Goal: Book appointment/travel/reservation

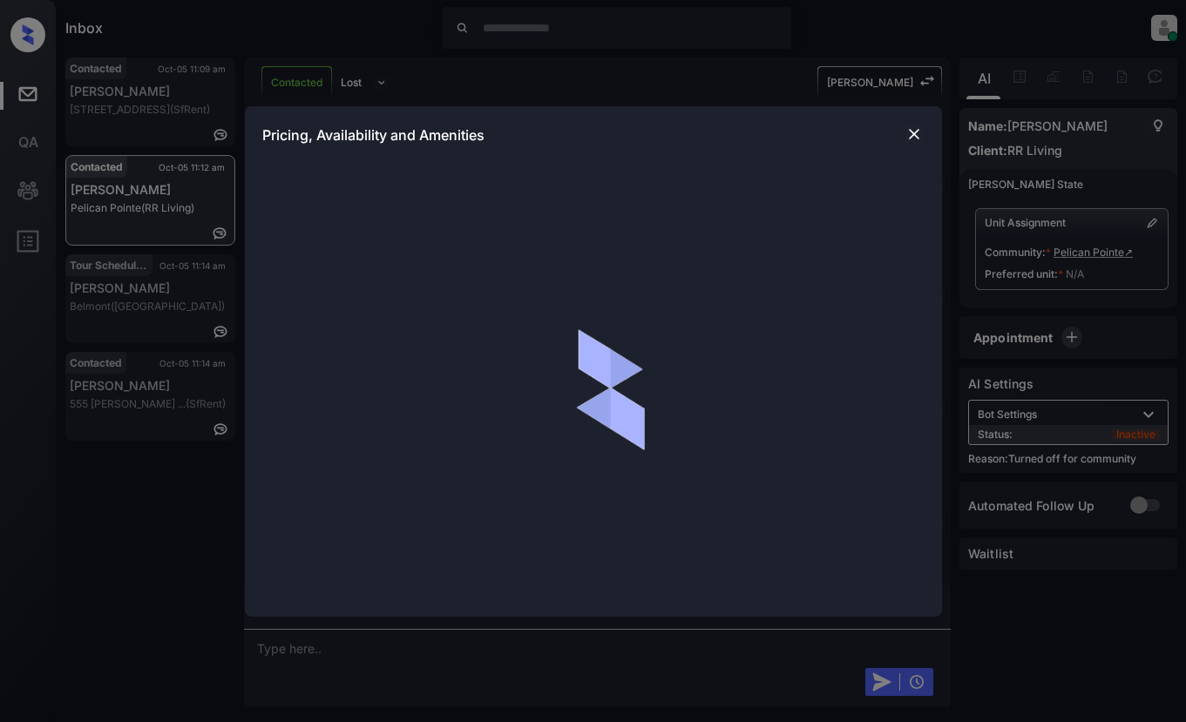
scroll to position [1163, 0]
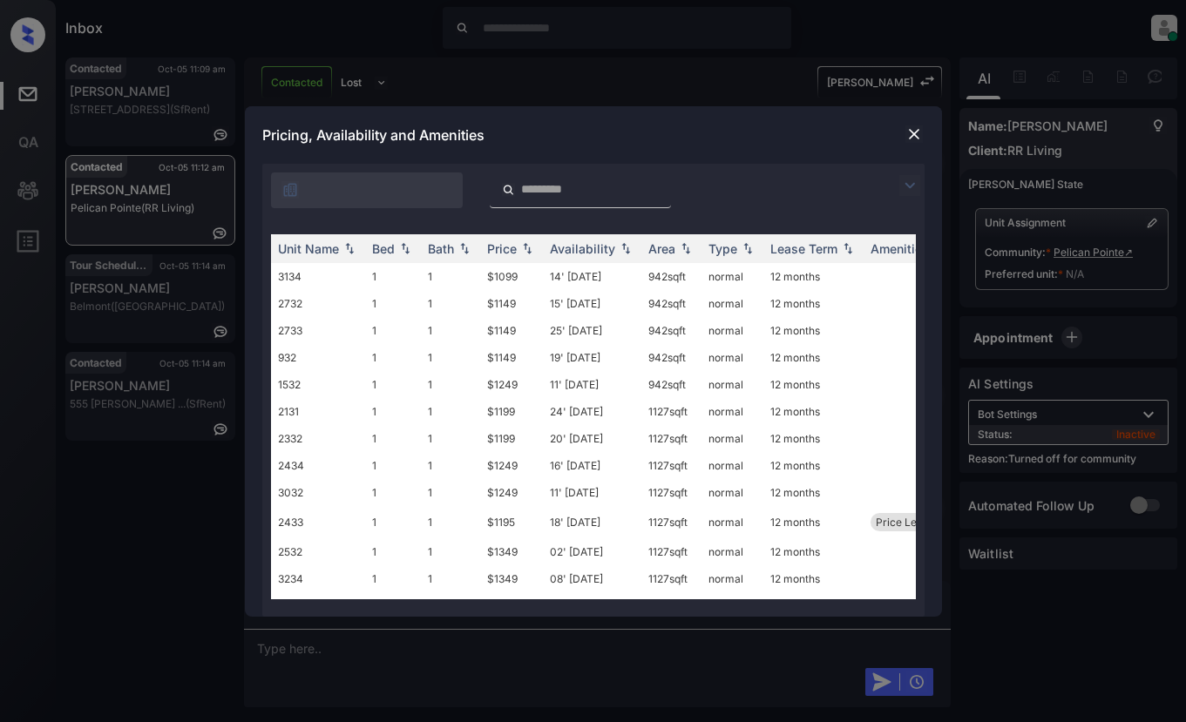
click at [917, 186] on img at bounding box center [909, 185] width 21 height 21
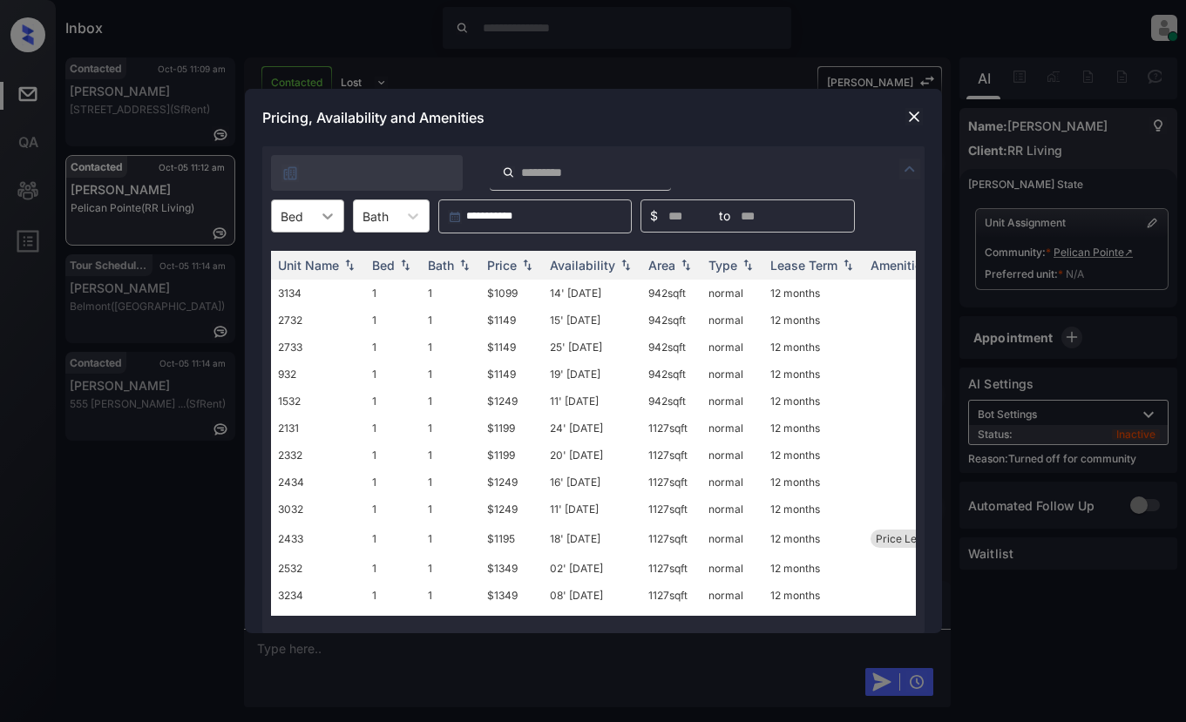
click at [333, 220] on icon at bounding box center [327, 215] width 17 height 17
drag, startPoint x: 305, startPoint y: 252, endPoint x: 316, endPoint y: 252, distance: 11.3
click at [306, 253] on div "1" at bounding box center [307, 258] width 73 height 31
click at [511, 264] on div "Price" at bounding box center [502, 265] width 30 height 15
click at [511, 263] on div "Price" at bounding box center [502, 265] width 30 height 15
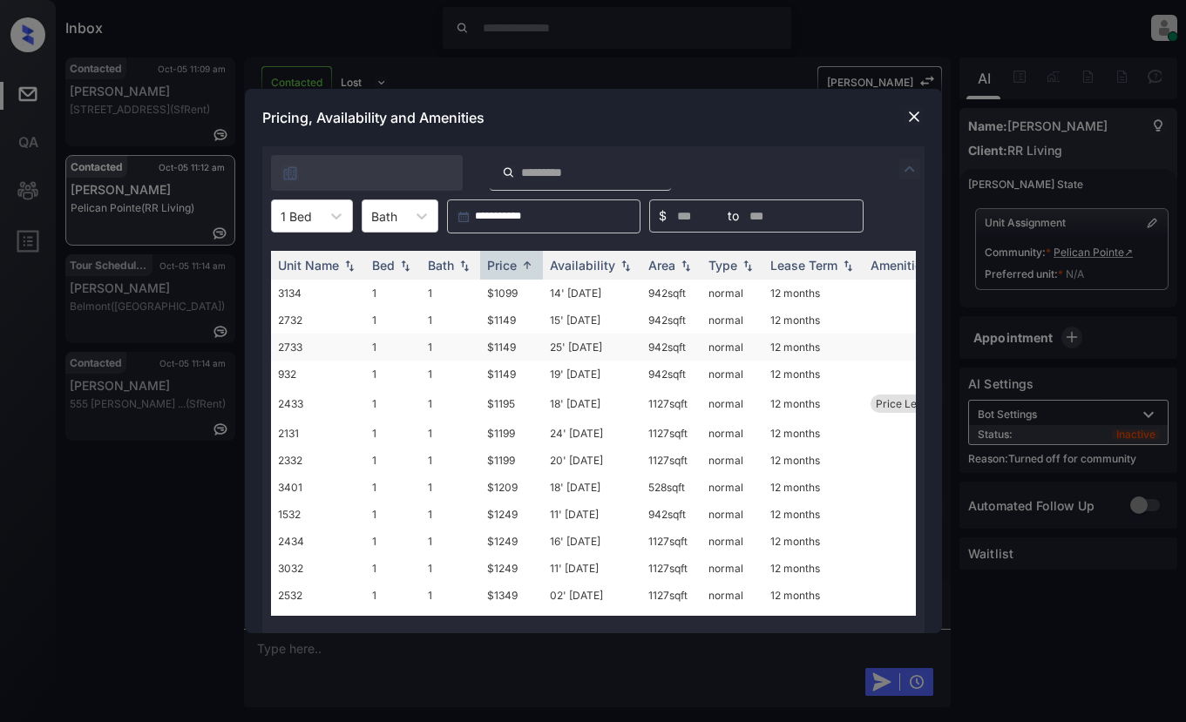
click at [499, 350] on td "$1149" at bounding box center [511, 347] width 63 height 27
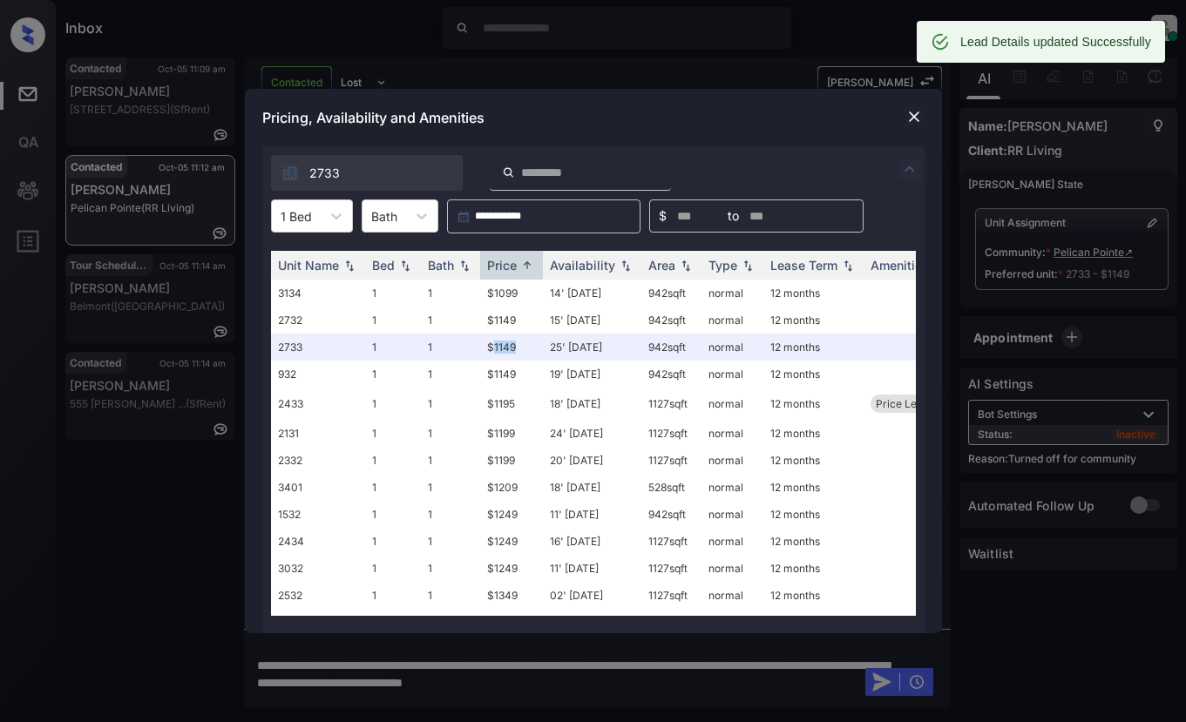
click at [910, 122] on img at bounding box center [913, 116] width 17 height 17
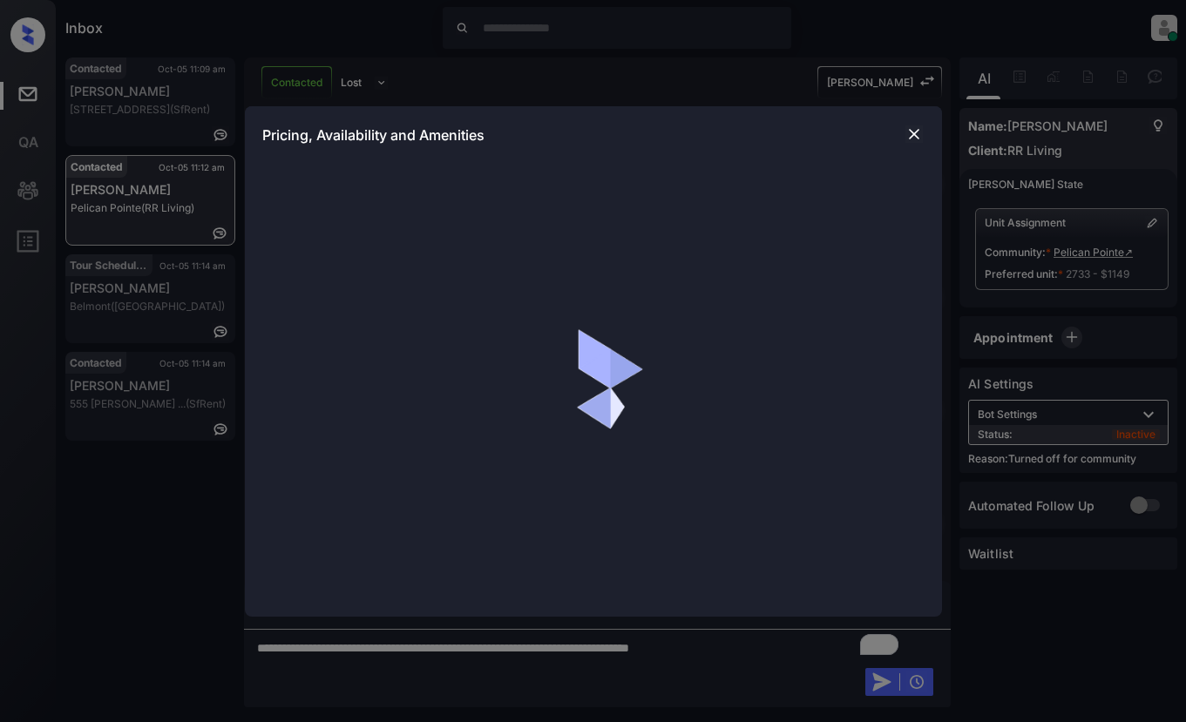
scroll to position [1001, 0]
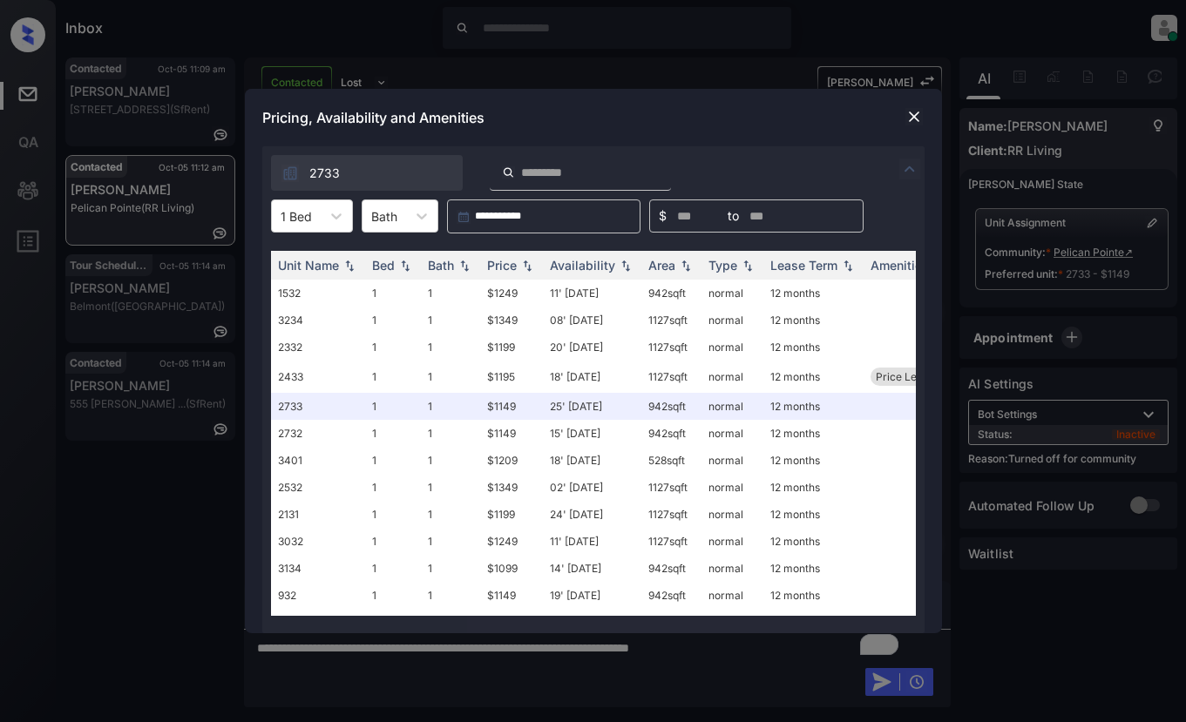
click at [911, 176] on img at bounding box center [909, 169] width 21 height 21
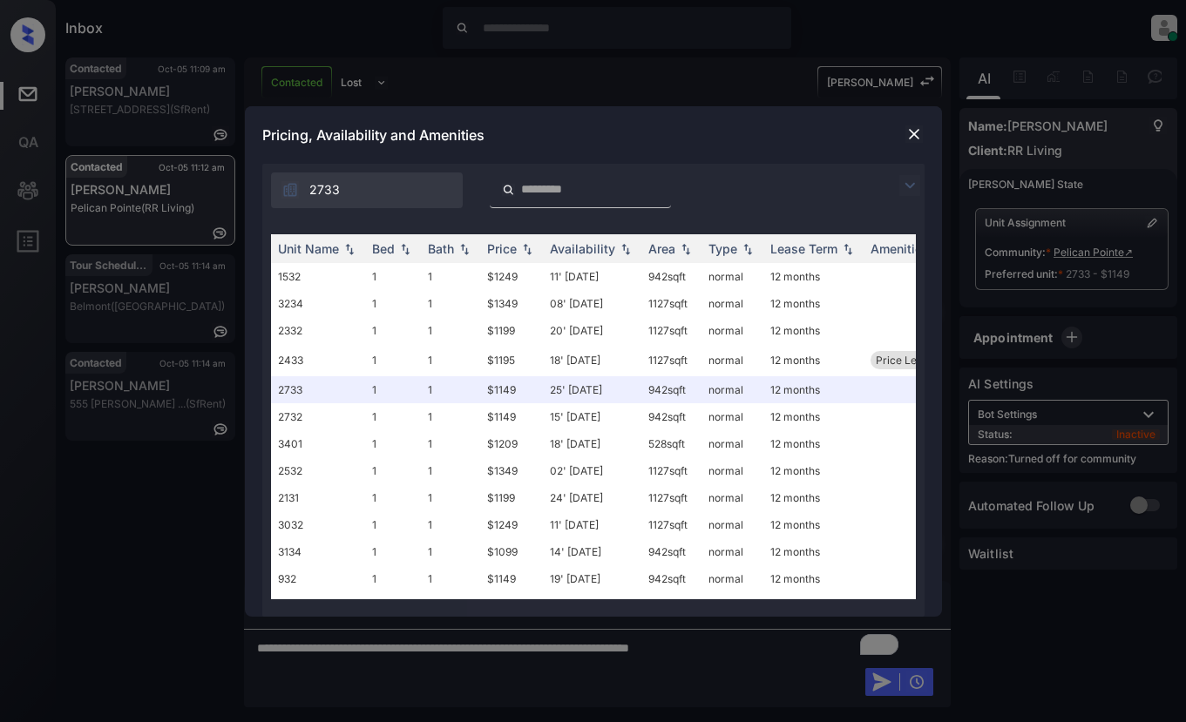
drag, startPoint x: 907, startPoint y: 189, endPoint x: 886, endPoint y: 195, distance: 21.8
click at [908, 188] on img at bounding box center [909, 185] width 21 height 21
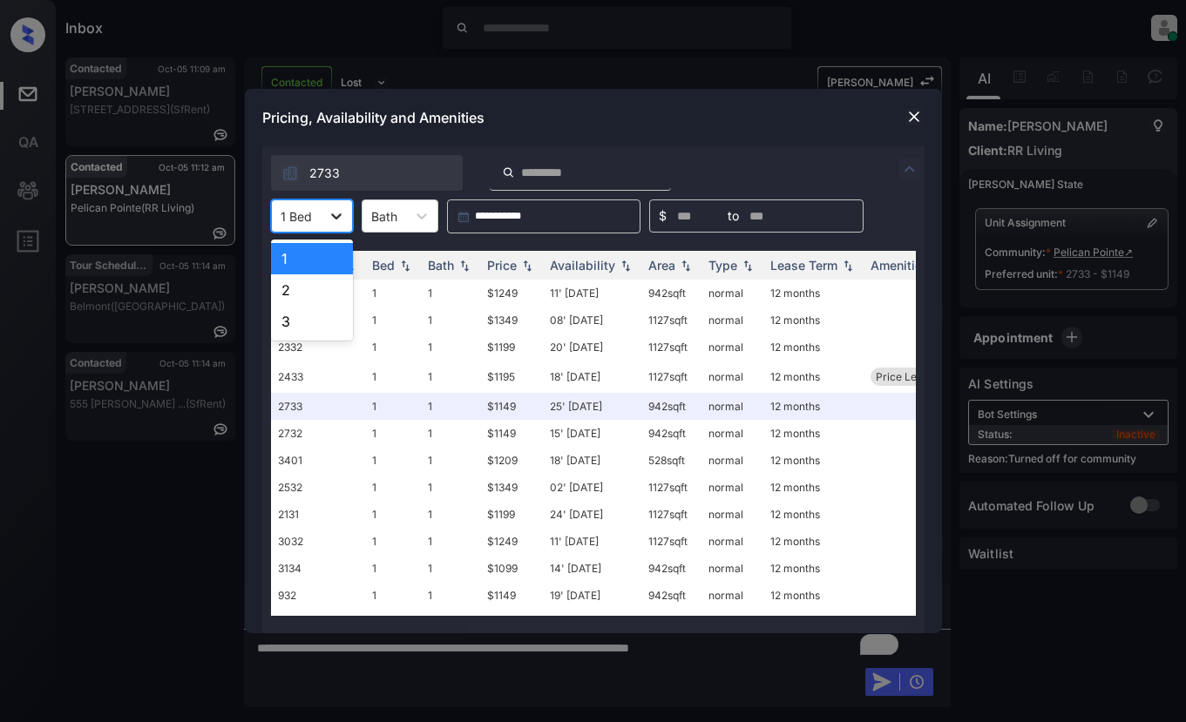
click at [344, 220] on icon at bounding box center [336, 215] width 17 height 17
drag, startPoint x: 281, startPoint y: 284, endPoint x: 307, endPoint y: 285, distance: 26.2
click at [284, 284] on div "2" at bounding box center [312, 289] width 82 height 31
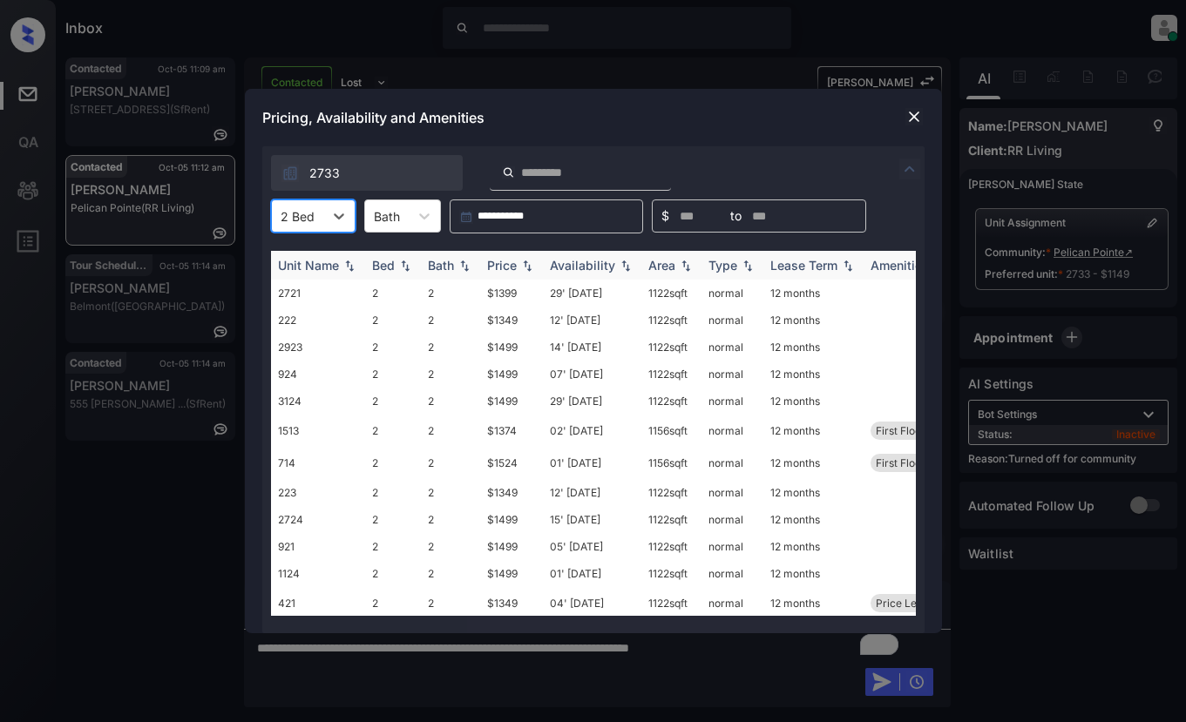
click at [531, 270] on img at bounding box center [526, 266] width 17 height 12
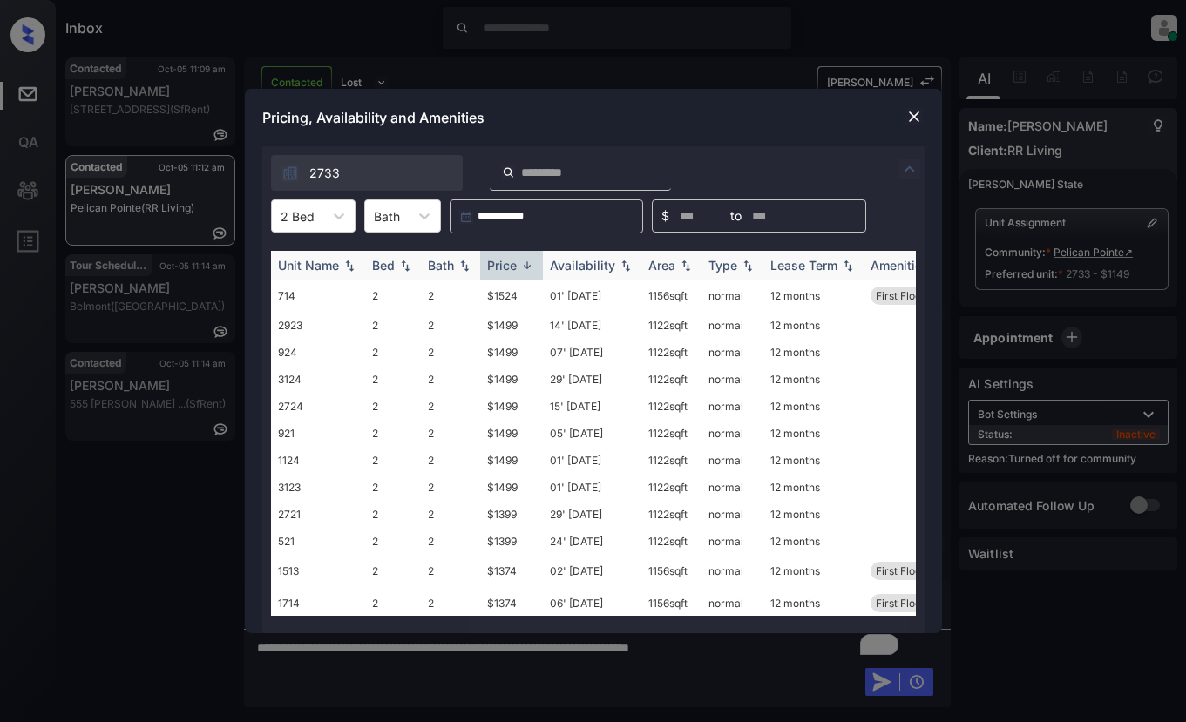
click at [531, 270] on img at bounding box center [526, 265] width 17 height 13
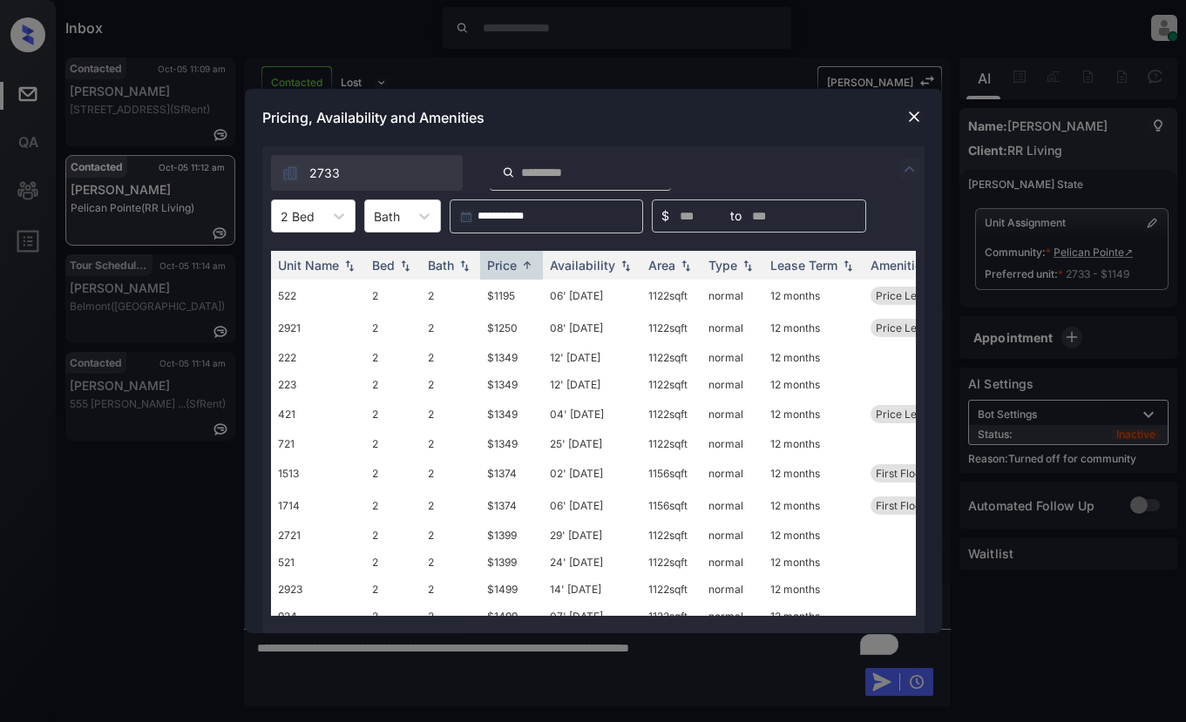
click at [916, 119] on img at bounding box center [913, 116] width 17 height 17
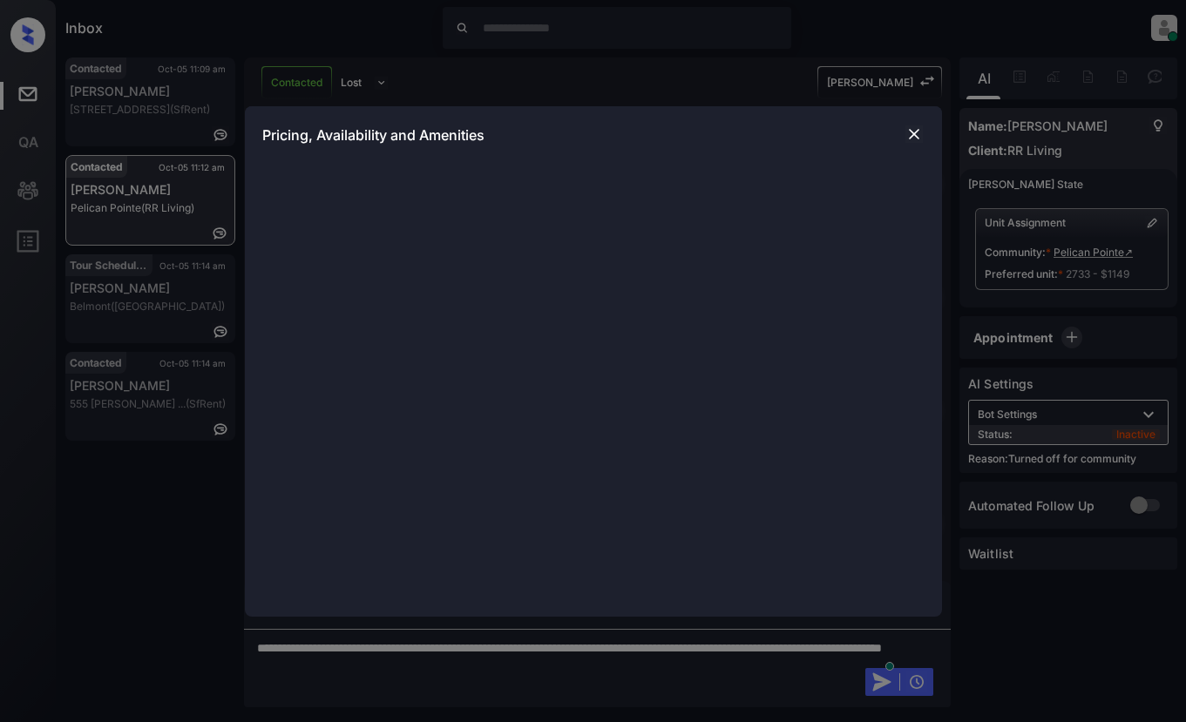
scroll to position [1001, 0]
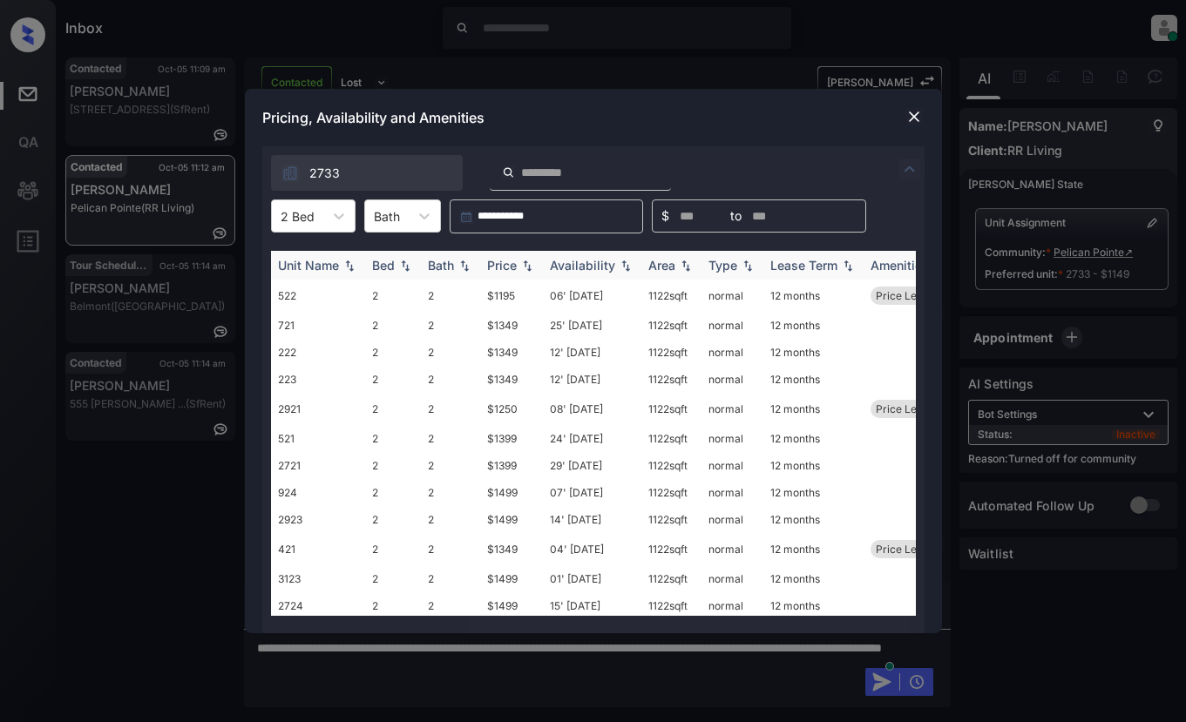
click at [532, 265] on img at bounding box center [526, 266] width 17 height 12
click at [532, 264] on img at bounding box center [526, 266] width 17 height 12
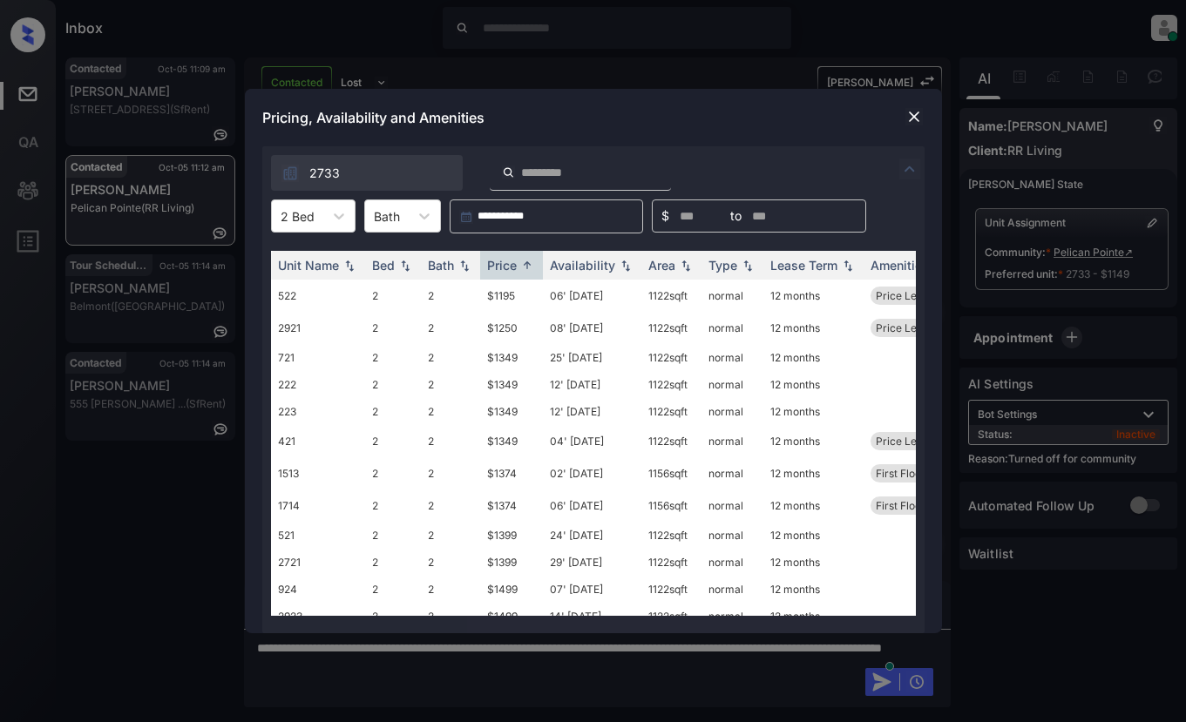
click at [916, 120] on img at bounding box center [913, 116] width 17 height 17
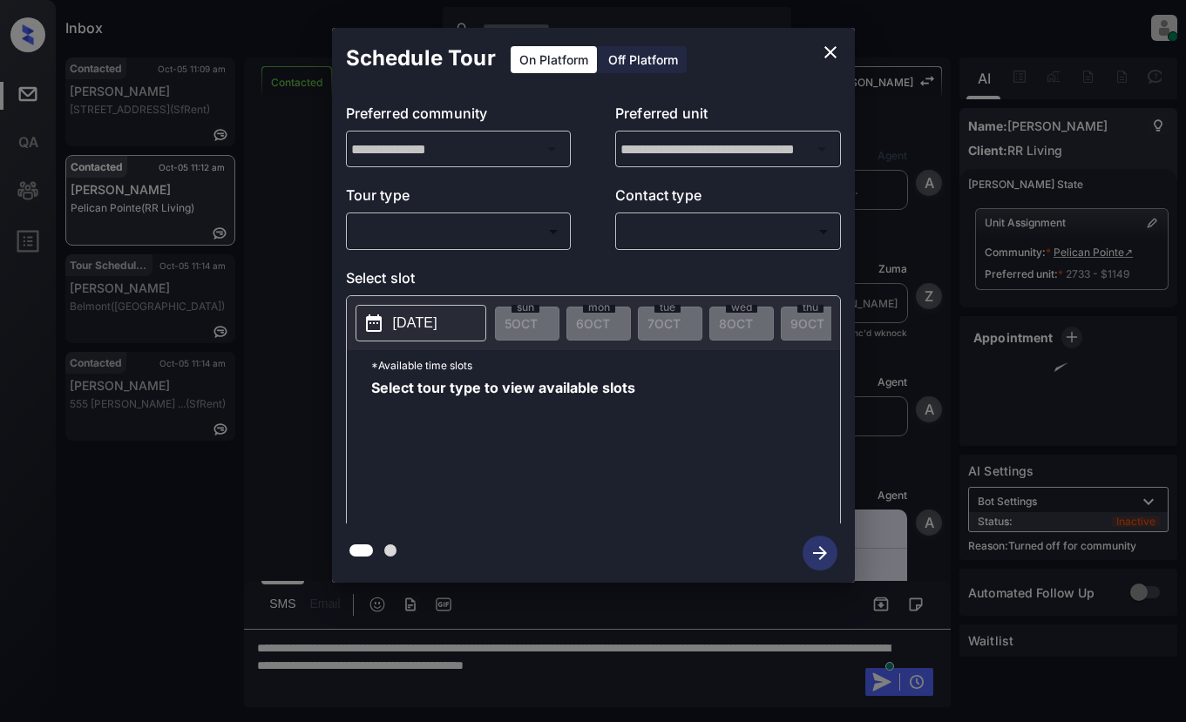
scroll to position [914, 0]
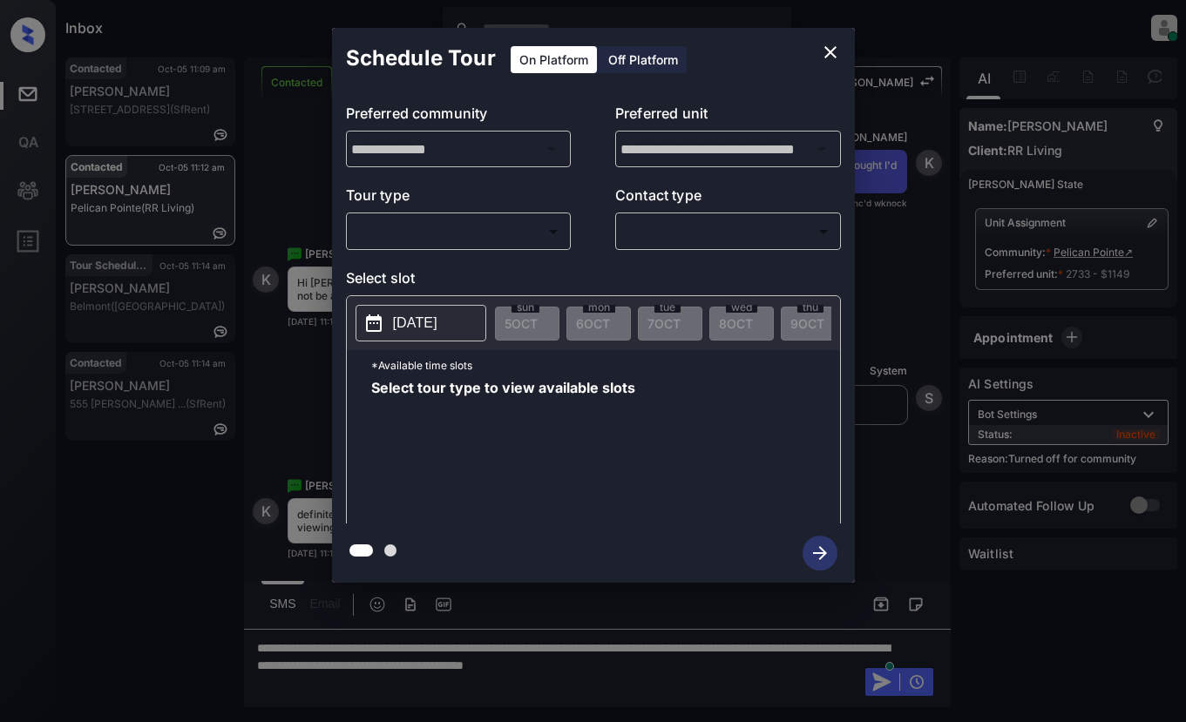
click at [441, 225] on body "Inbox Lyzzelle [PERSON_NAME] Online Set yourself offline Set yourself on break …" at bounding box center [593, 361] width 1186 height 722
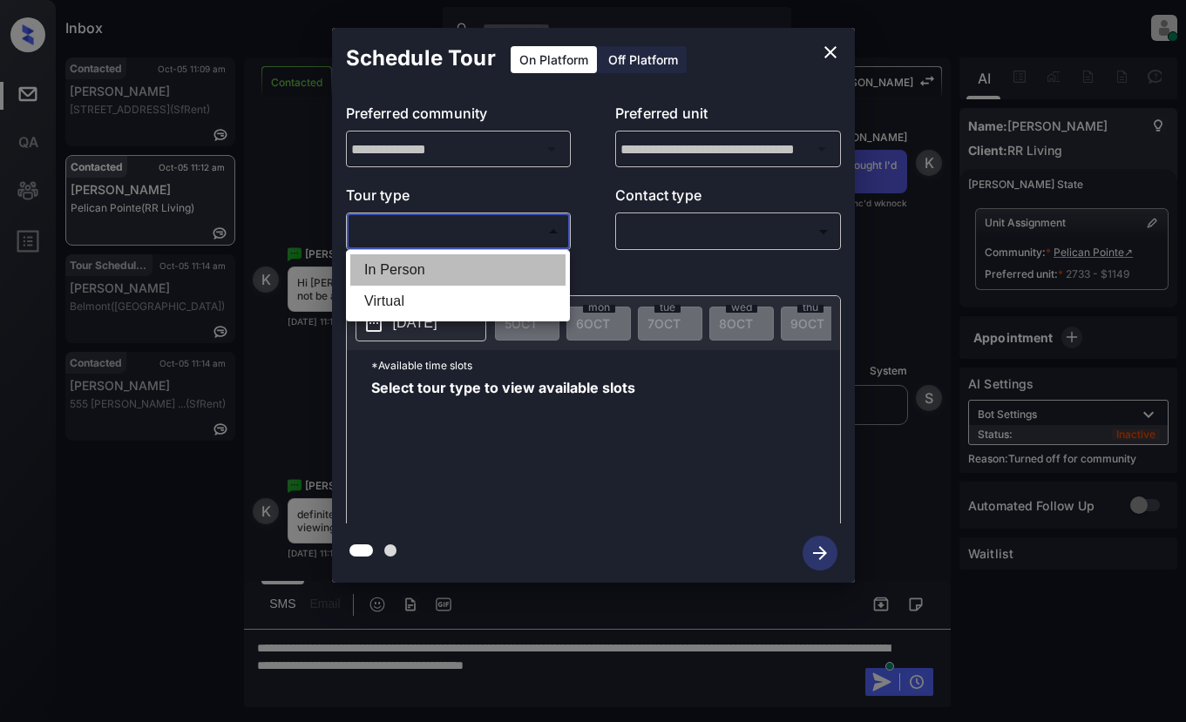
drag, startPoint x: 418, startPoint y: 270, endPoint x: 478, endPoint y: 258, distance: 60.5
click at [423, 270] on li "In Person" at bounding box center [457, 269] width 215 height 31
type input "********"
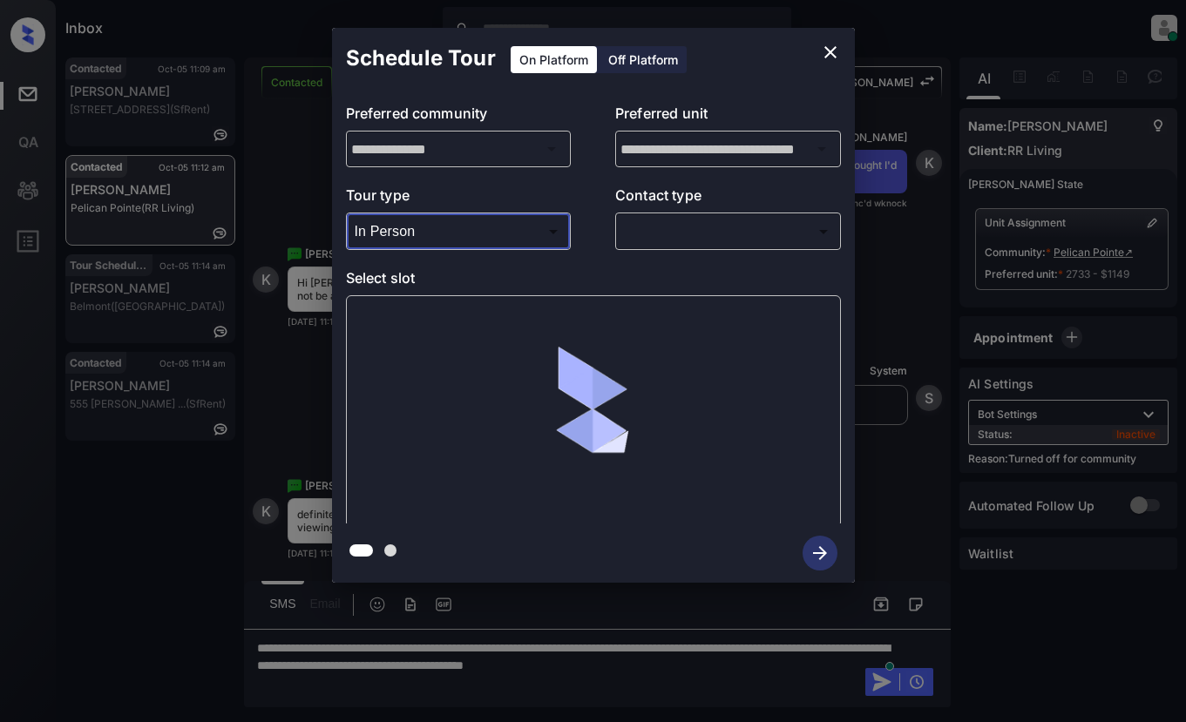
click at [647, 234] on body "Inbox Lyzzelle M. Ceralde Online Set yourself offline Set yourself on break Pro…" at bounding box center [593, 361] width 1186 height 722
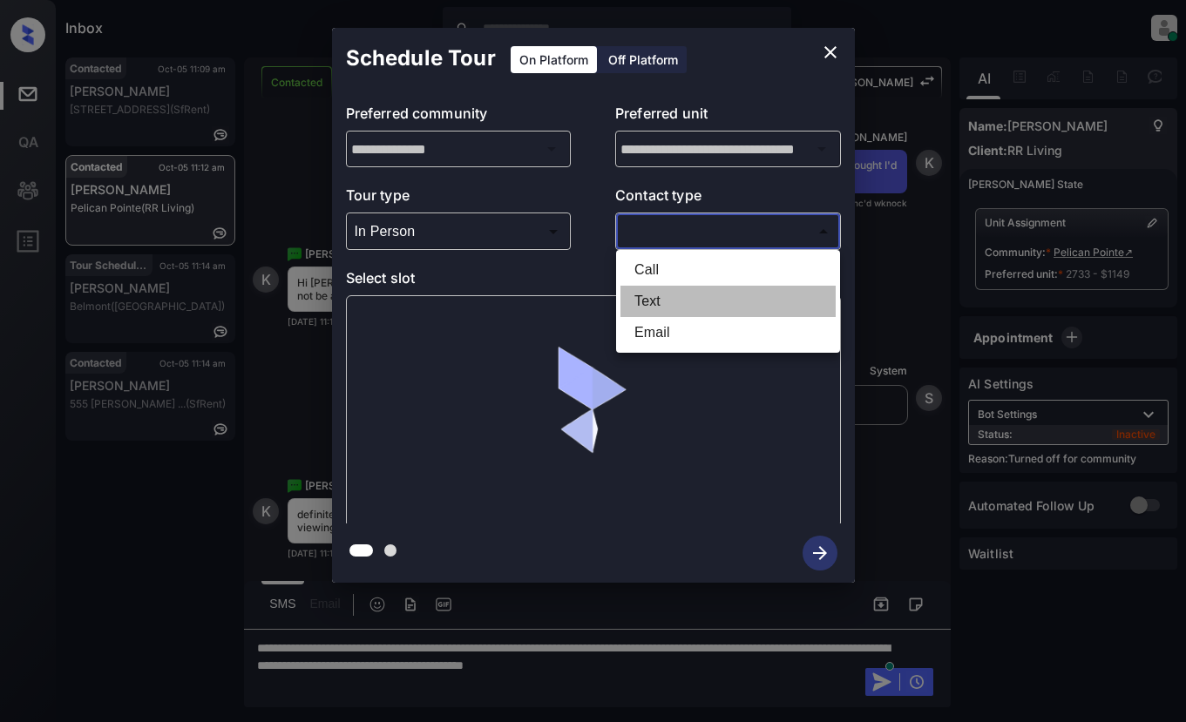
click at [666, 307] on li "Text" at bounding box center [727, 301] width 215 height 31
type input "****"
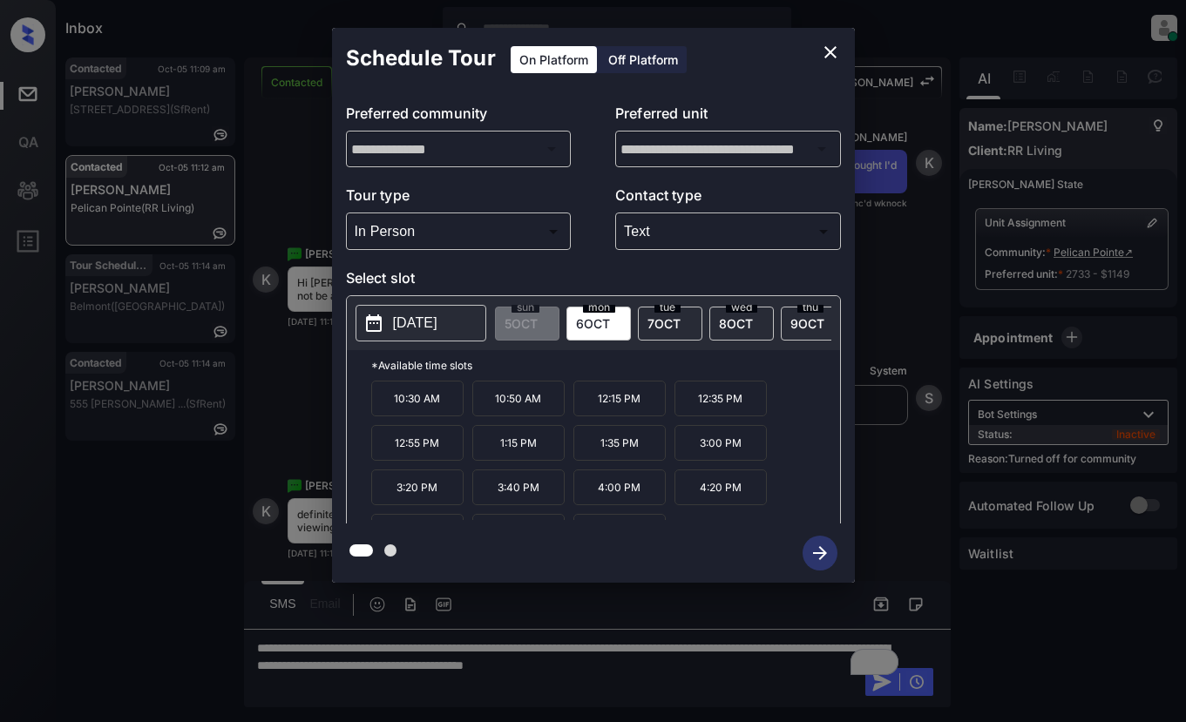
click at [422, 328] on p "2025-10-06" at bounding box center [415, 323] width 44 height 21
drag, startPoint x: 687, startPoint y: 445, endPoint x: 742, endPoint y: 511, distance: 86.6
click at [742, 511] on div "10:30 AM 10:50 AM 12:15 PM 12:35 PM 12:55 PM 1:15 PM 1:35 PM 3:00 PM 3:20 PM 3:…" at bounding box center [605, 450] width 469 height 139
copy div "3:00 PM 3:20 PM 3:40 PM 4:00 PM 4:20 PM"
click at [832, 53] on icon "close" at bounding box center [830, 52] width 21 height 21
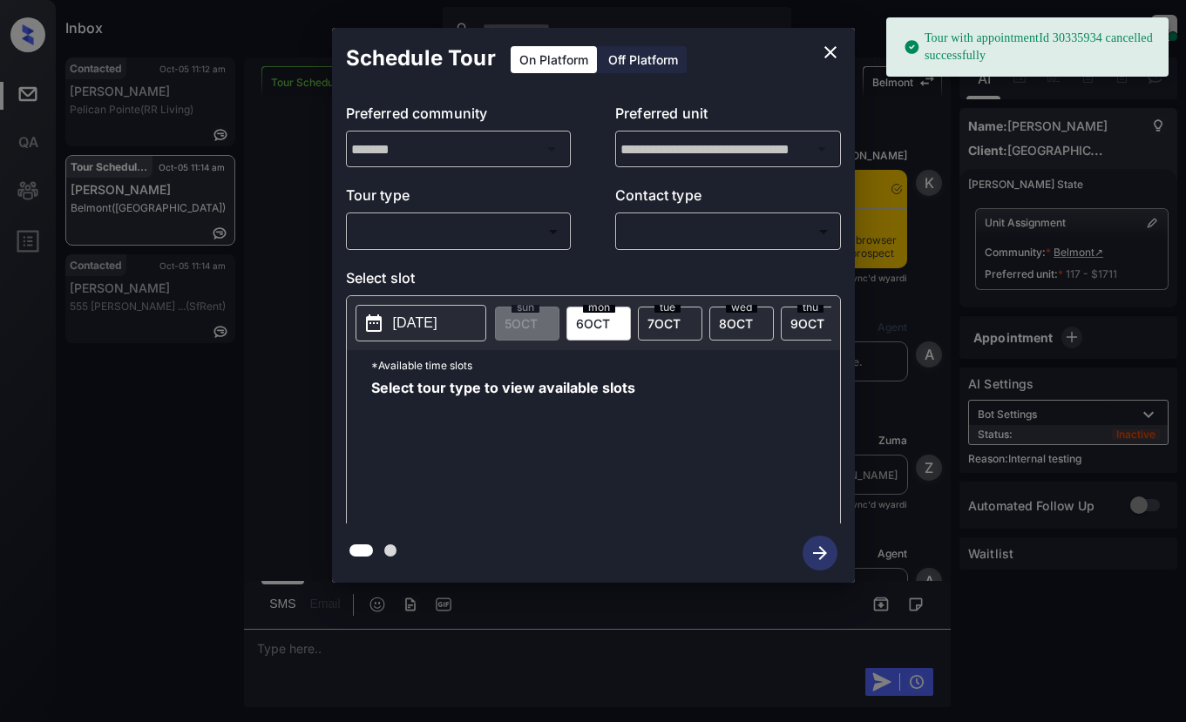
scroll to position [6258, 0]
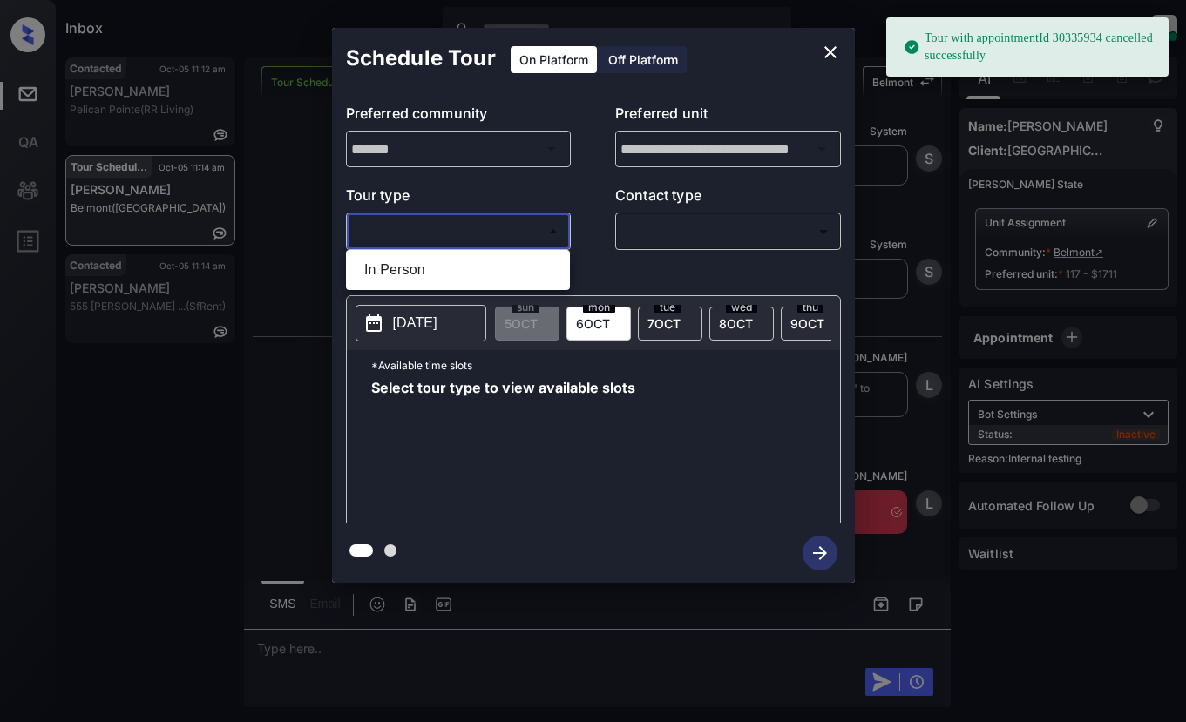
drag, startPoint x: 459, startPoint y: 225, endPoint x: 471, endPoint y: 228, distance: 11.9
click at [464, 228] on body "Tour with appointmentId 30335934 cancelled successfully Inbox [PERSON_NAME] Onl…" at bounding box center [593, 361] width 1186 height 722
drag, startPoint x: 425, startPoint y: 272, endPoint x: 531, endPoint y: 269, distance: 105.5
click at [443, 271] on li "In Person" at bounding box center [457, 269] width 215 height 31
type input "********"
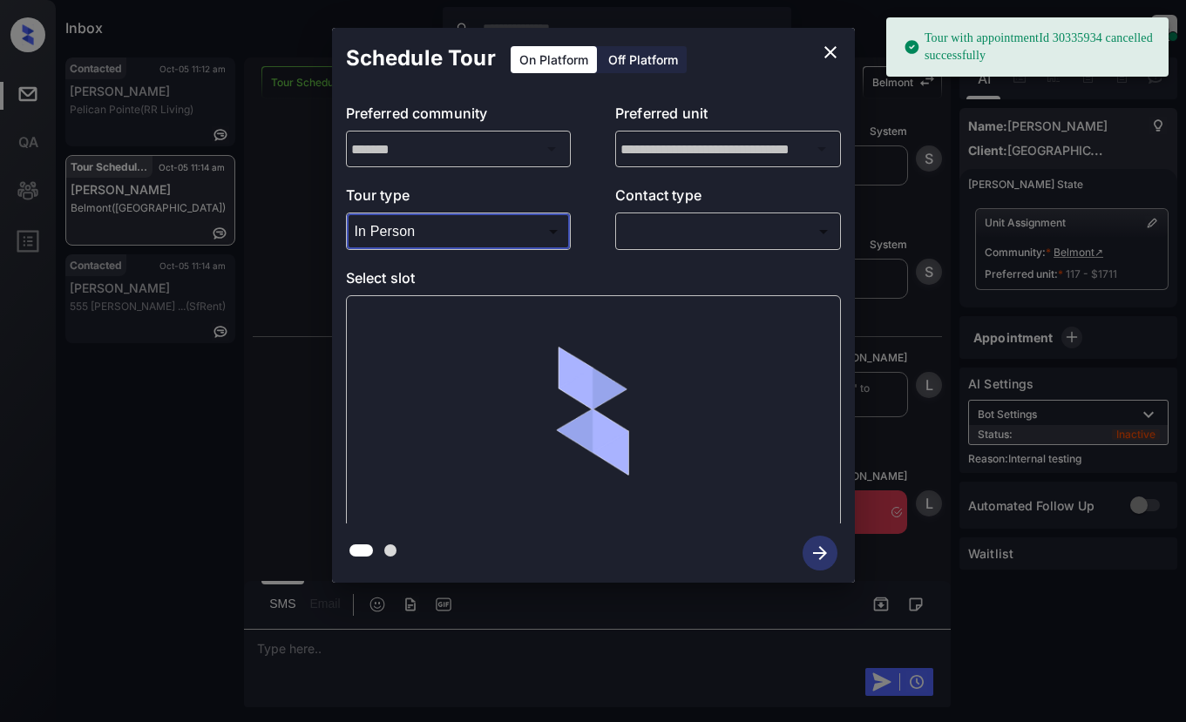
click at [662, 245] on body "Tour with appointmentId 30335934 cancelled successfully Inbox Lyzzelle M. Ceral…" at bounding box center [593, 361] width 1186 height 722
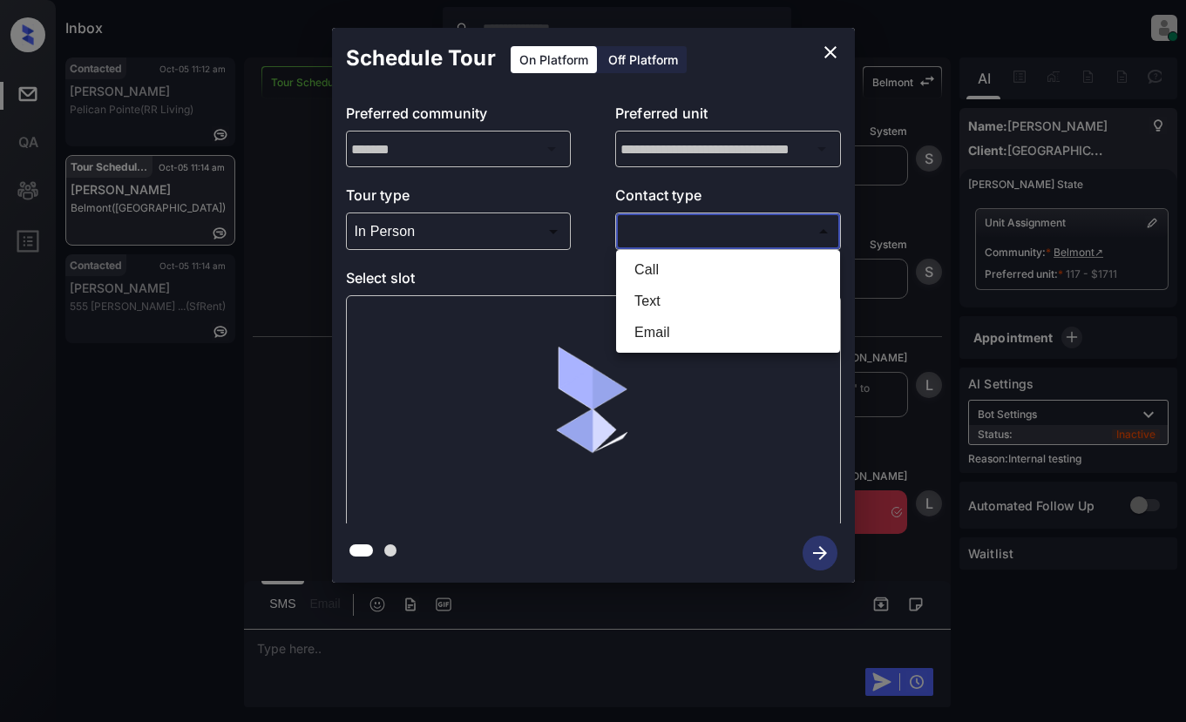
click at [660, 305] on li "Text" at bounding box center [727, 301] width 215 height 31
type input "****"
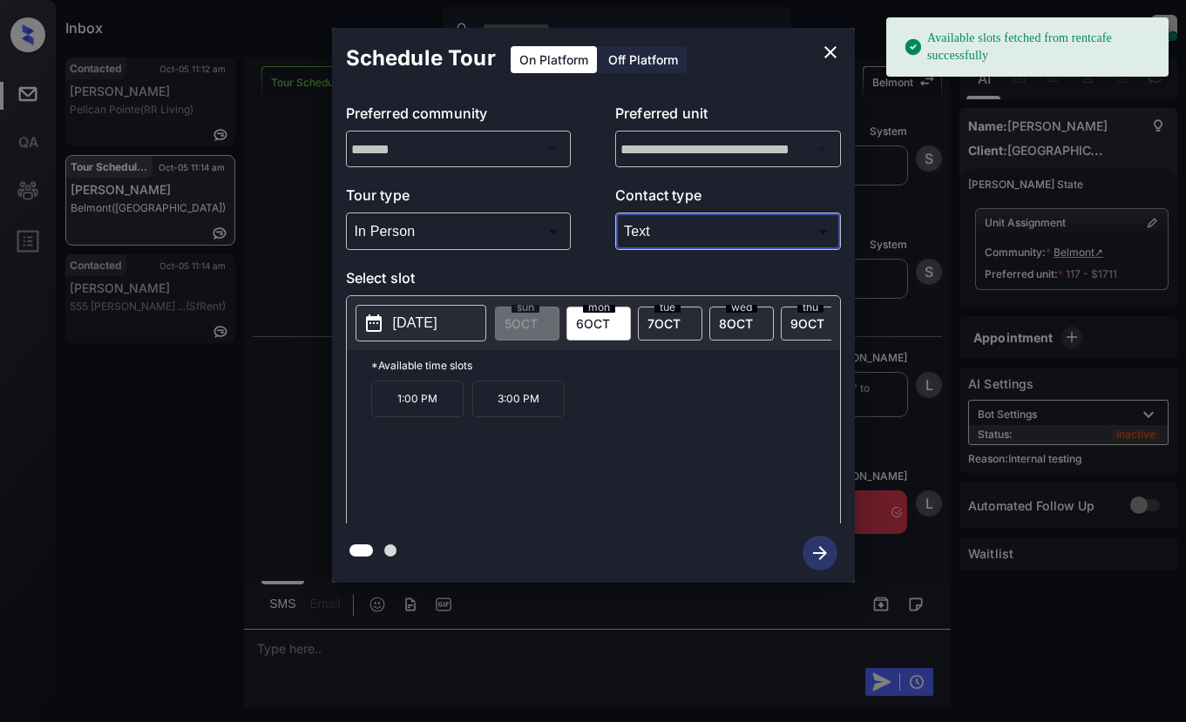
click at [424, 336] on button "2025-10-06" at bounding box center [421, 323] width 131 height 37
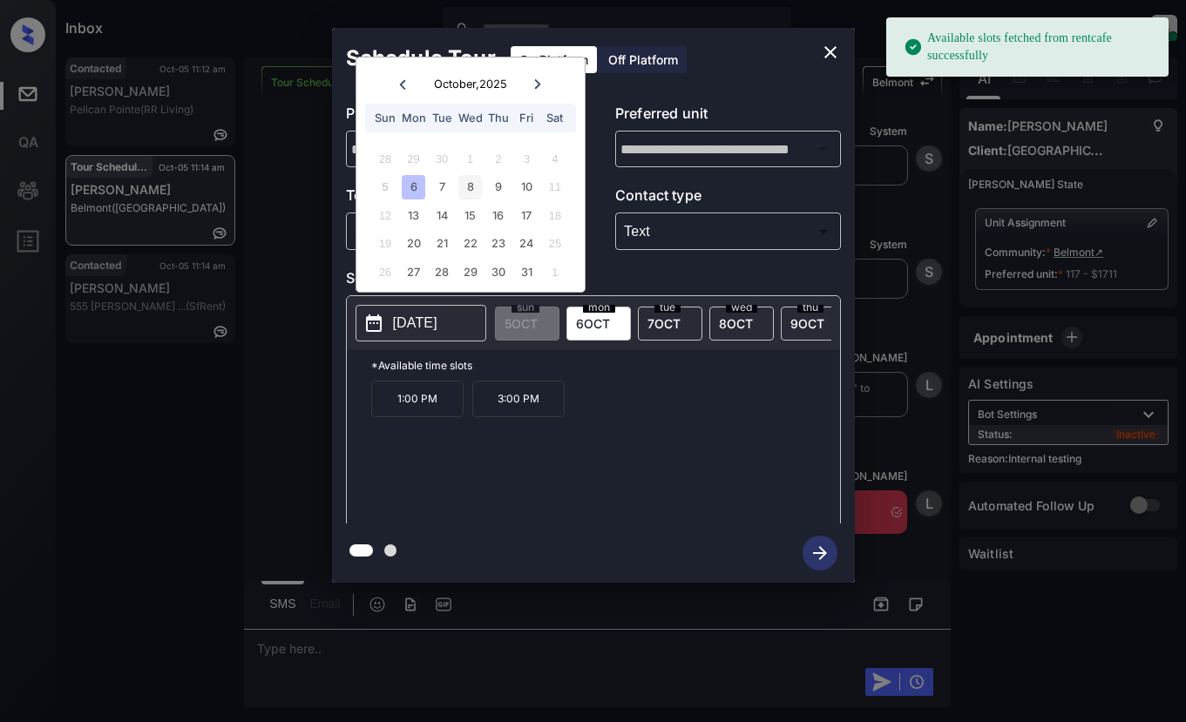
click at [465, 191] on div "8" at bounding box center [470, 187] width 24 height 24
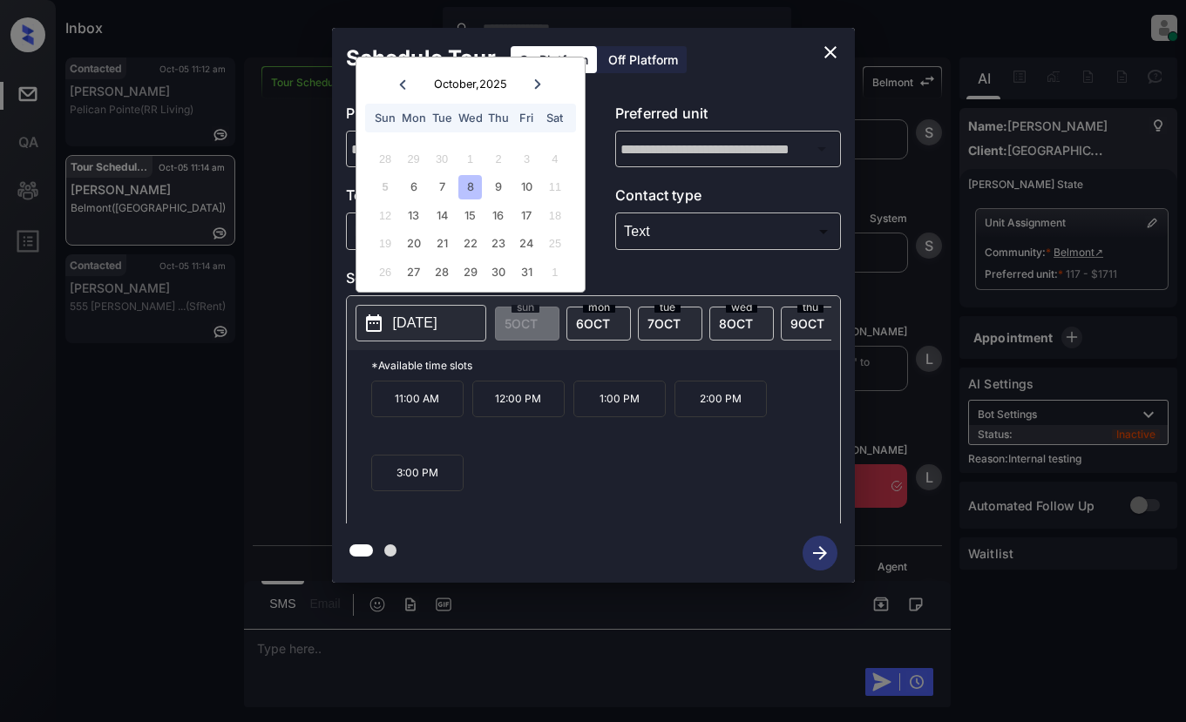
scroll to position [6372, 0]
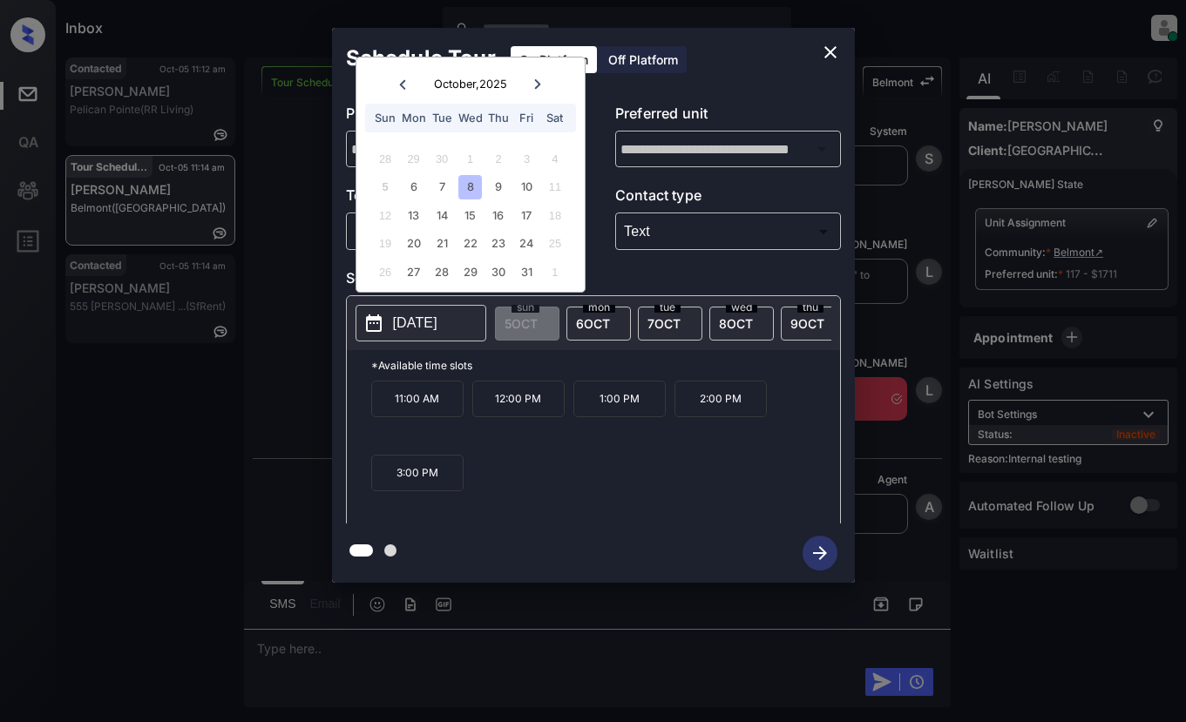
click at [603, 408] on p "1:00 PM" at bounding box center [619, 399] width 92 height 37
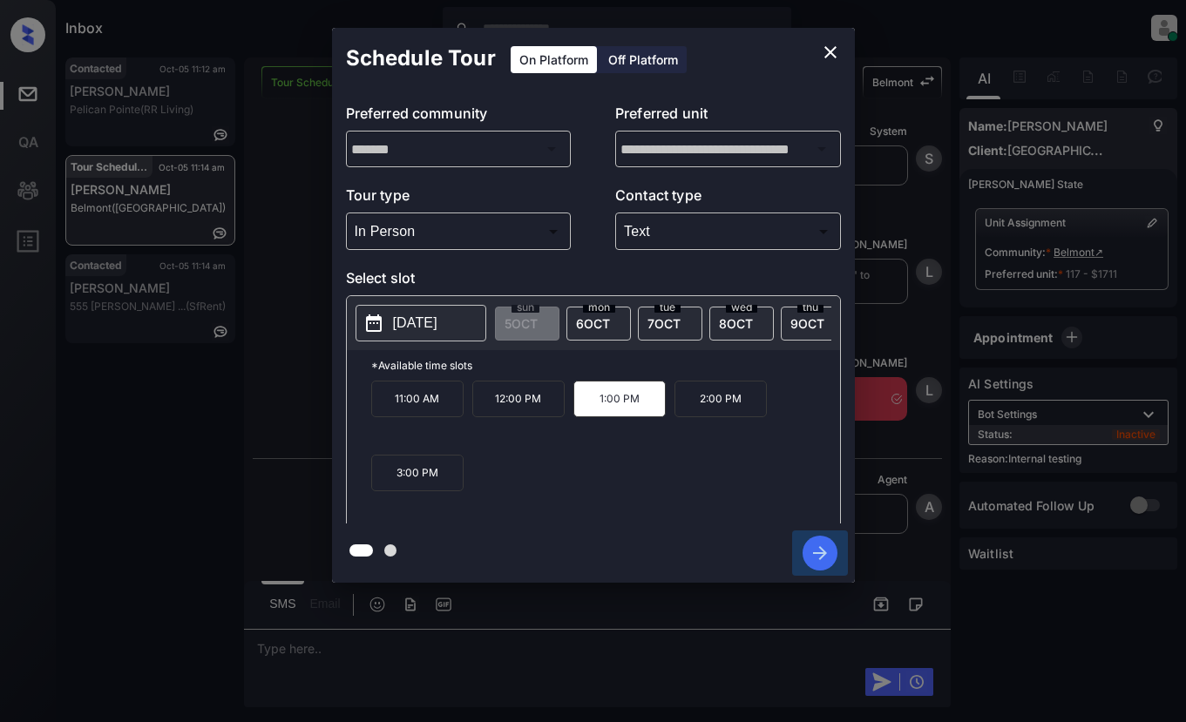
click at [824, 554] on icon "button" at bounding box center [820, 553] width 35 height 35
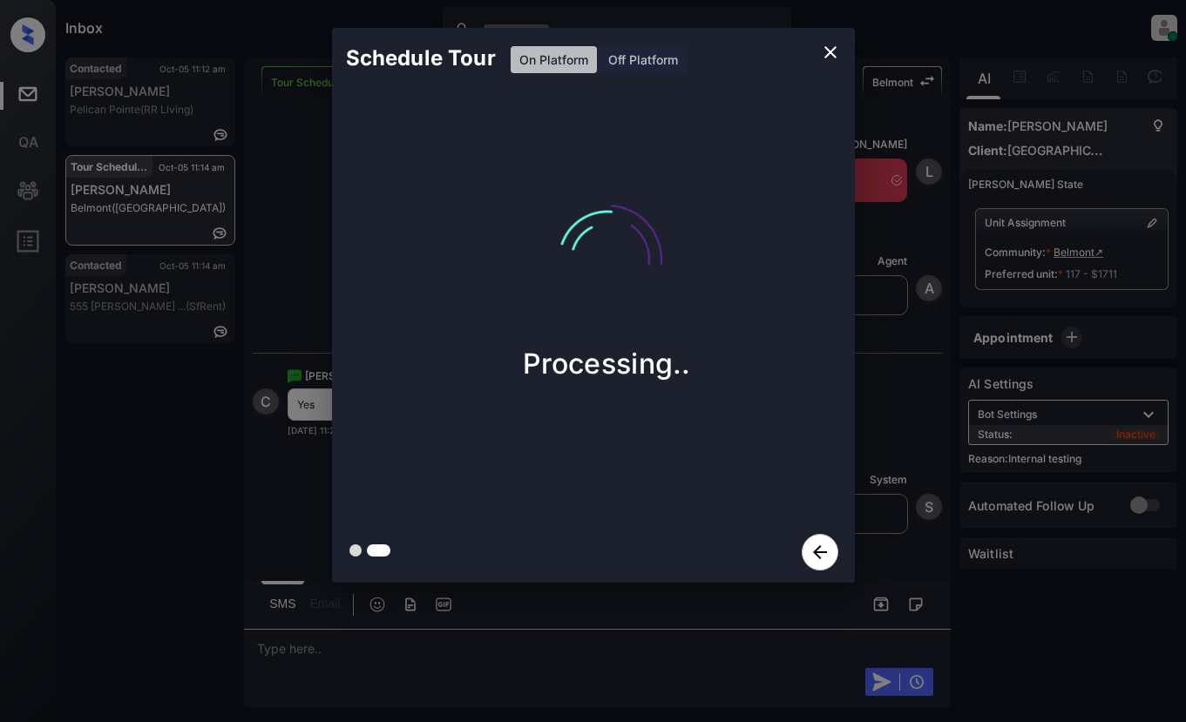
scroll to position [6590, 0]
click at [828, 57] on icon "close" at bounding box center [830, 52] width 21 height 21
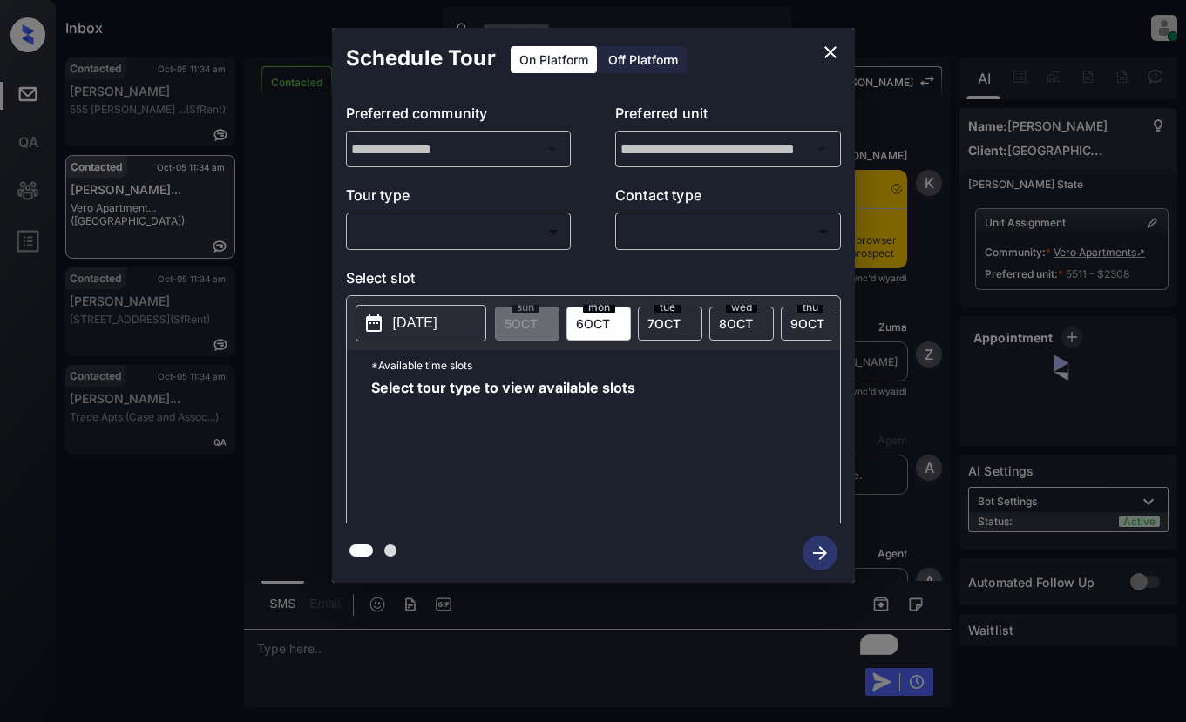
scroll to position [3083, 0]
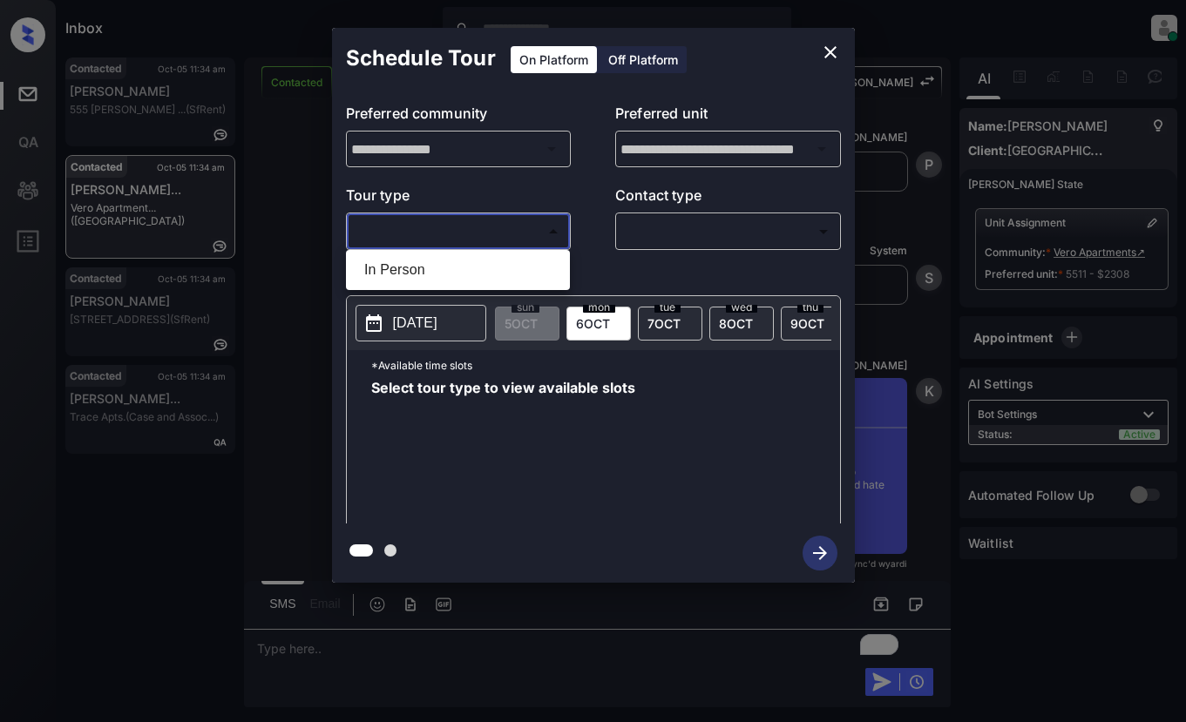
click at [484, 240] on body "Inbox Lyzzelle M. Ceralde Online Set yourself offline Set yourself on break Pro…" at bounding box center [593, 361] width 1186 height 722
drag, startPoint x: 419, startPoint y: 270, endPoint x: 465, endPoint y: 270, distance: 46.2
click at [422, 270] on li "In Person" at bounding box center [457, 269] width 215 height 31
type input "********"
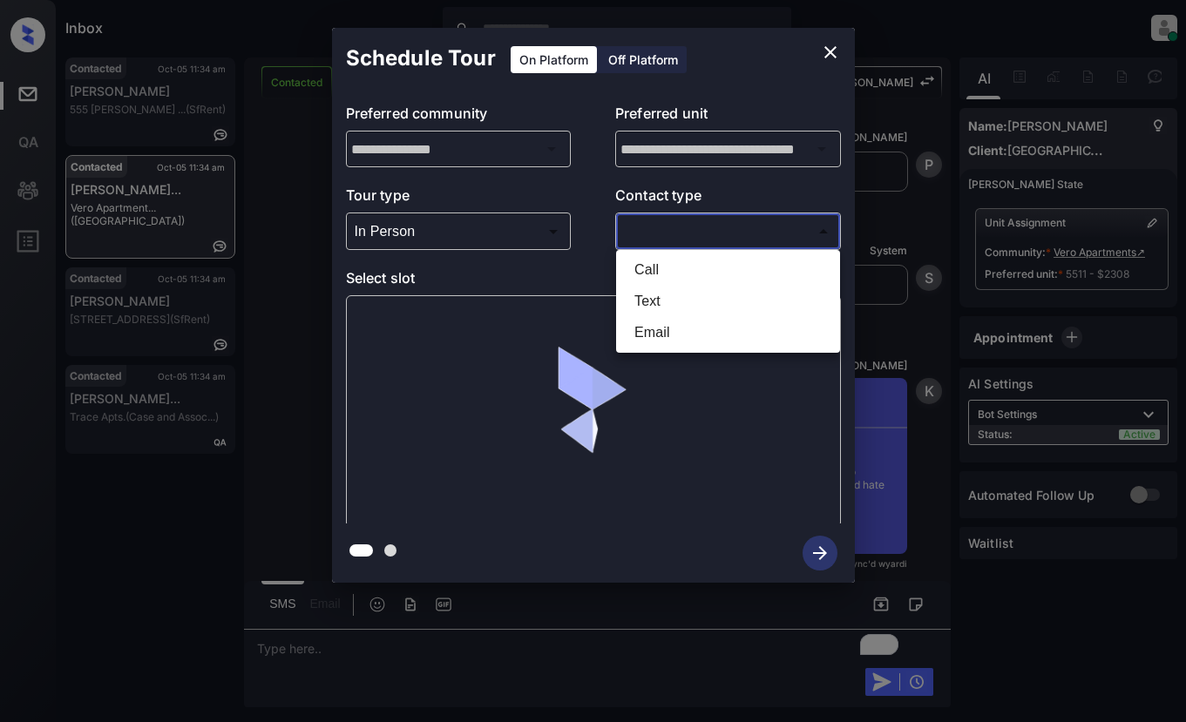
click at [667, 222] on body "Inbox Lyzzelle M. Ceralde Online Set yourself offline Set yourself on break Pro…" at bounding box center [593, 361] width 1186 height 722
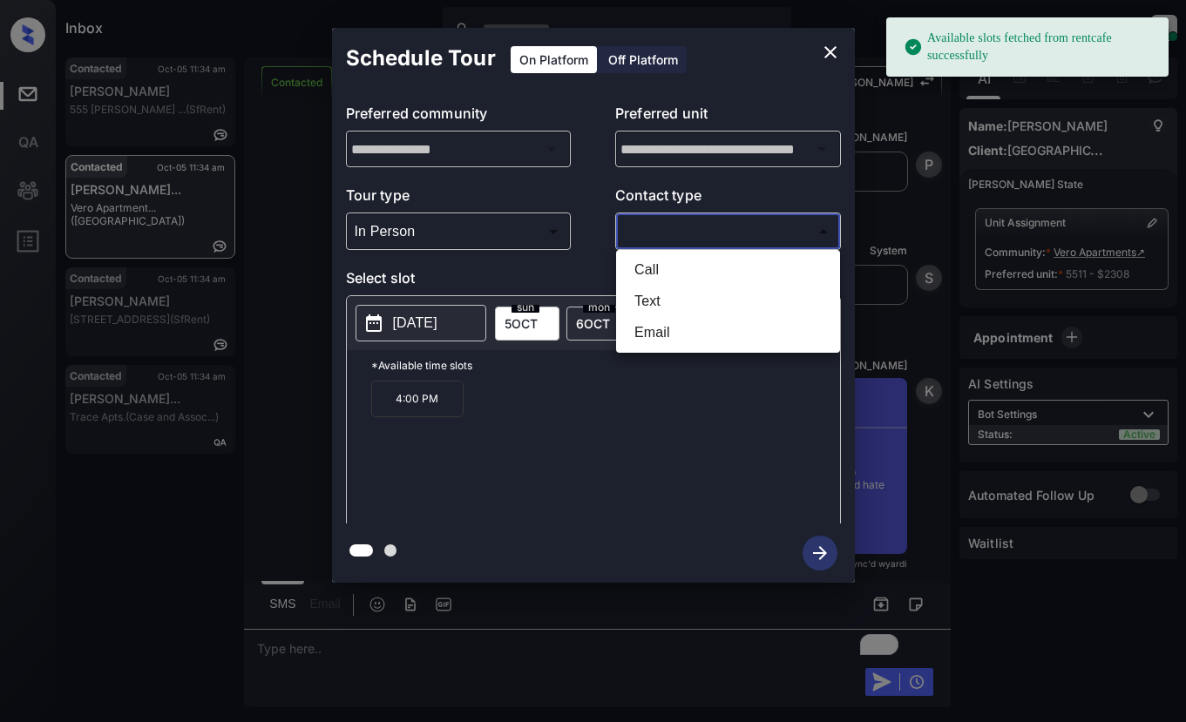
click at [654, 304] on li "Text" at bounding box center [727, 301] width 215 height 31
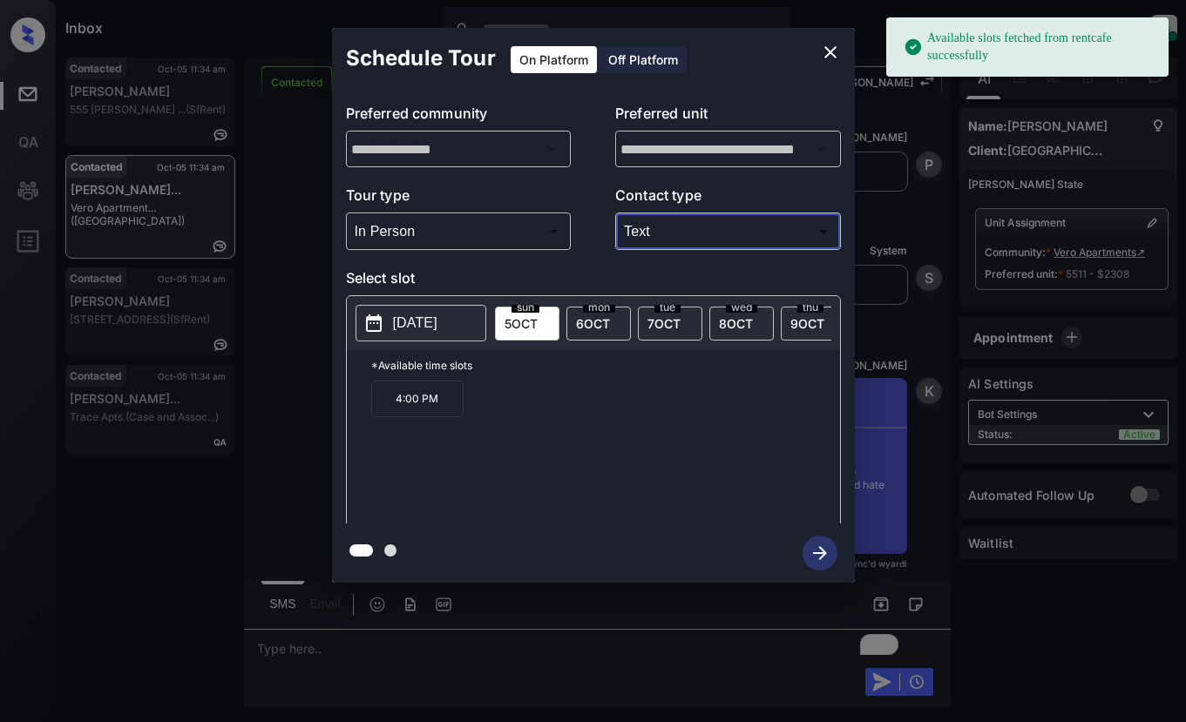
click at [656, 240] on body "Available slots fetched from rentcafe successfully Inbox Lyzzelle M. Ceralde On…" at bounding box center [593, 361] width 1186 height 722
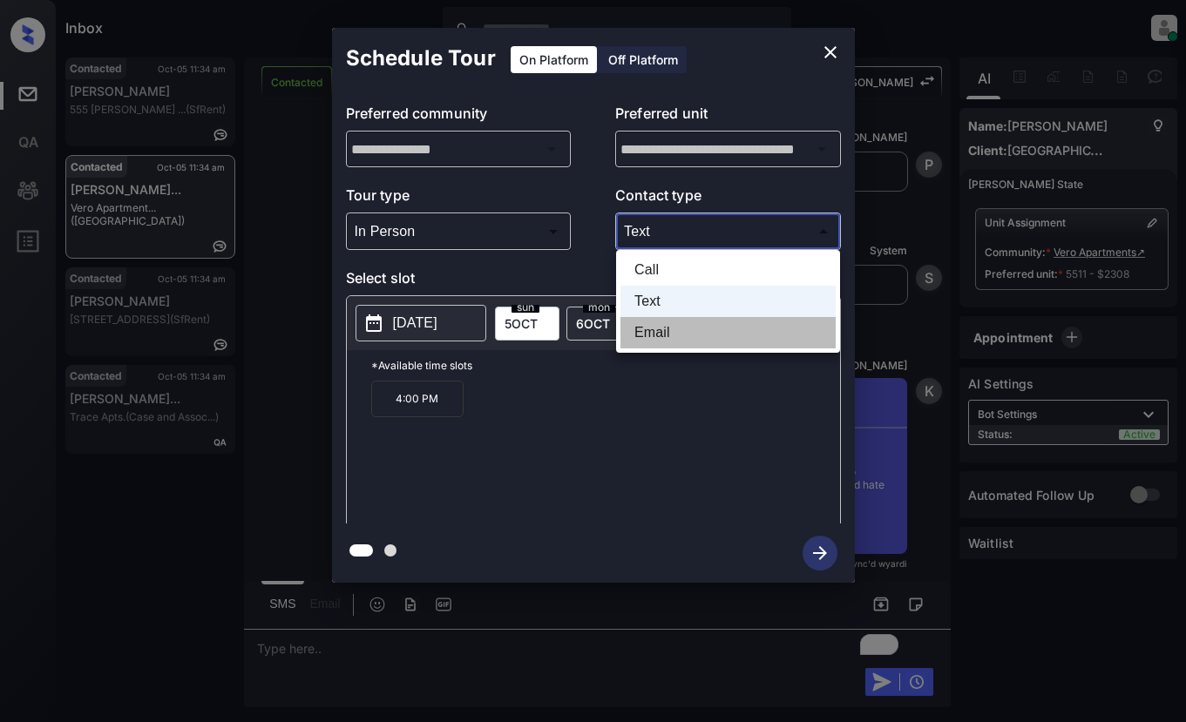
click at [652, 335] on li "Email" at bounding box center [727, 332] width 215 height 31
type input "*****"
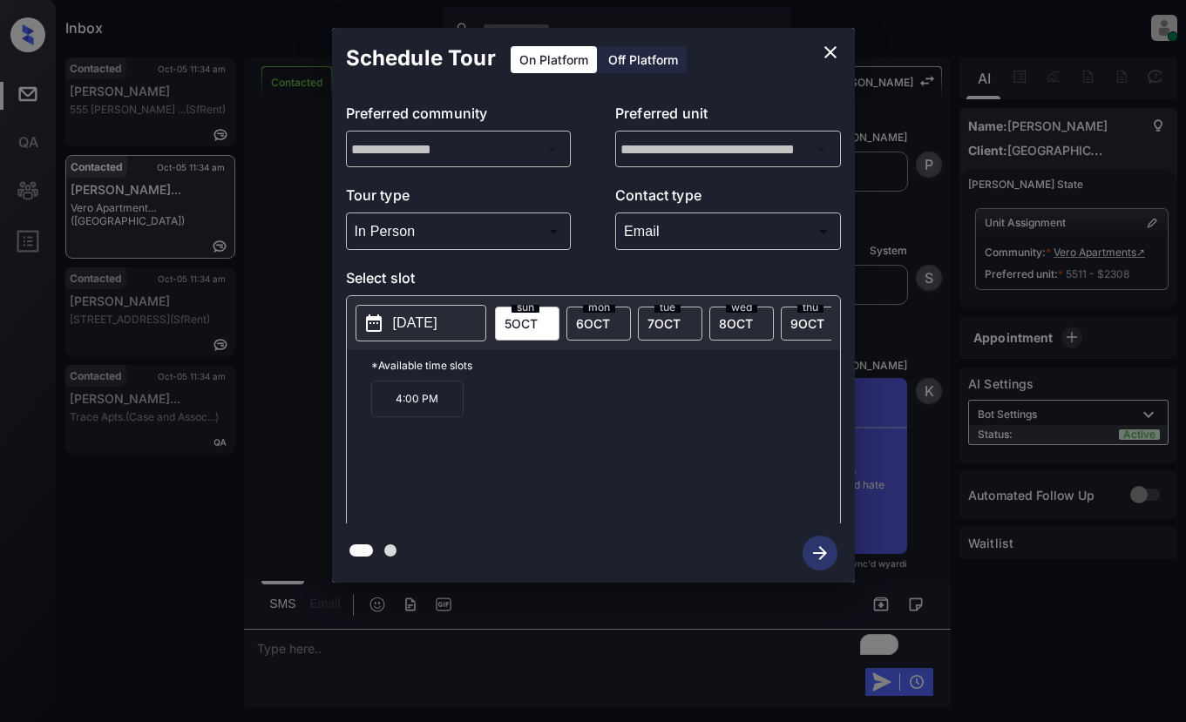
drag, startPoint x: 403, startPoint y: 329, endPoint x: 425, endPoint y: 334, distance: 22.2
click at [407, 329] on p "2025-10-05" at bounding box center [415, 323] width 44 height 21
click at [584, 320] on span "6 OCT" at bounding box center [593, 323] width 34 height 15
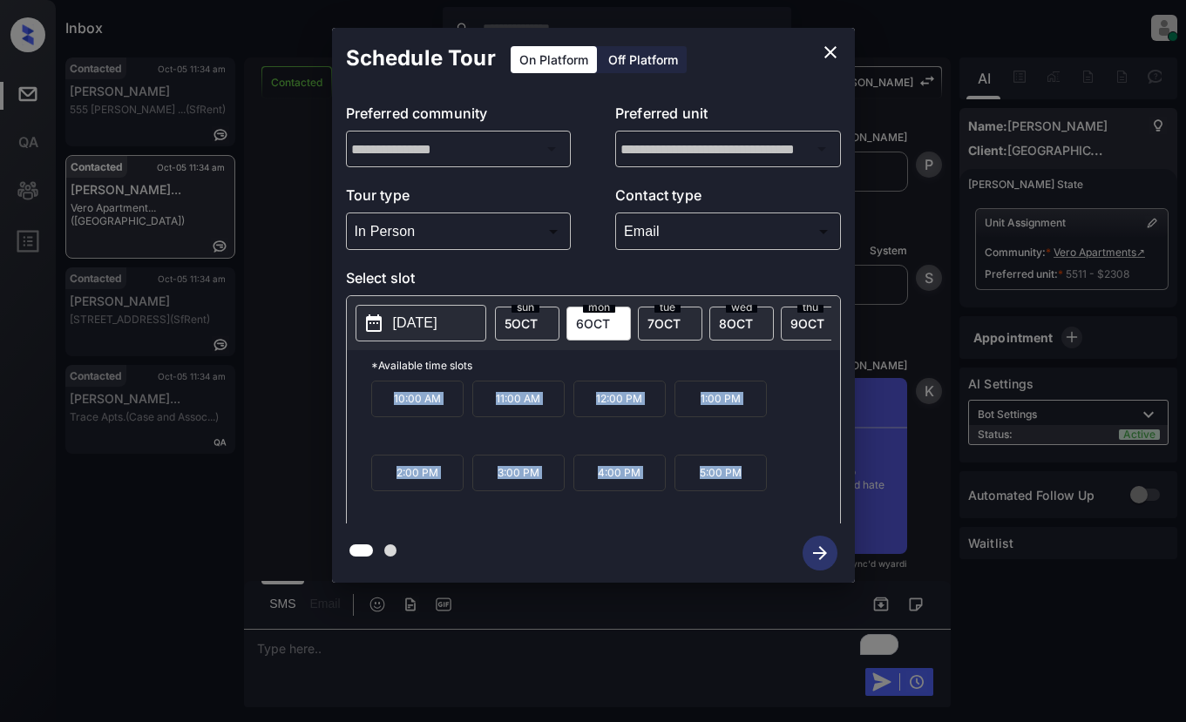
drag, startPoint x: 391, startPoint y: 403, endPoint x: 736, endPoint y: 493, distance: 356.5
click at [755, 502] on div "10:00 AM 11:00 AM 12:00 PM 1:00 PM 2:00 PM 3:00 PM 4:00 PM 5:00 PM" at bounding box center [605, 450] width 469 height 139
copy div "10:00 AM 11:00 AM 12:00 PM 1:00 PM 2:00 PM 3:00 PM 4:00 PM 5:00 PM"
click at [835, 57] on icon "close" at bounding box center [830, 52] width 21 height 21
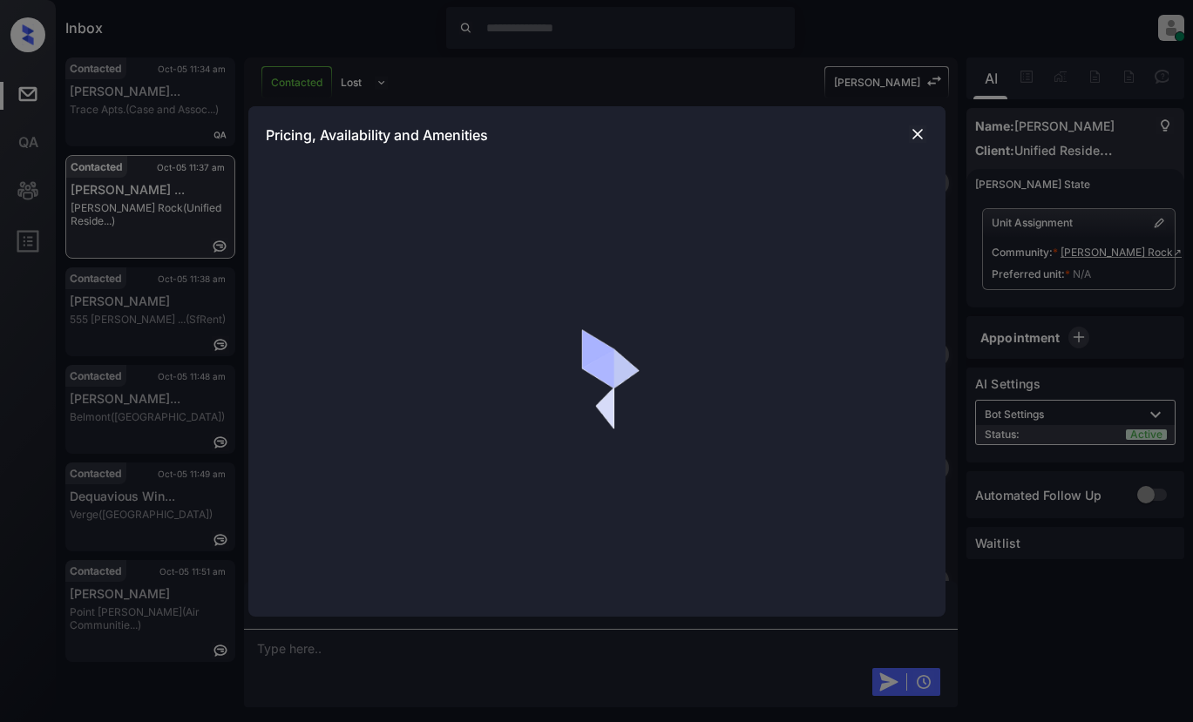
scroll to position [1006, 0]
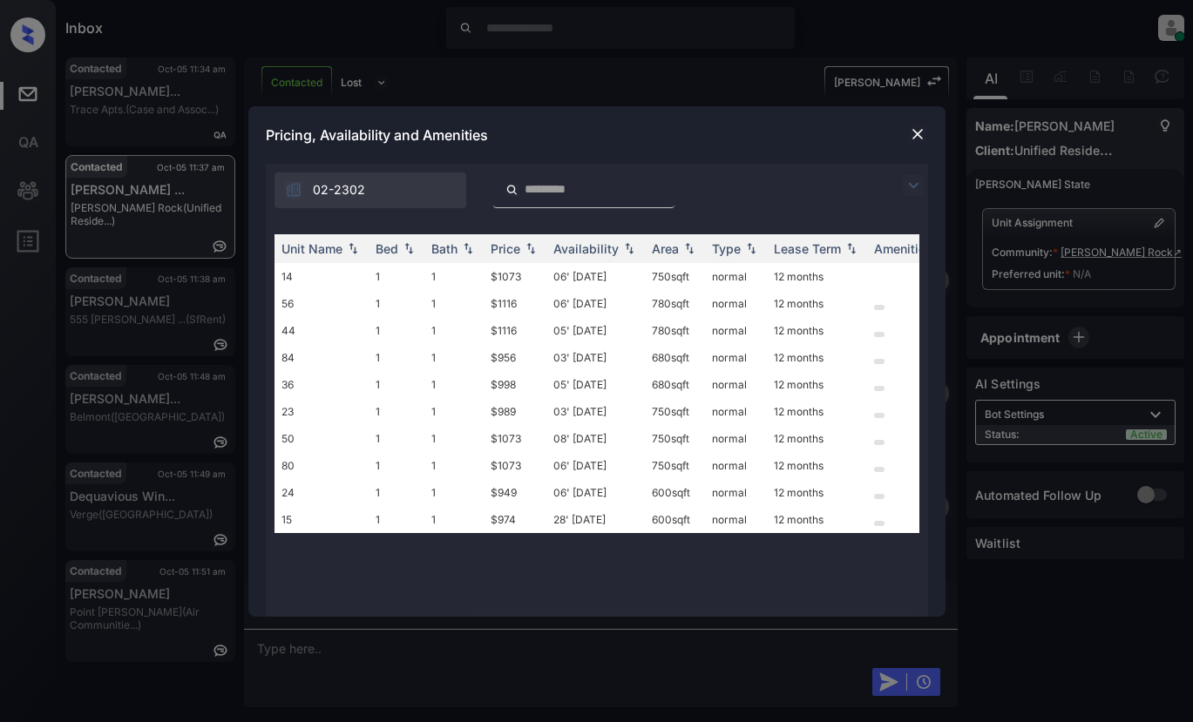
click at [916, 185] on img at bounding box center [913, 185] width 21 height 21
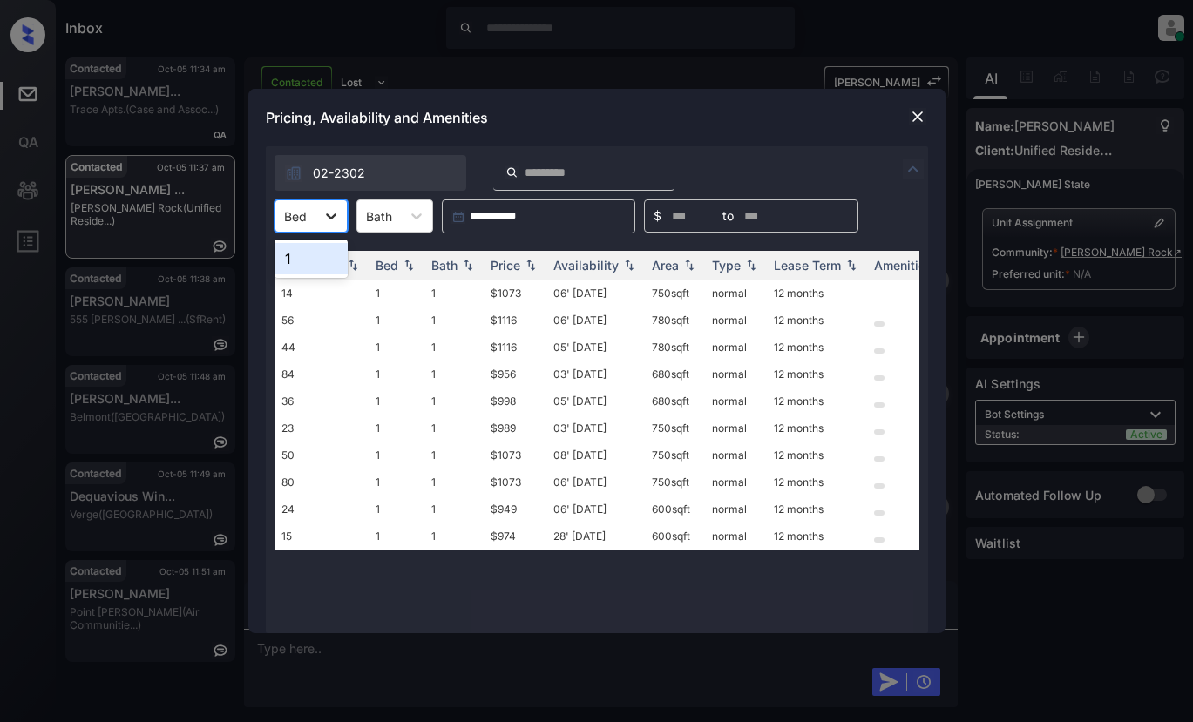
click at [335, 222] on icon at bounding box center [330, 215] width 17 height 17
click at [322, 264] on div "1" at bounding box center [310, 258] width 73 height 31
click at [510, 260] on div "Price" at bounding box center [506, 265] width 30 height 15
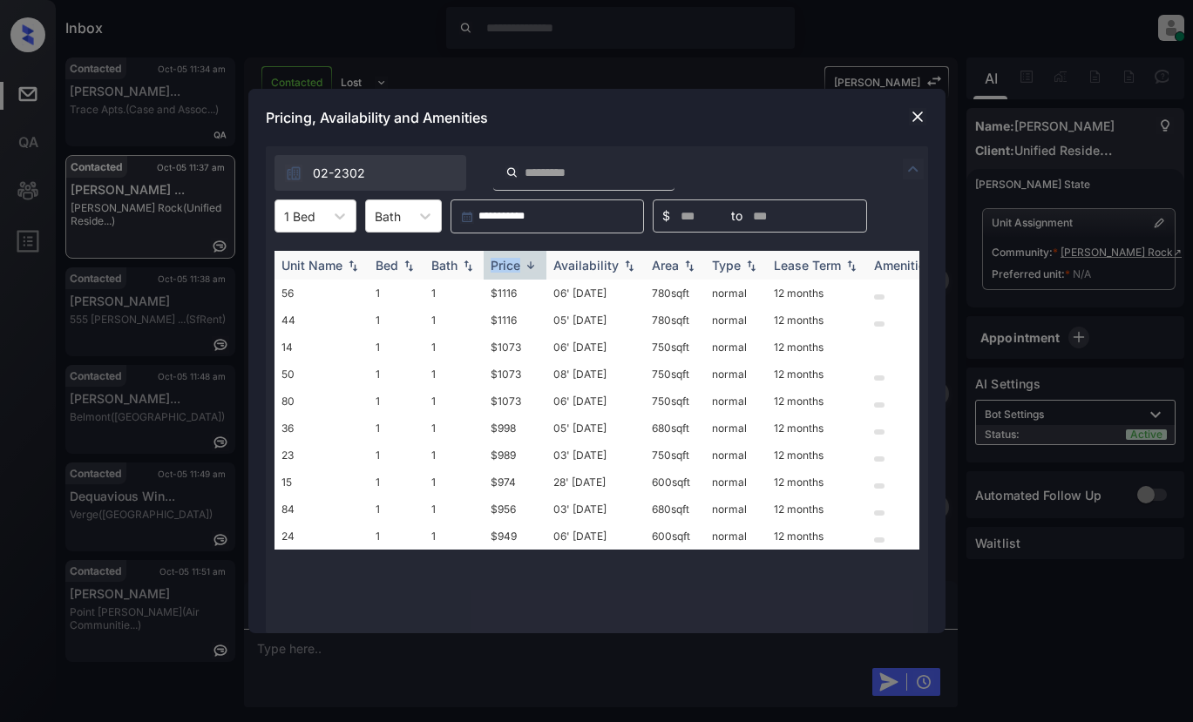
click at [510, 260] on div "Price" at bounding box center [506, 265] width 30 height 15
click at [504, 296] on td "$949" at bounding box center [515, 293] width 63 height 27
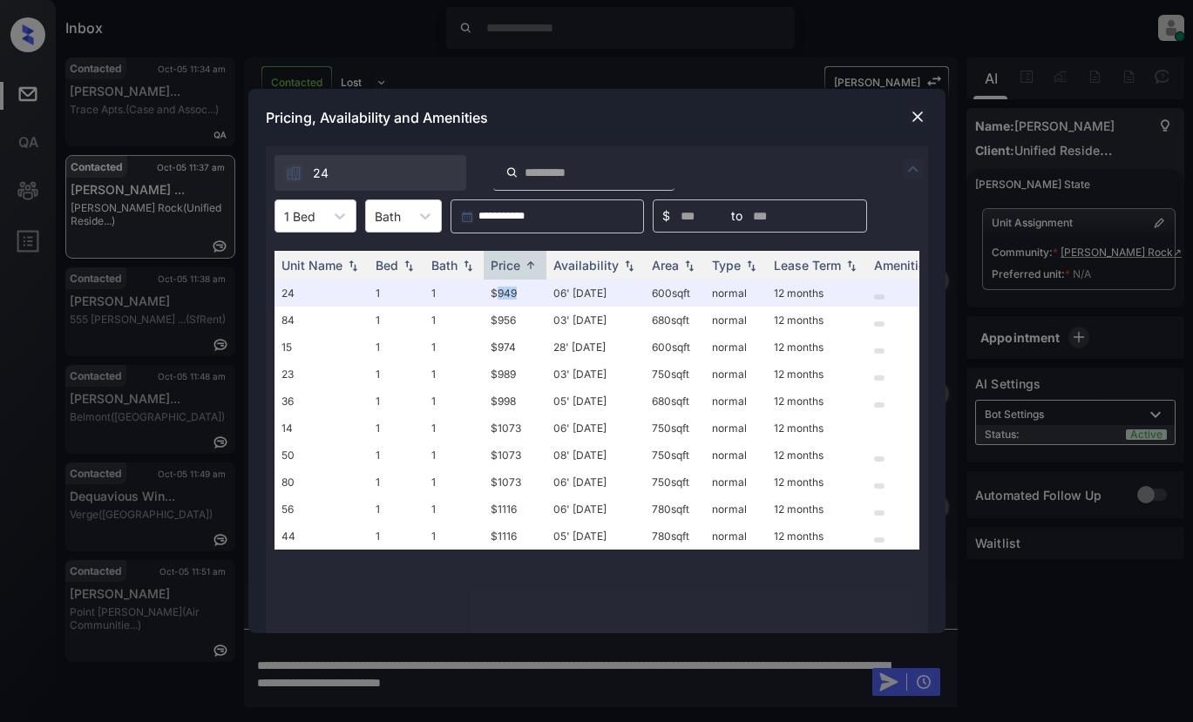
click at [911, 114] on img at bounding box center [917, 116] width 17 height 17
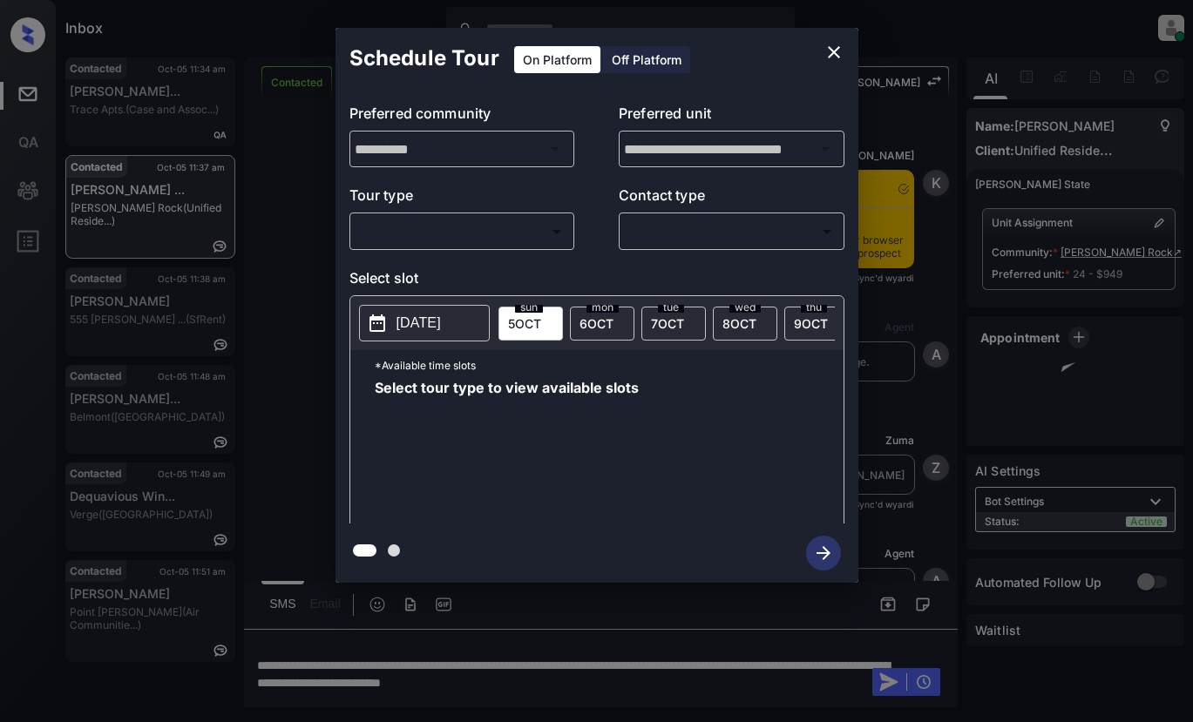
scroll to position [1119, 0]
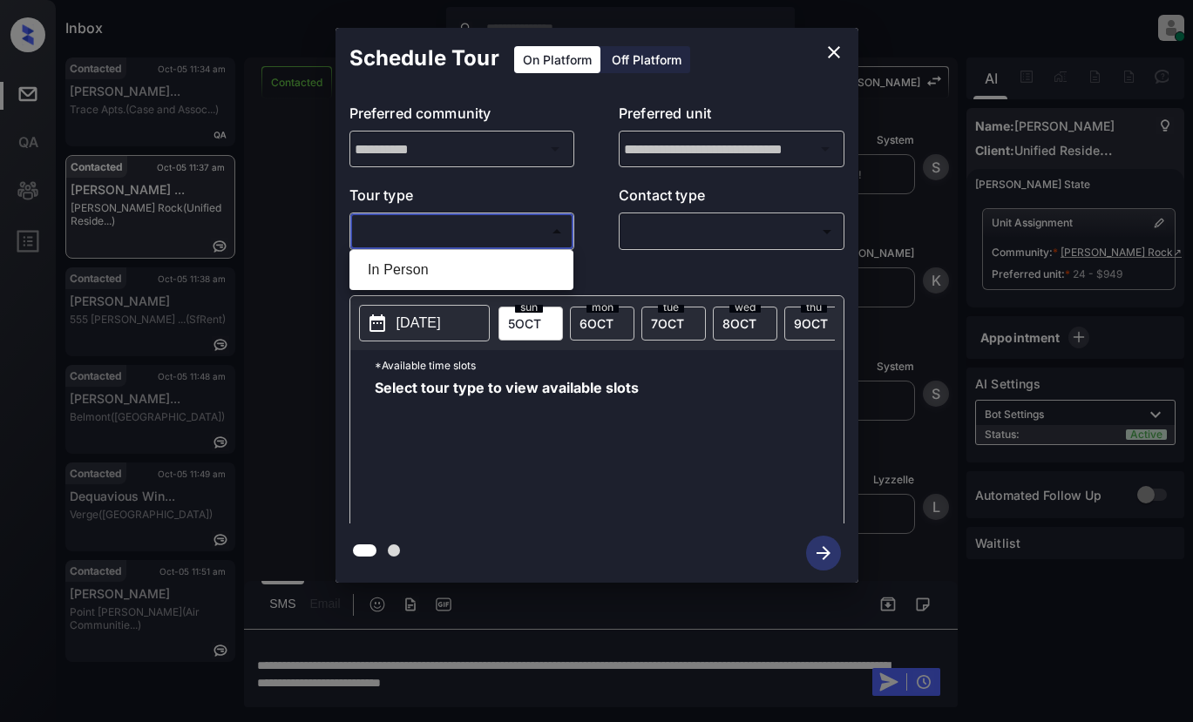
click at [384, 231] on body "Inbox Lyzzelle [PERSON_NAME] Online Set yourself offline Set yourself on break …" at bounding box center [596, 361] width 1193 height 722
click at [416, 273] on li "In Person" at bounding box center [461, 269] width 215 height 31
type input "********"
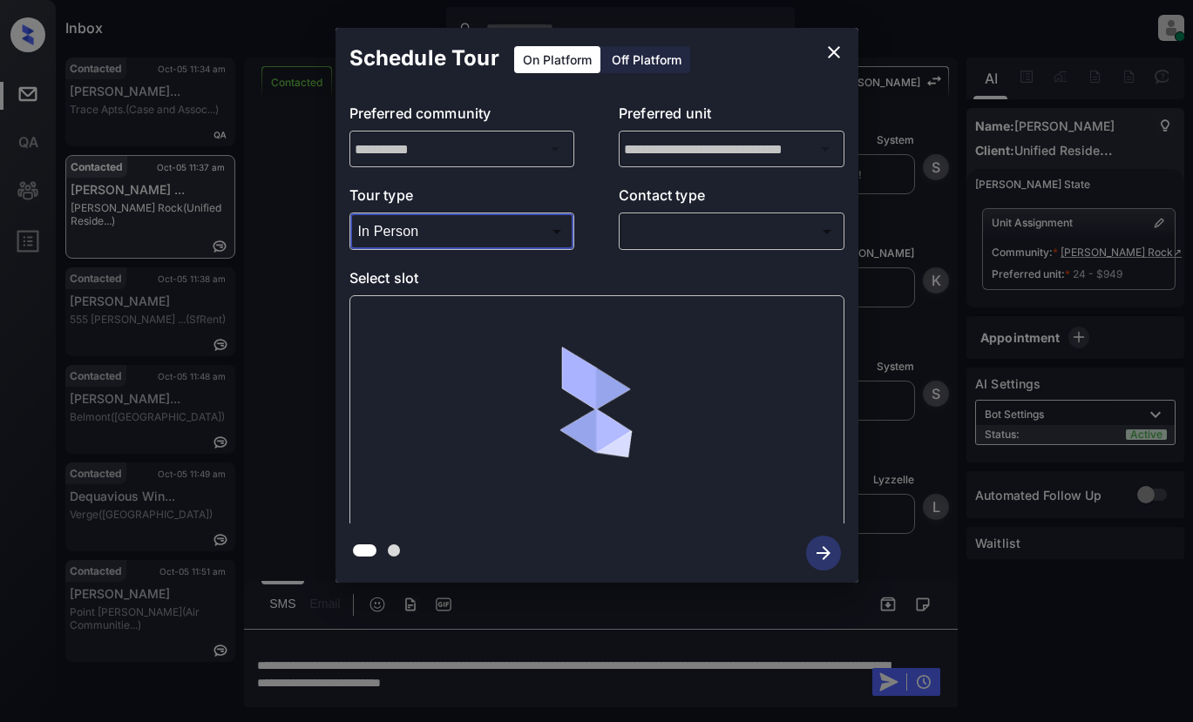
drag, startPoint x: 670, startPoint y: 209, endPoint x: 664, endPoint y: 220, distance: 12.1
click at [667, 214] on div "Contact type ​ ​" at bounding box center [732, 217] width 226 height 65
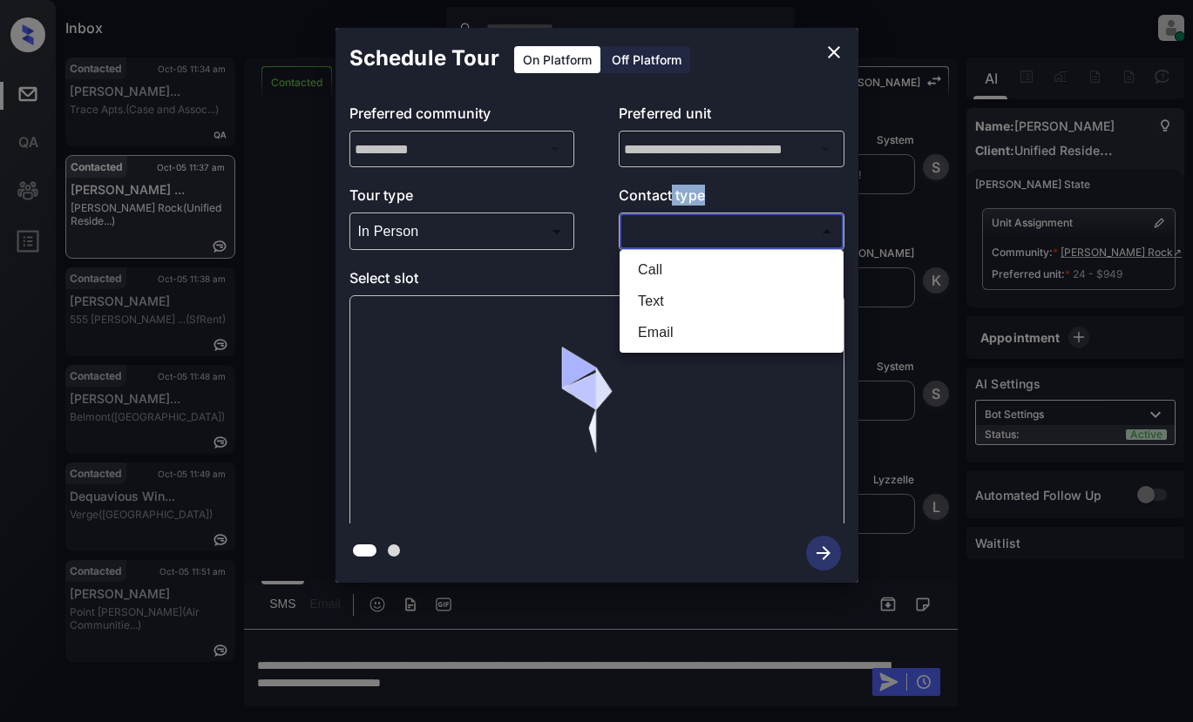
click at [664, 220] on body "Inbox Lyzzelle M. Ceralde Online Set yourself offline Set yourself on break Pro…" at bounding box center [596, 361] width 1193 height 722
click at [647, 301] on li "Text" at bounding box center [731, 301] width 215 height 31
type input "****"
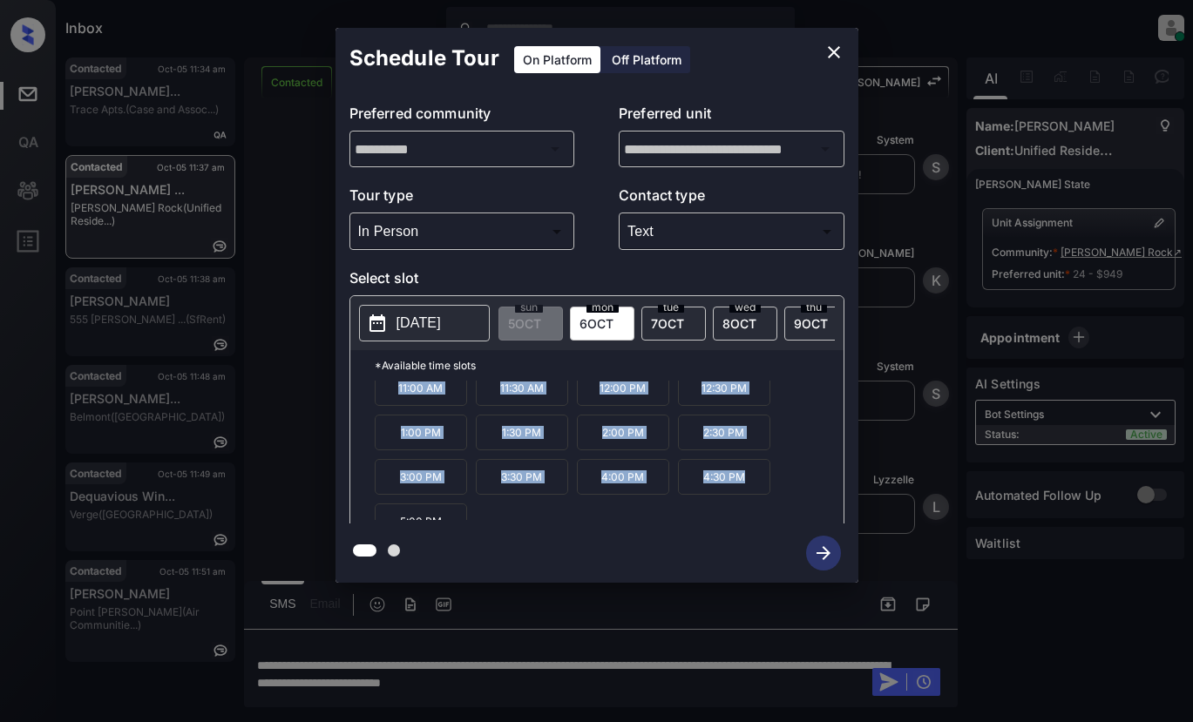
scroll to position [74, 0]
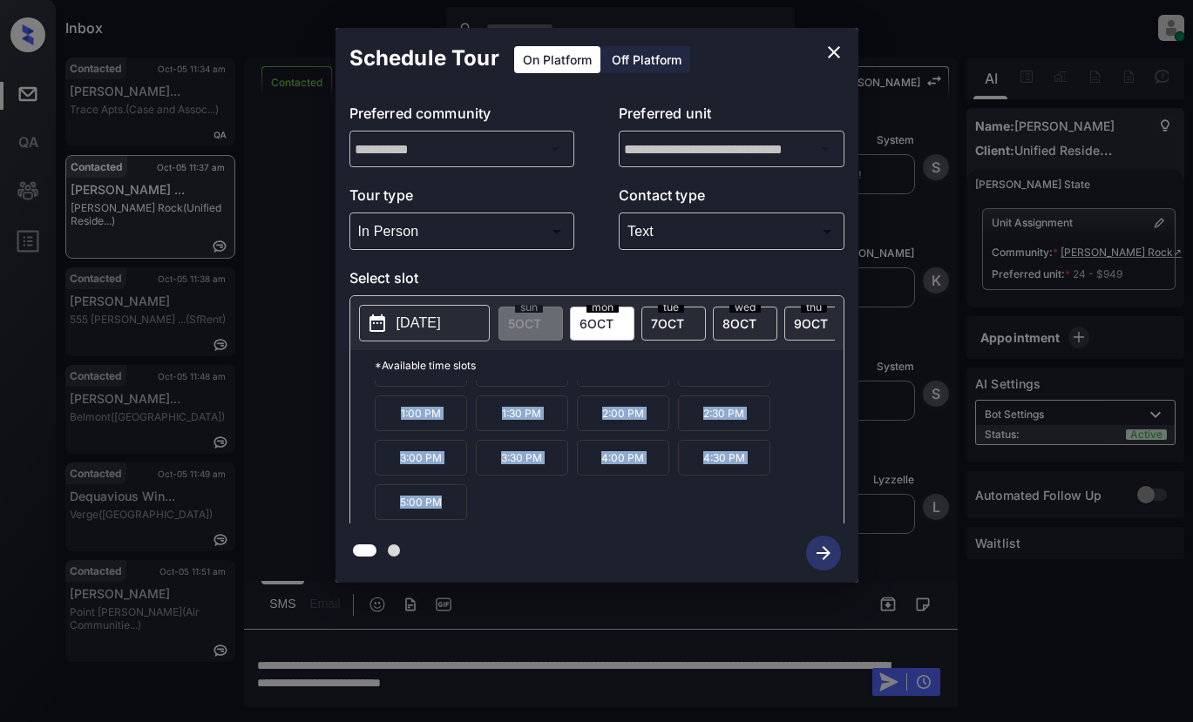
drag, startPoint x: 381, startPoint y: 403, endPoint x: 764, endPoint y: 525, distance: 402.3
click at [764, 525] on div "**********" at bounding box center [596, 305] width 523 height 555
copy div "9:00 AM 9:30 AM 10:00 AM 10:30 AM 11:00 AM 11:30 AM 12:00 PM 12:30 PM 1:00 PM 1…"
click at [266, 645] on div at bounding box center [596, 361] width 1193 height 722
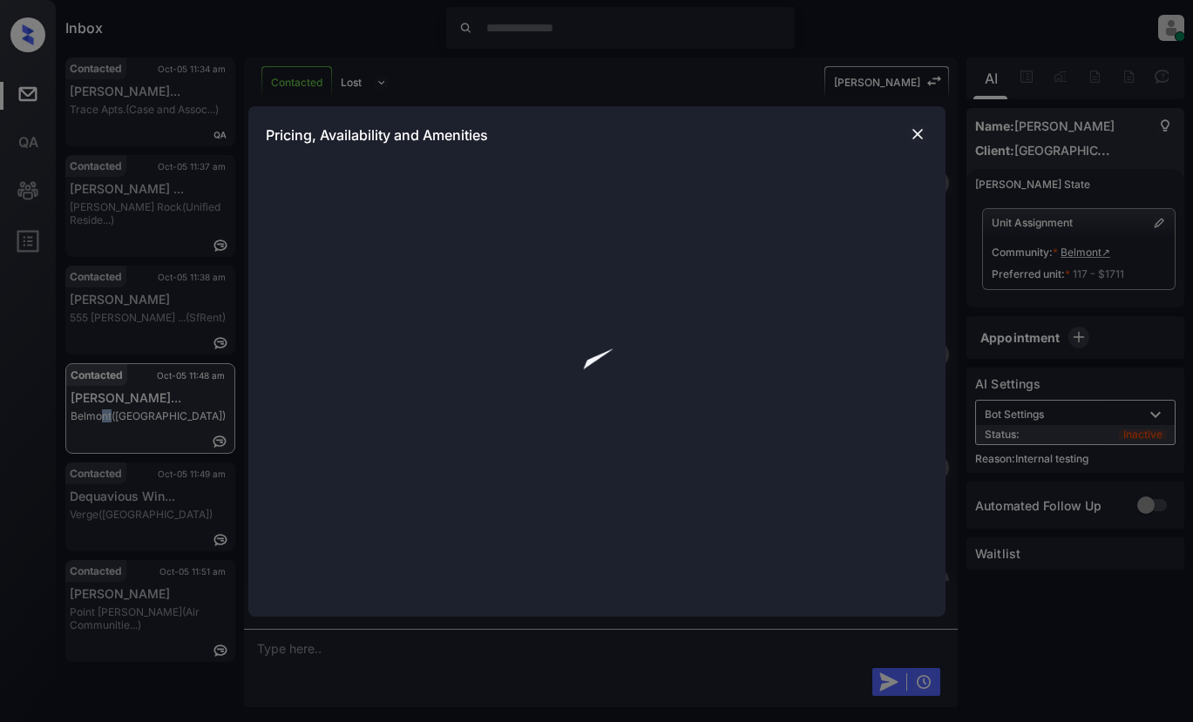
scroll to position [2869, 0]
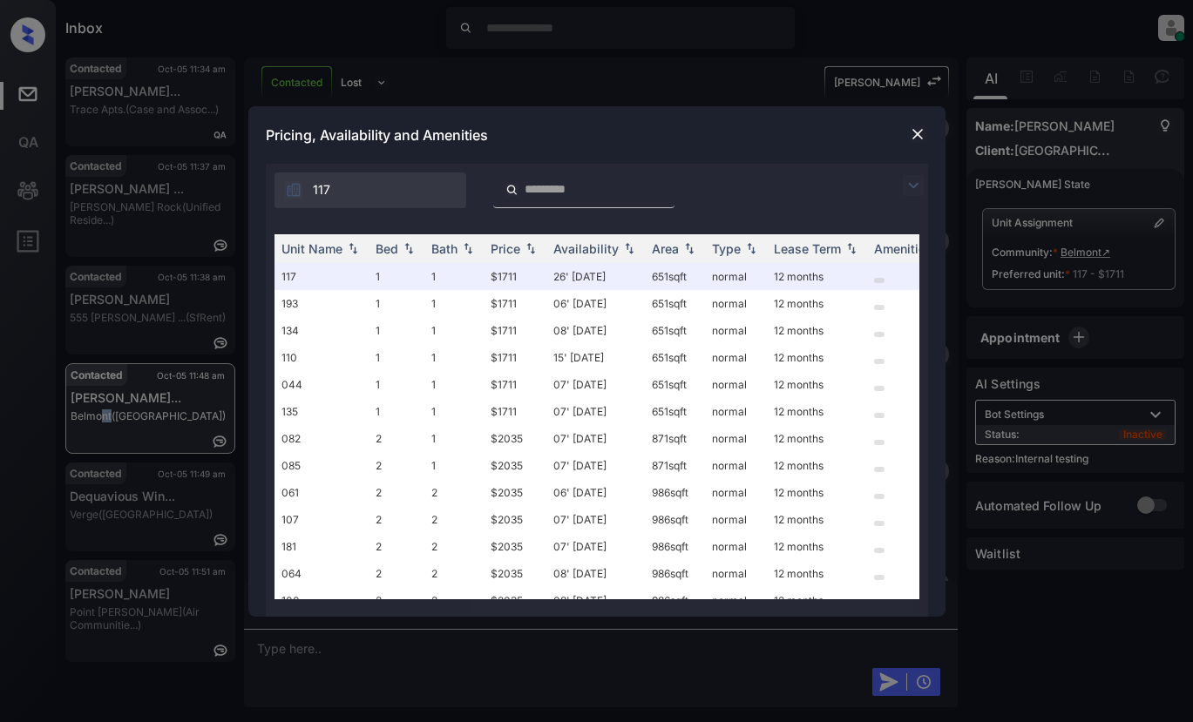
click at [911, 184] on img at bounding box center [913, 185] width 21 height 21
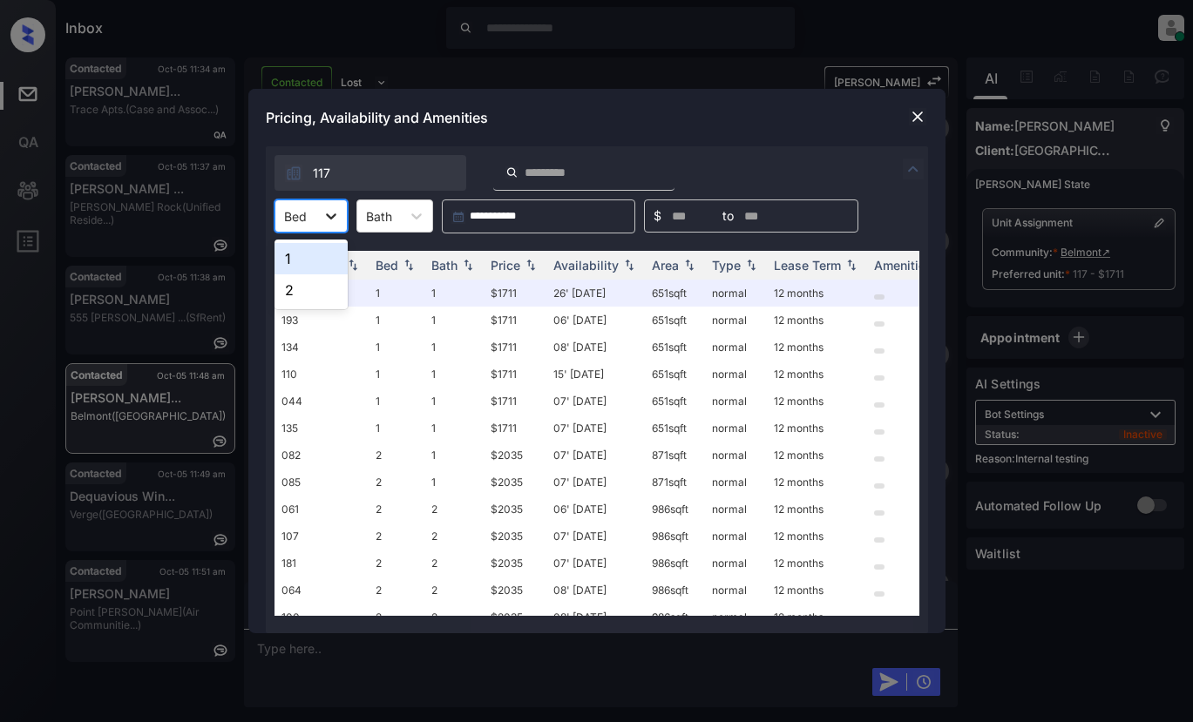
click at [342, 213] on div at bounding box center [330, 215] width 31 height 31
drag, startPoint x: 285, startPoint y: 259, endPoint x: 328, endPoint y: 253, distance: 43.1
click at [297, 259] on div "1" at bounding box center [310, 258] width 73 height 31
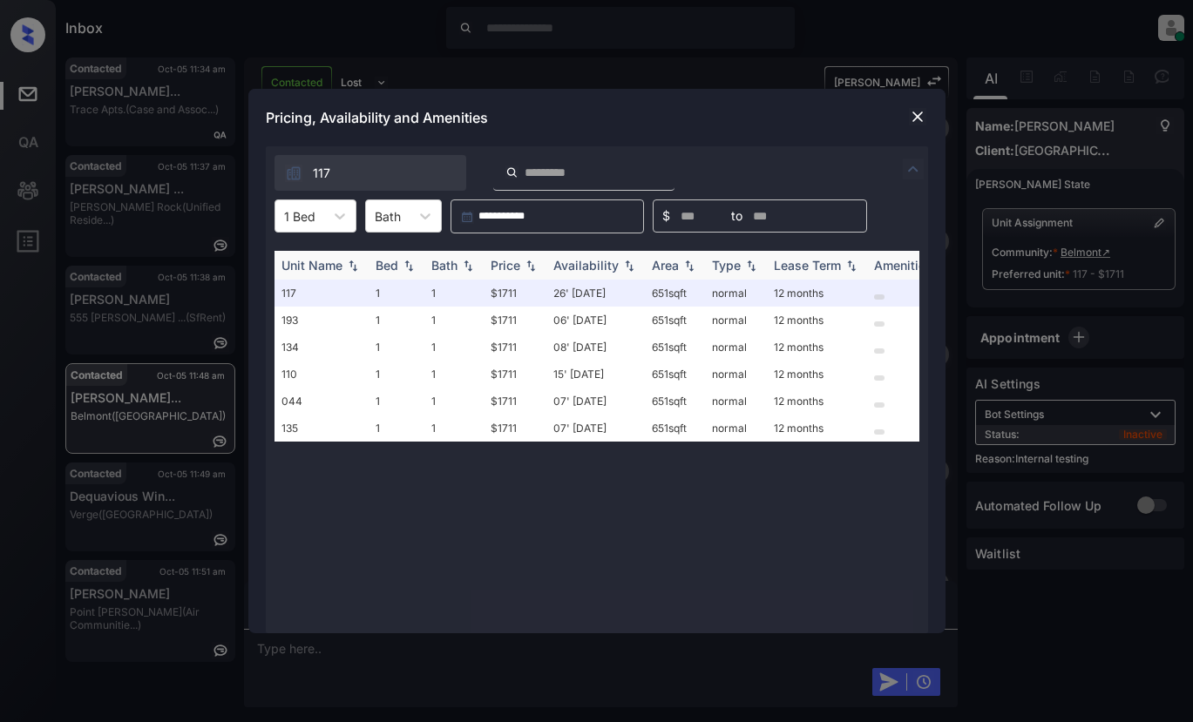
click at [521, 264] on div "Price" at bounding box center [515, 265] width 49 height 15
click at [525, 264] on img at bounding box center [530, 266] width 17 height 12
click at [918, 116] on img at bounding box center [917, 116] width 17 height 17
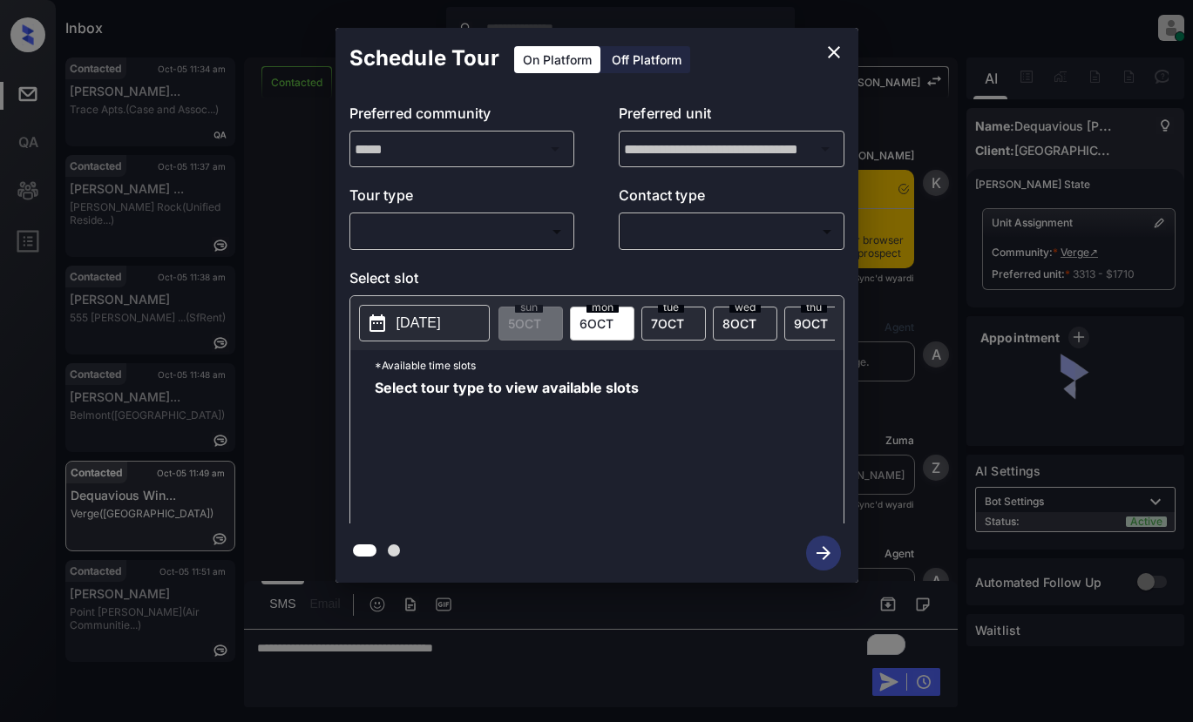
scroll to position [1230, 0]
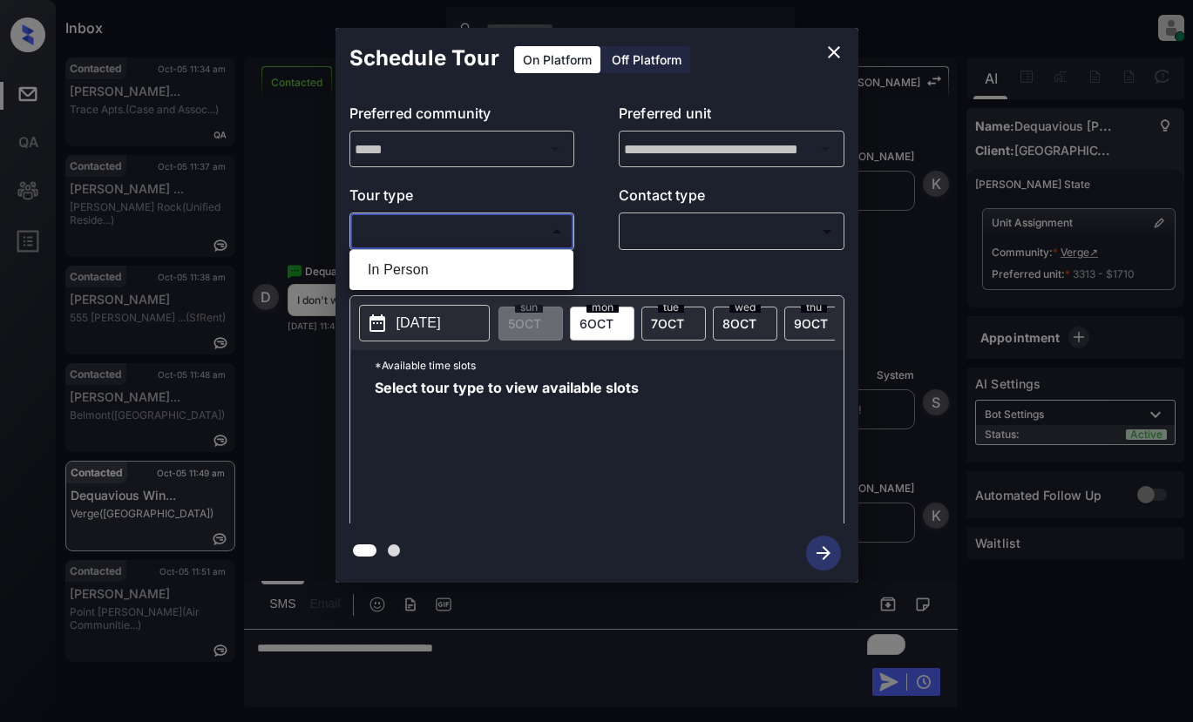
click at [484, 227] on body "Inbox Lyzzelle M. Ceralde Online Set yourself offline Set yourself on break Pro…" at bounding box center [596, 361] width 1193 height 722
drag, startPoint x: 486, startPoint y: 227, endPoint x: 505, endPoint y: 227, distance: 19.2
click at [487, 227] on div at bounding box center [596, 361] width 1193 height 722
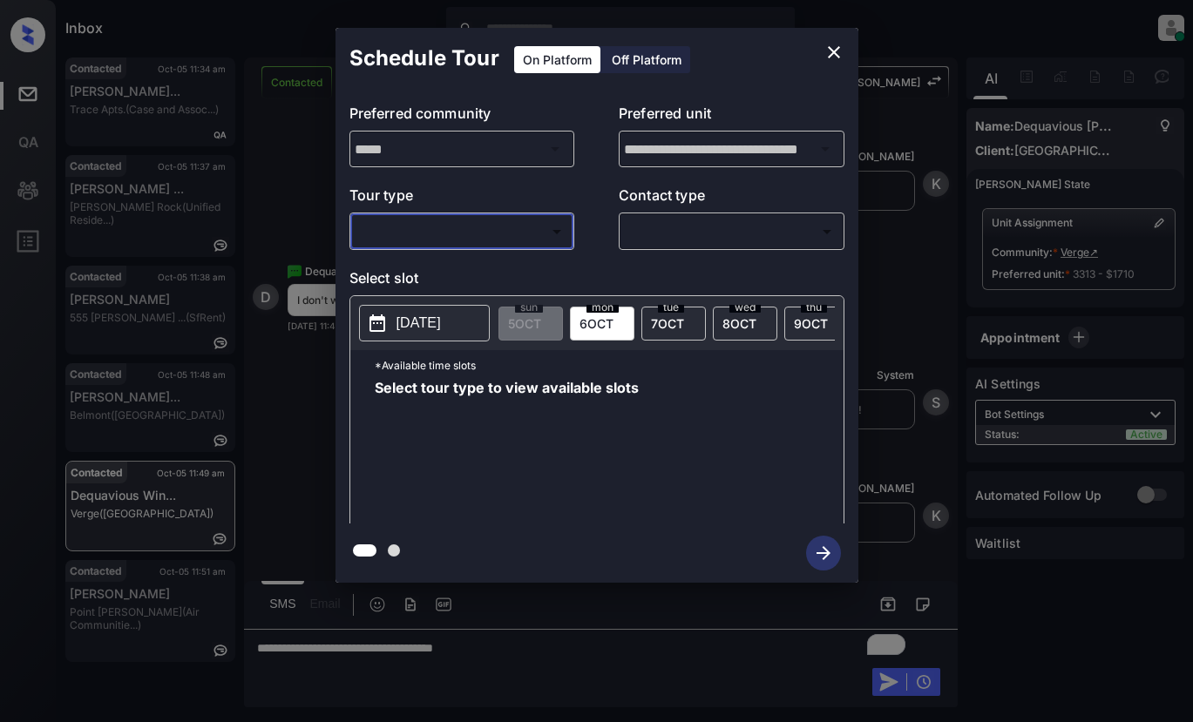
click at [832, 55] on icon "close" at bounding box center [833, 52] width 21 height 21
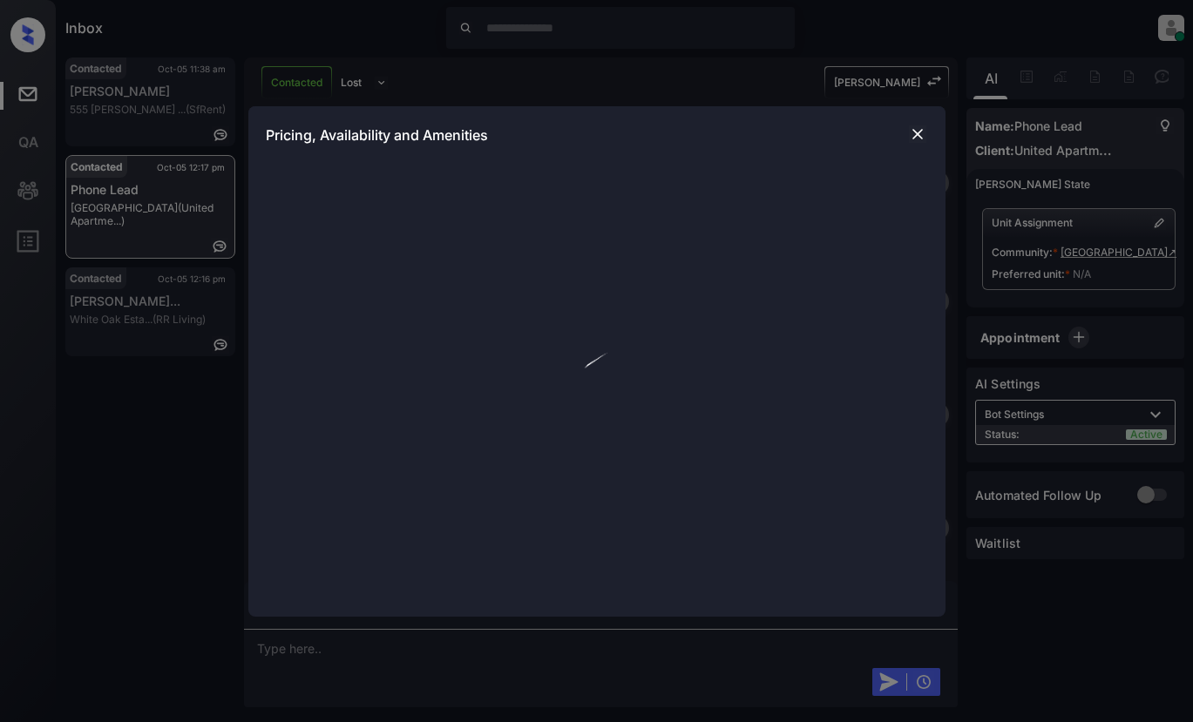
scroll to position [966, 0]
click at [918, 136] on img at bounding box center [917, 133] width 17 height 17
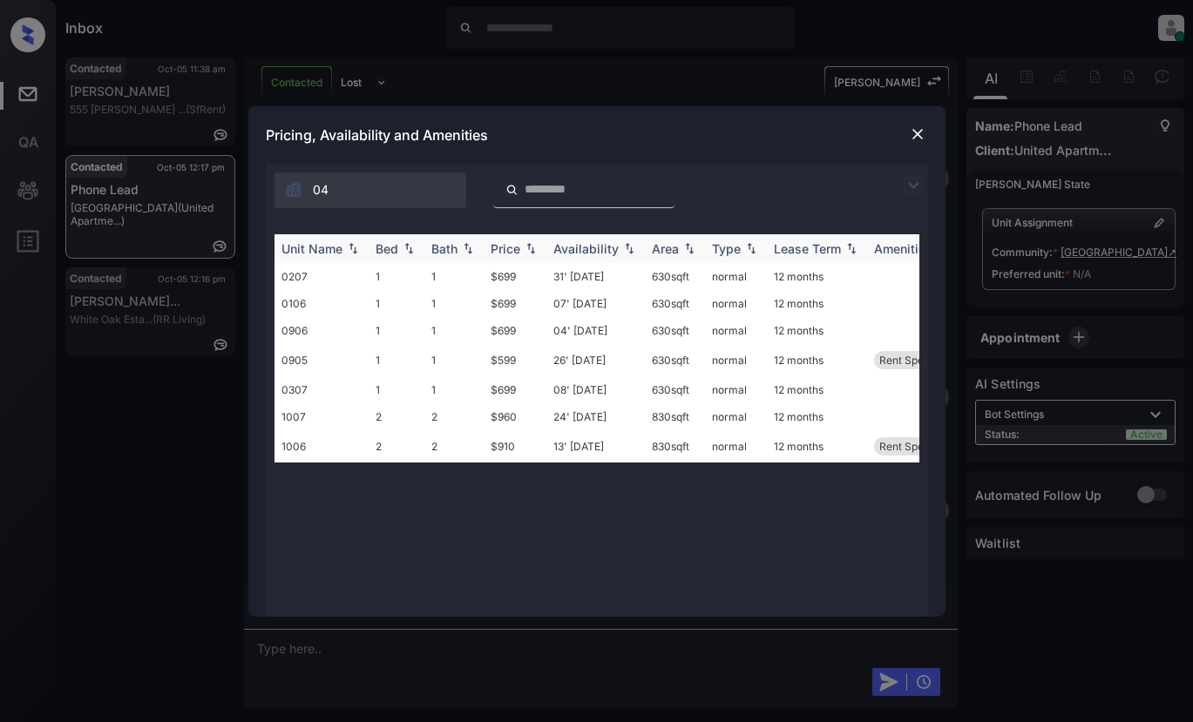
click at [506, 254] on div "Price" at bounding box center [506, 248] width 30 height 15
click at [506, 253] on div "Price" at bounding box center [506, 248] width 30 height 15
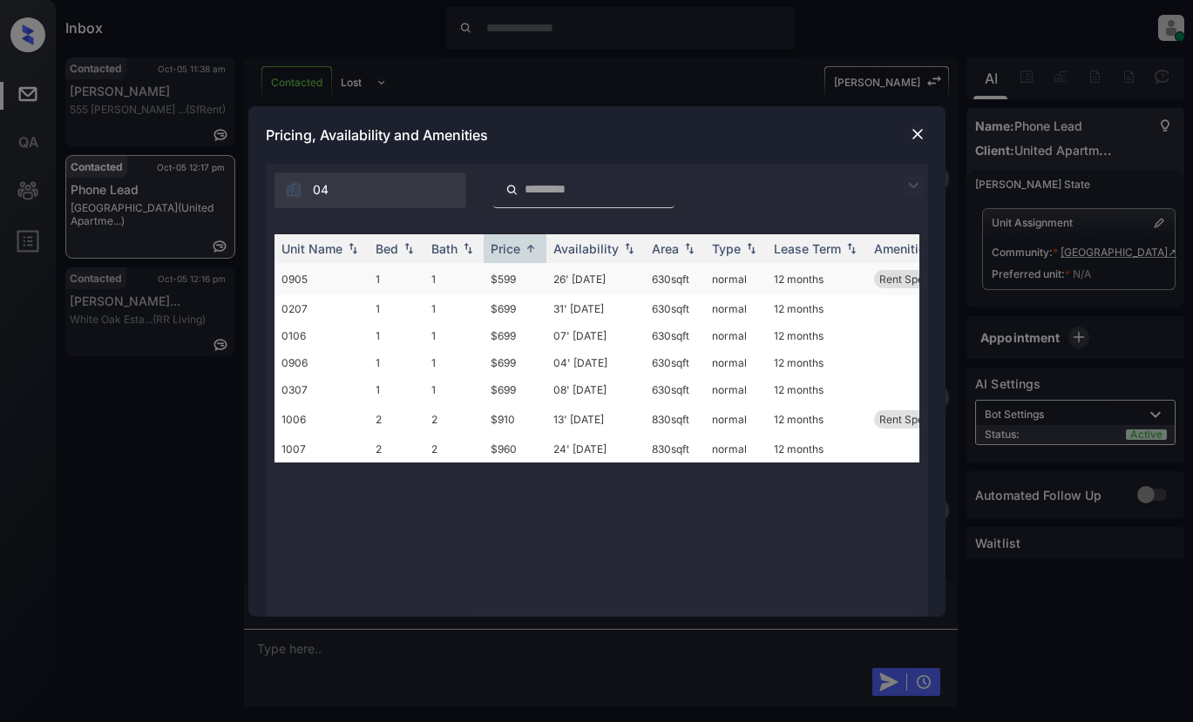
click at [505, 277] on td "$599" at bounding box center [515, 279] width 63 height 32
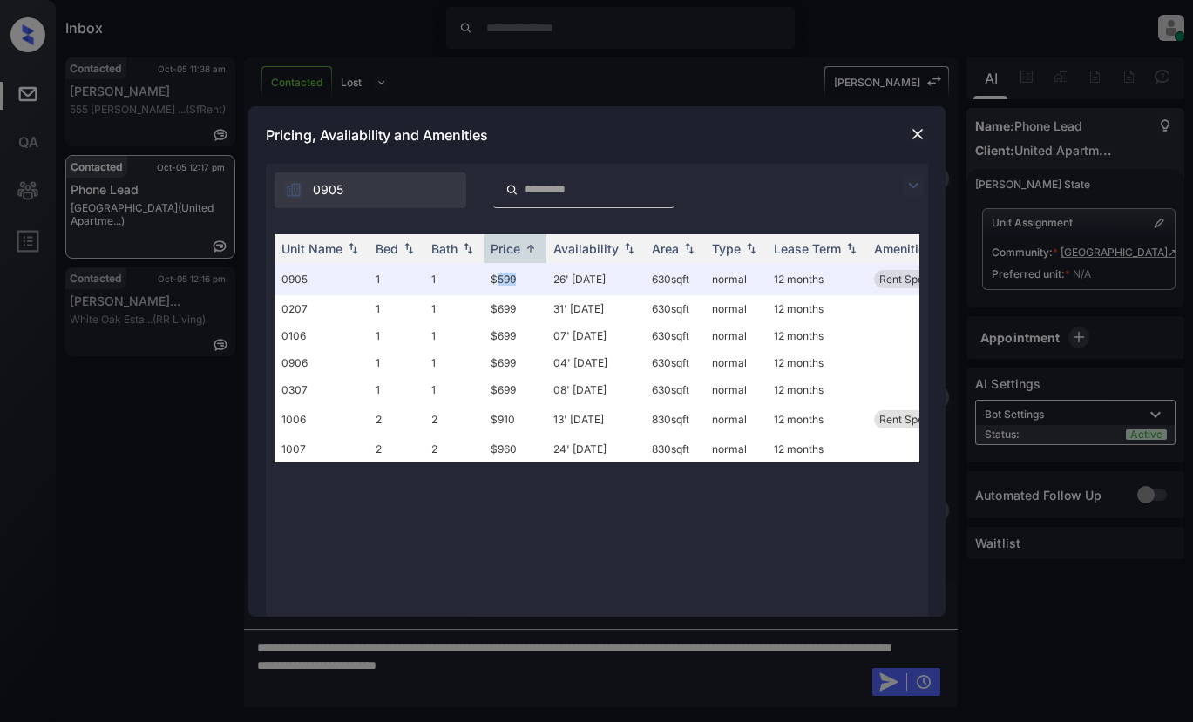
click at [918, 132] on img at bounding box center [917, 133] width 17 height 17
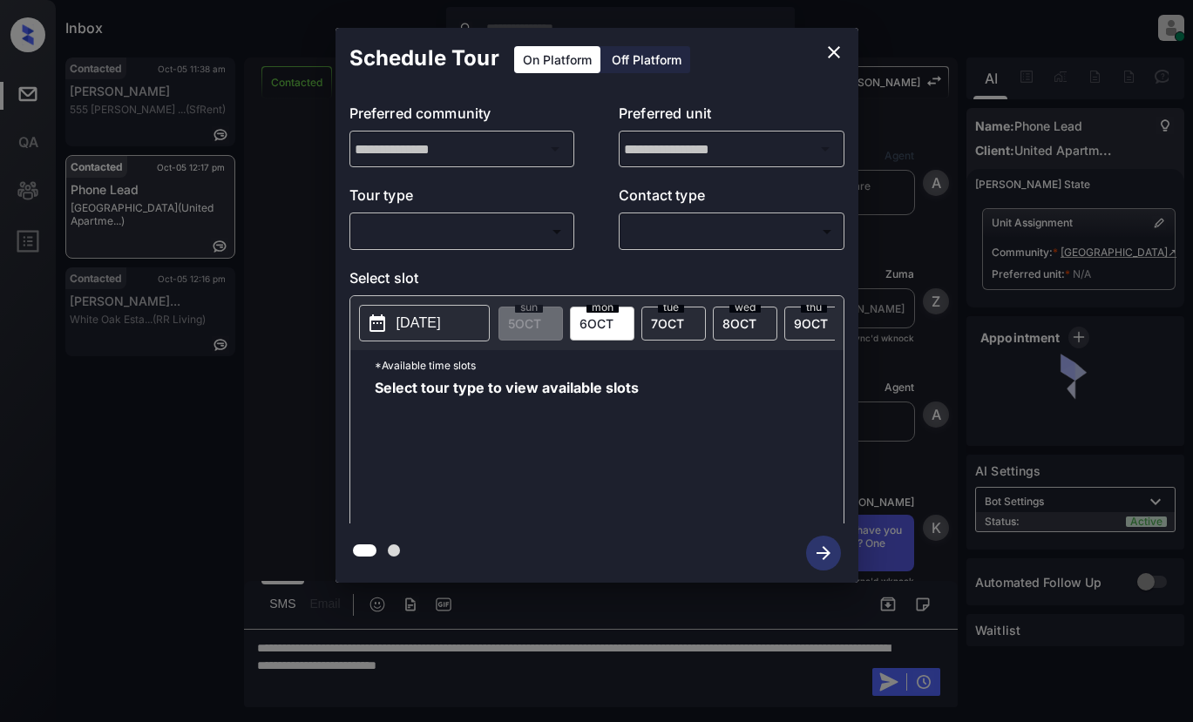
scroll to position [1315, 0]
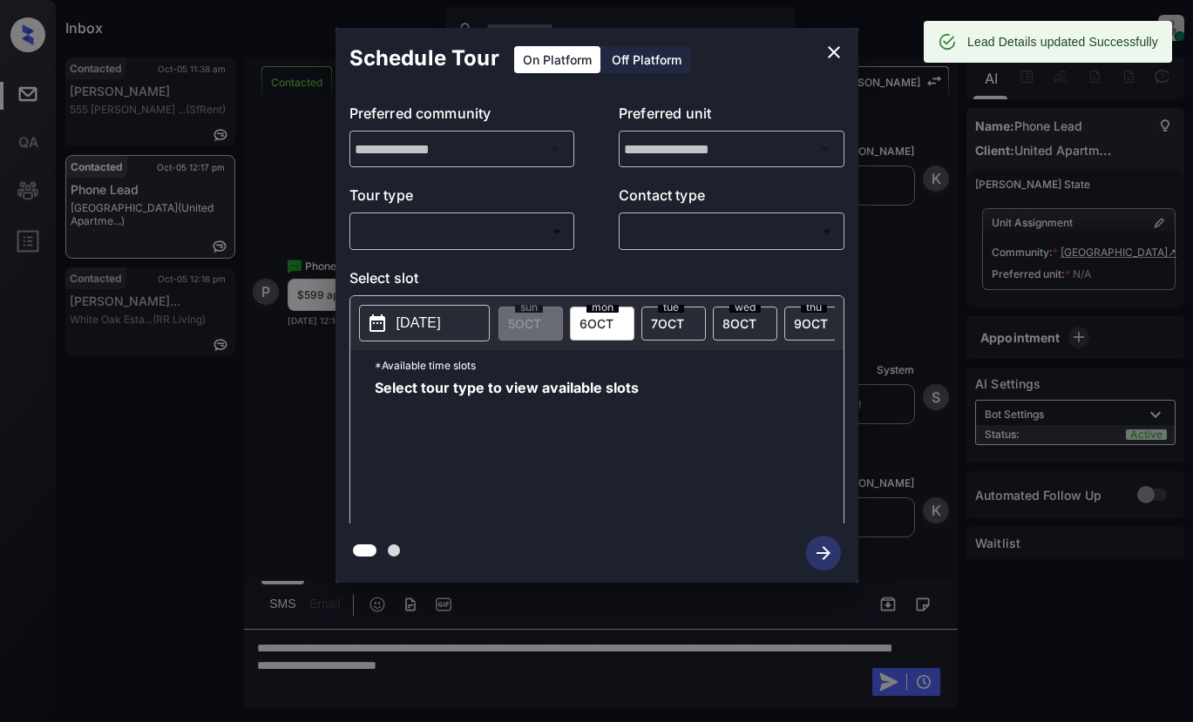
click at [405, 234] on body "Inbox Lyzzelle [PERSON_NAME] Online Set yourself offline Set yourself on break …" at bounding box center [596, 361] width 1193 height 722
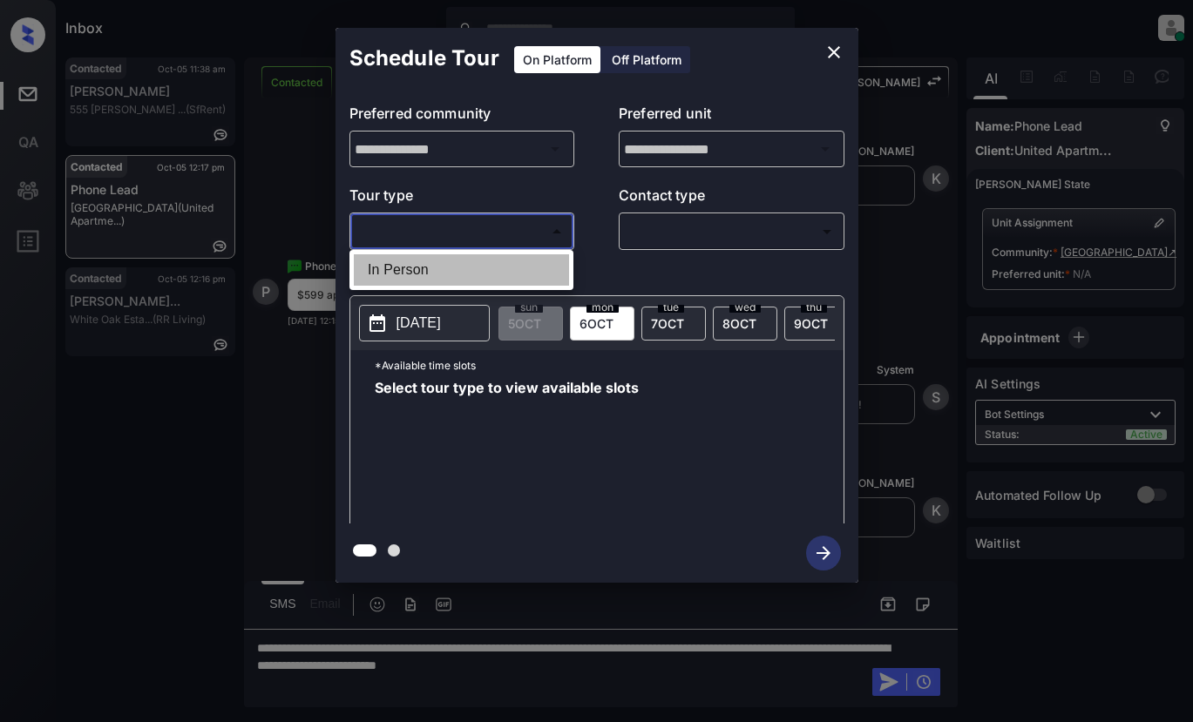
click at [406, 271] on li "In Person" at bounding box center [461, 269] width 215 height 31
type input "********"
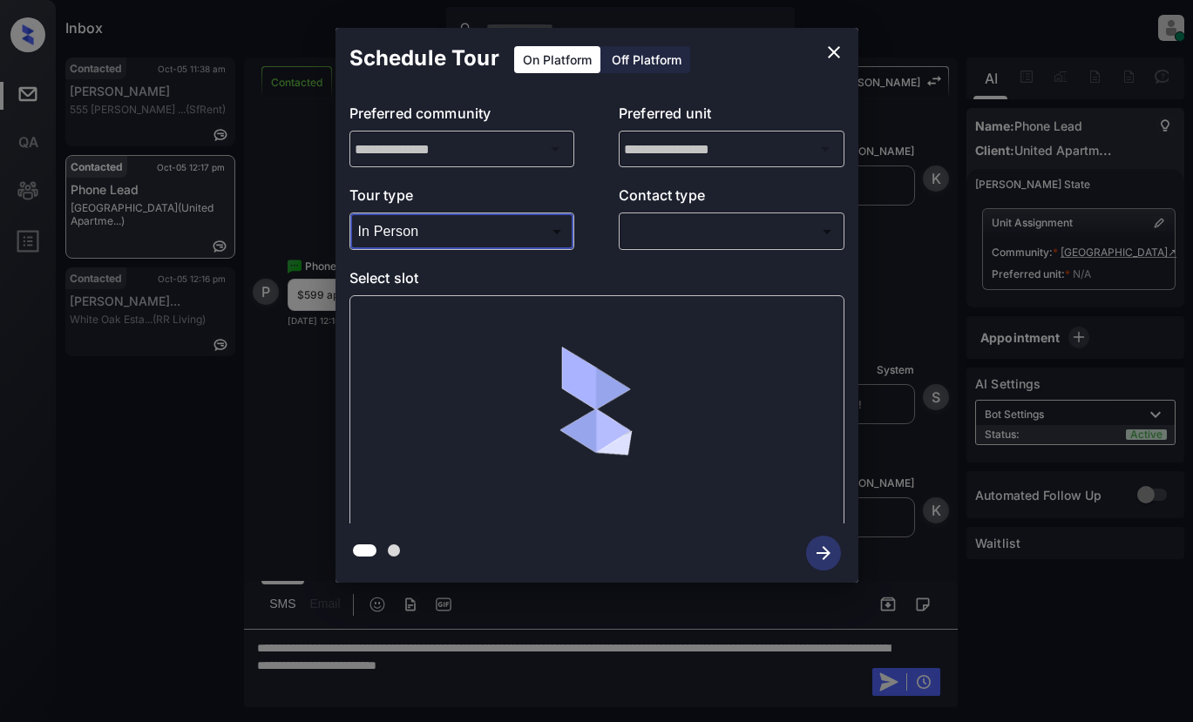
type input "**********"
click at [716, 235] on body "Inbox Lyzzelle [PERSON_NAME] Online Set yourself offline Set yourself on break …" at bounding box center [596, 361] width 1193 height 722
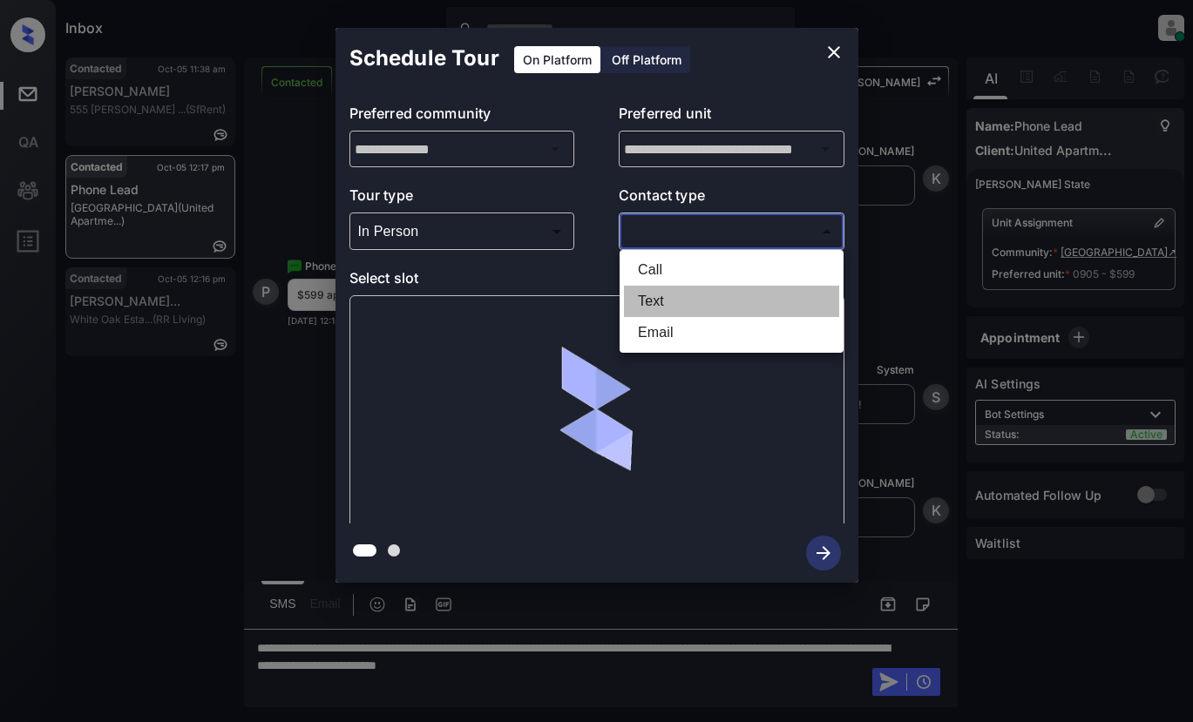
click at [640, 297] on li "Text" at bounding box center [731, 301] width 215 height 31
type input "****"
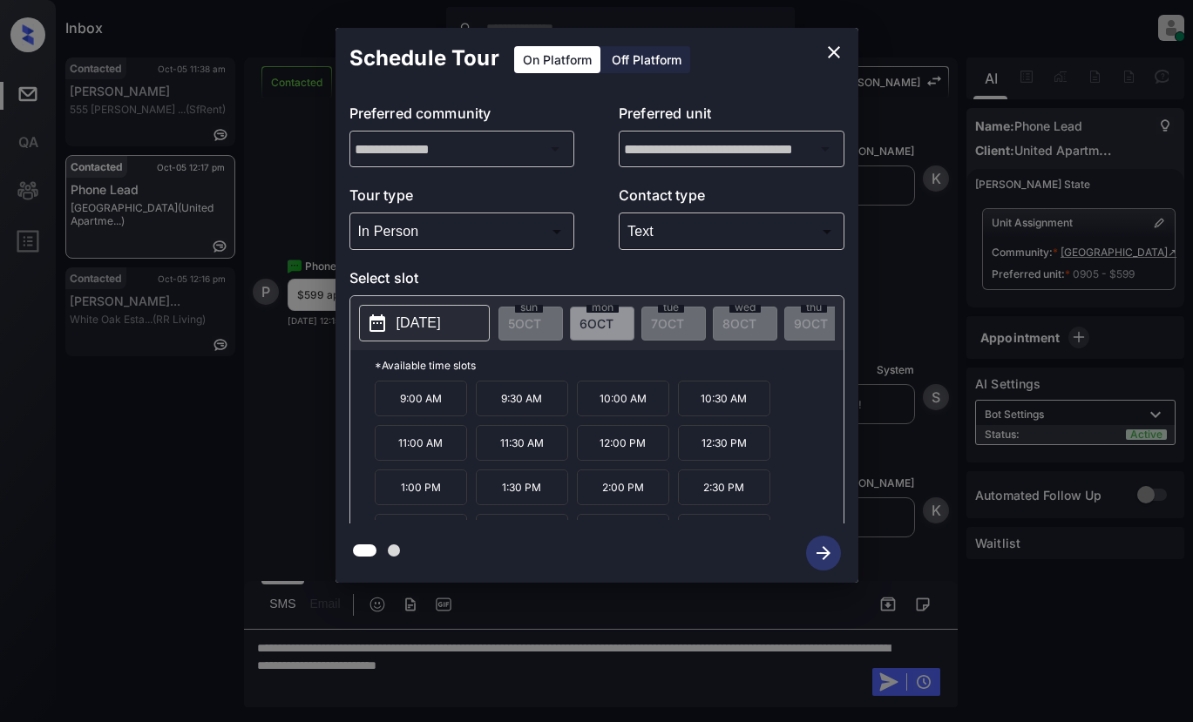
click at [423, 322] on p "[DATE]" at bounding box center [418, 323] width 44 height 21
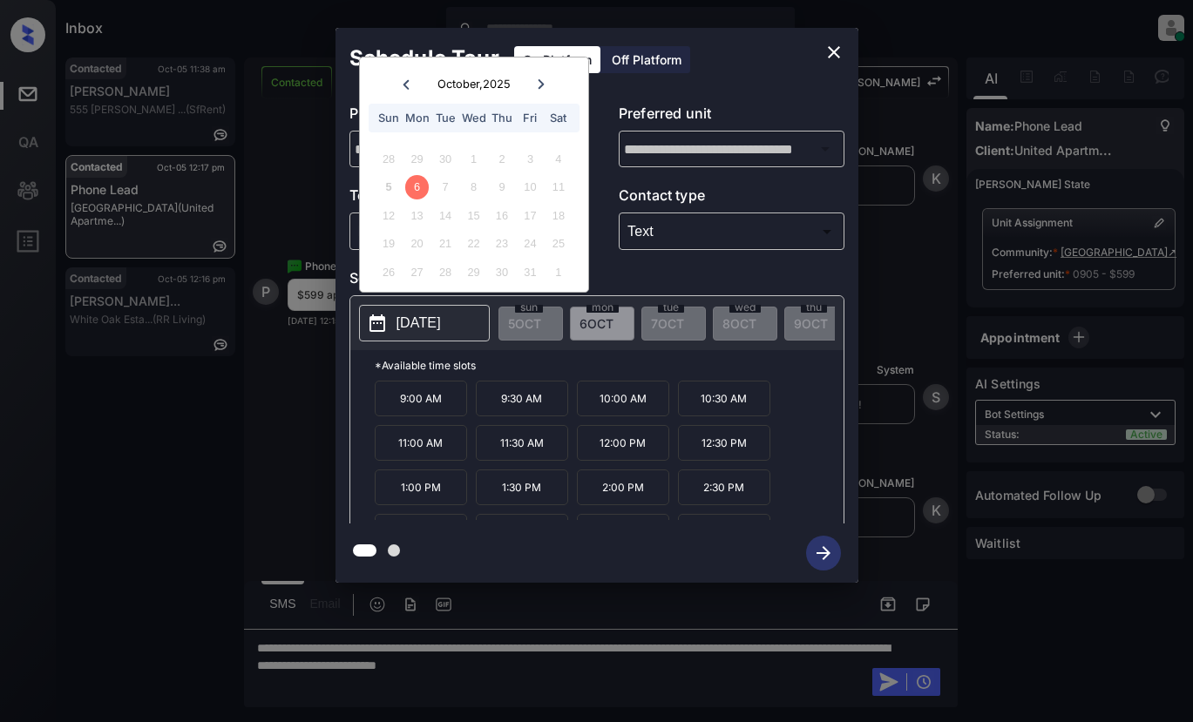
click at [454, 192] on div "7" at bounding box center [445, 187] width 24 height 24
click at [538, 85] on icon at bounding box center [541, 84] width 10 height 10
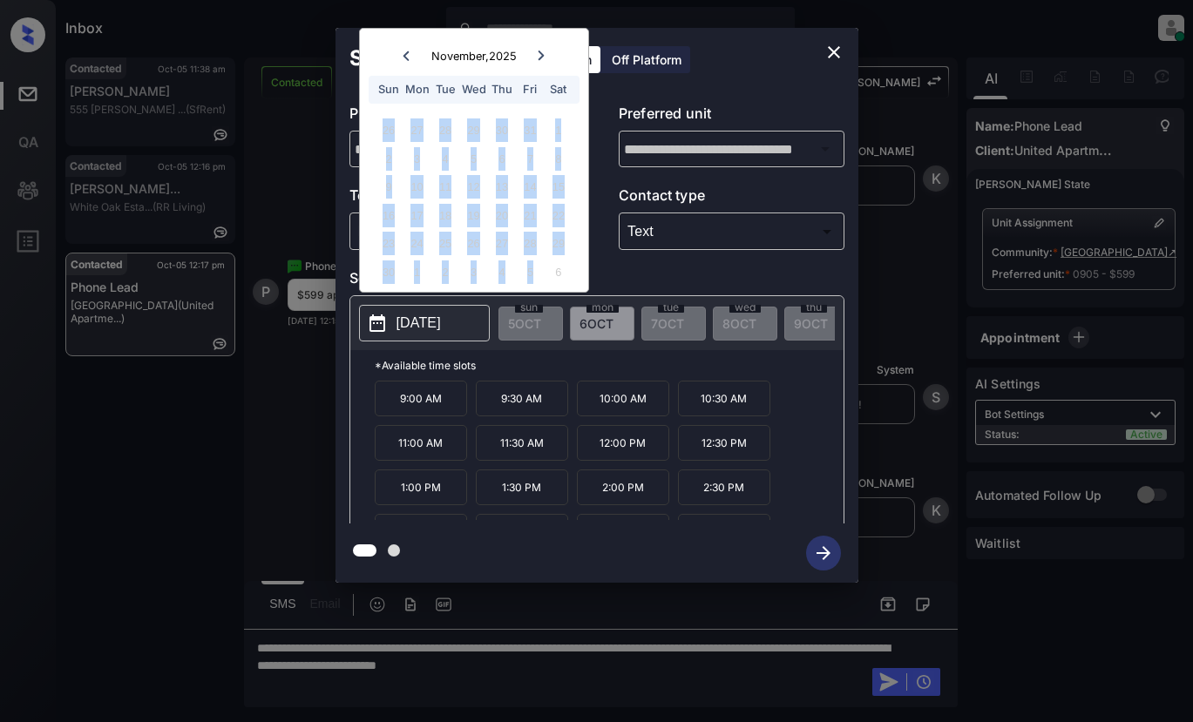
drag, startPoint x: 372, startPoint y: 125, endPoint x: 590, endPoint y: 130, distance: 217.9
click at [556, 264] on div "26 27 28 29 30 31 1 2 3 4 5 6 7 8 9 10 11 12 13 14 15 16 17 18 19 20 21 22 23 2…" at bounding box center [473, 202] width 217 height 170
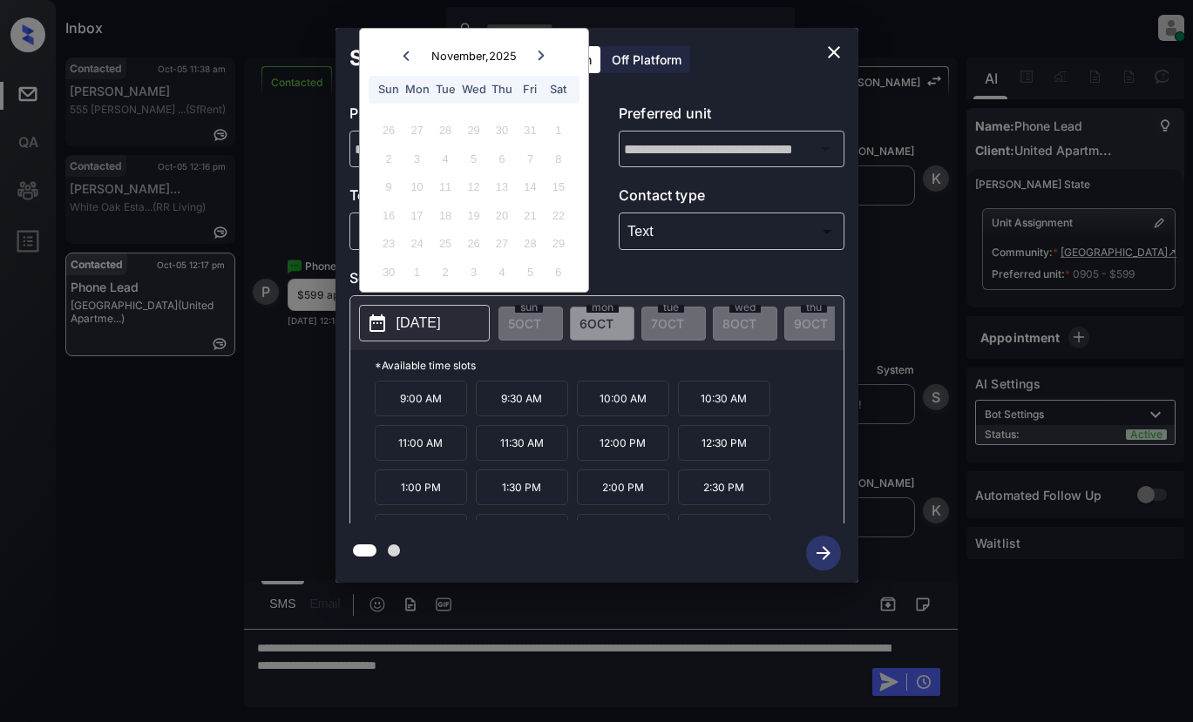
click at [745, 78] on div "Schedule Tour On Platform Off Platform" at bounding box center [596, 58] width 523 height 61
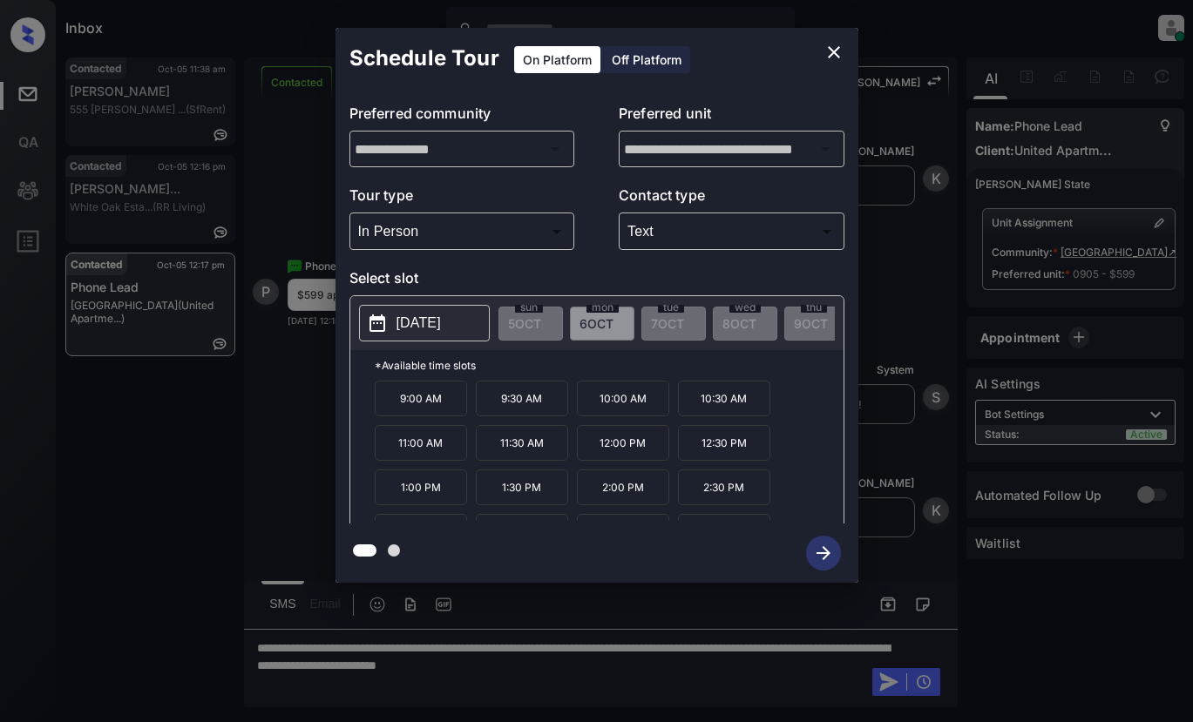
click at [411, 338] on button "[DATE]" at bounding box center [424, 323] width 131 height 37
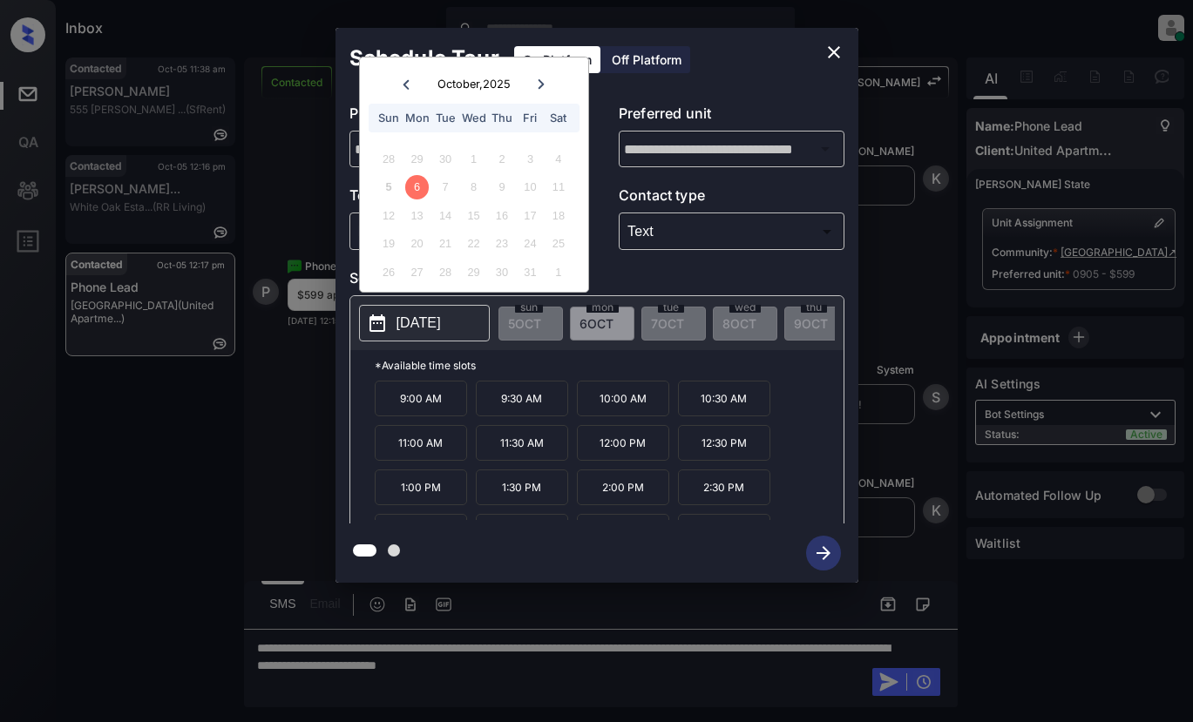
click at [625, 407] on p "10:00 AM" at bounding box center [623, 399] width 92 height 36
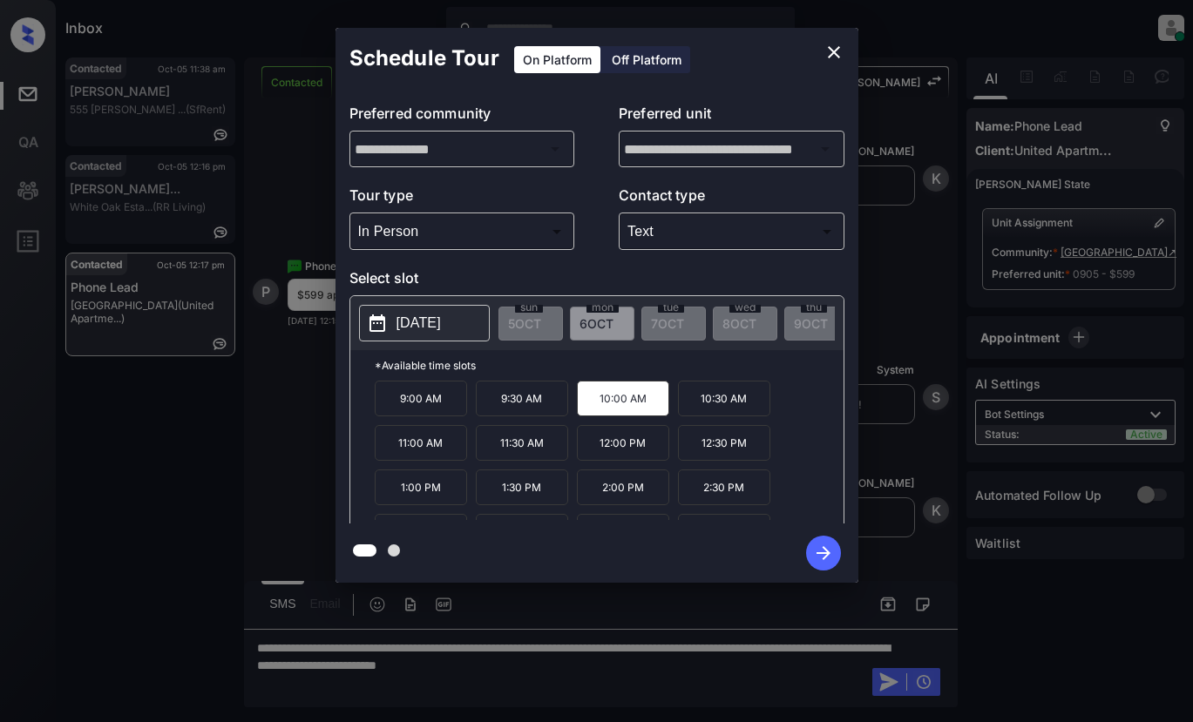
click at [411, 413] on p "9:00 AM" at bounding box center [421, 399] width 92 height 36
click at [418, 319] on p "2025-10-06" at bounding box center [418, 323] width 44 height 21
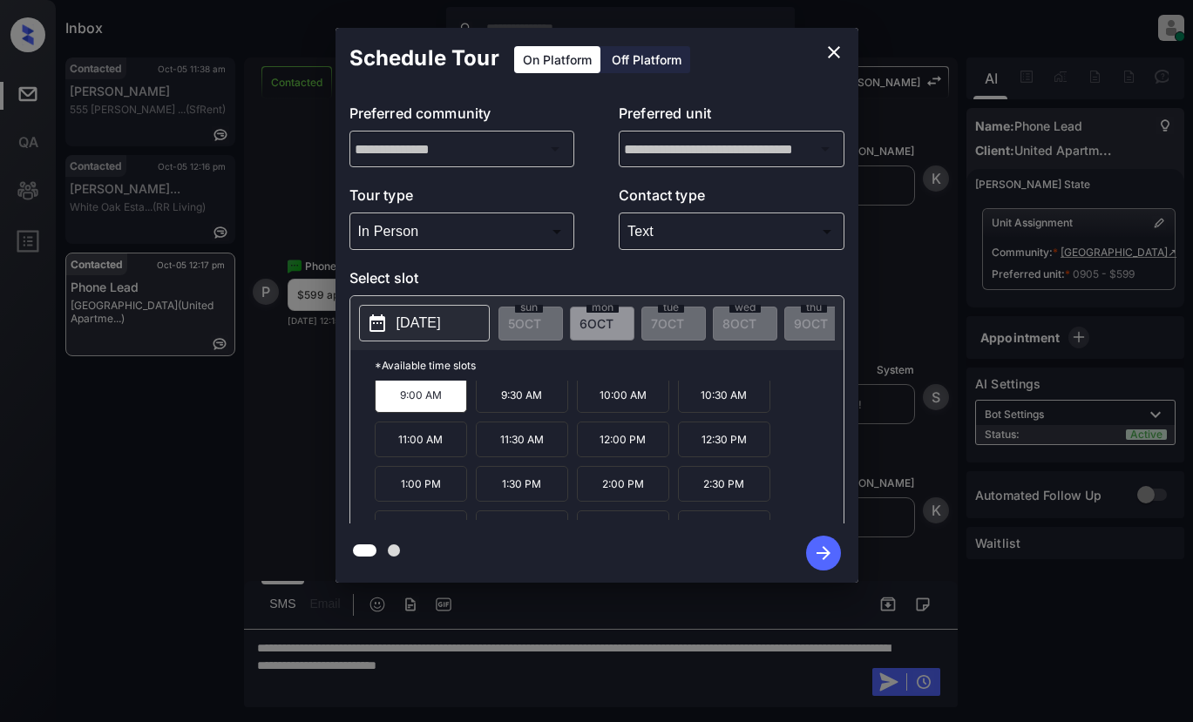
scroll to position [0, 0]
click at [827, 45] on icon "close" at bounding box center [833, 52] width 21 height 21
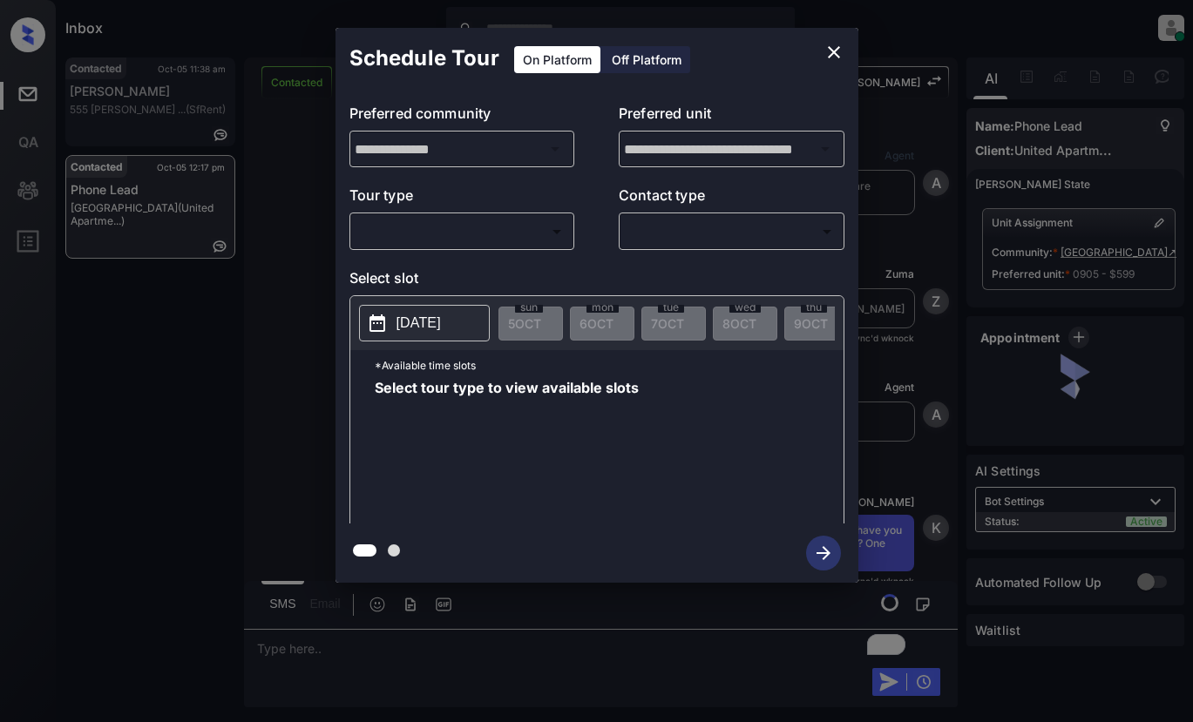
scroll to position [2604, 0]
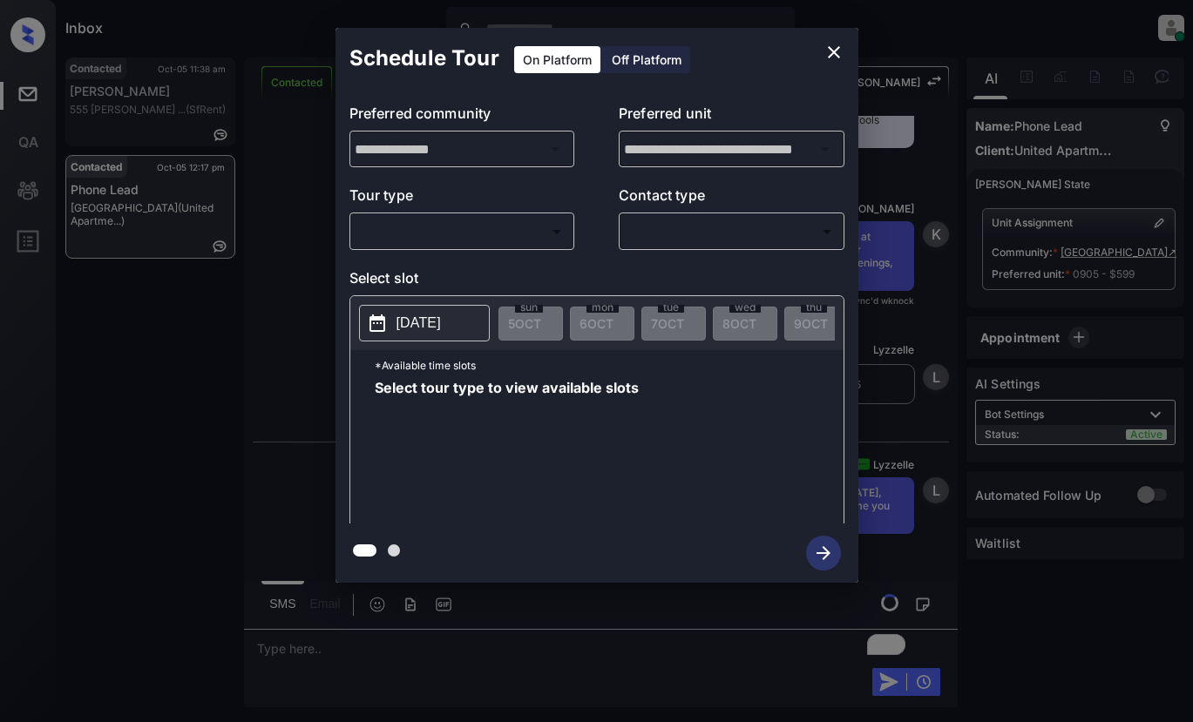
click at [430, 238] on body "Inbox Lyzzelle [PERSON_NAME] Online Set yourself offline Set yourself on break …" at bounding box center [596, 361] width 1193 height 722
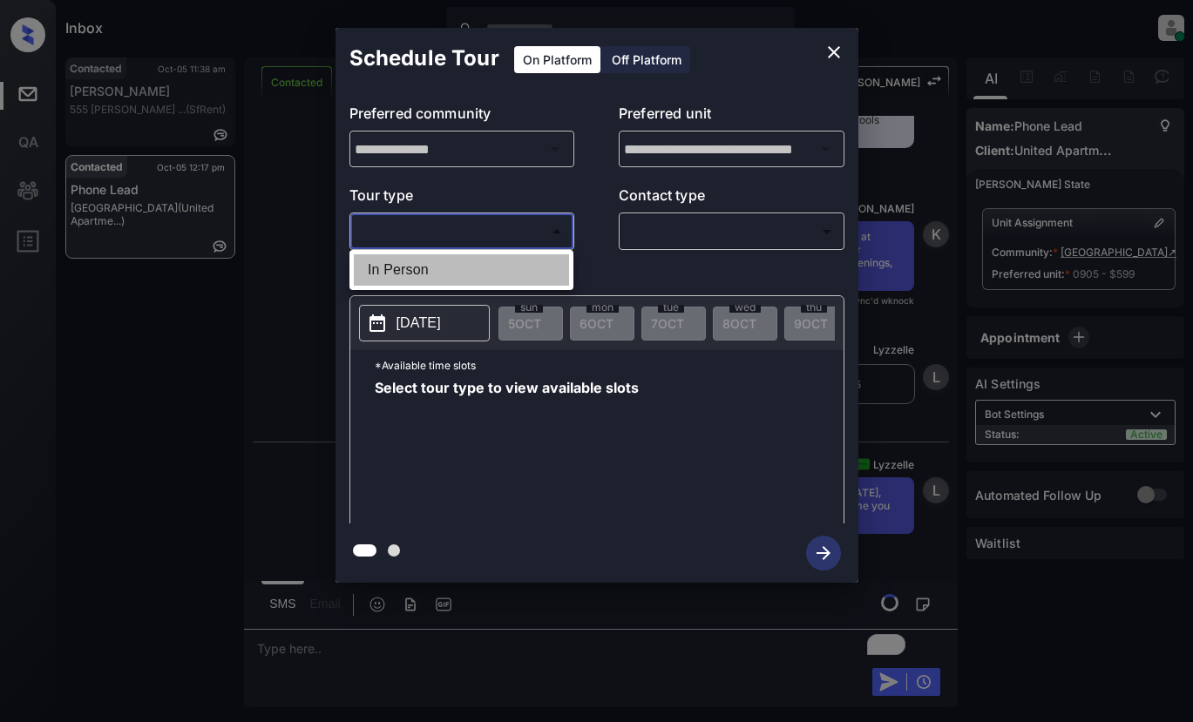
drag, startPoint x: 414, startPoint y: 268, endPoint x: 571, endPoint y: 251, distance: 157.8
click at [420, 272] on li "In Person" at bounding box center [461, 269] width 215 height 31
type input "********"
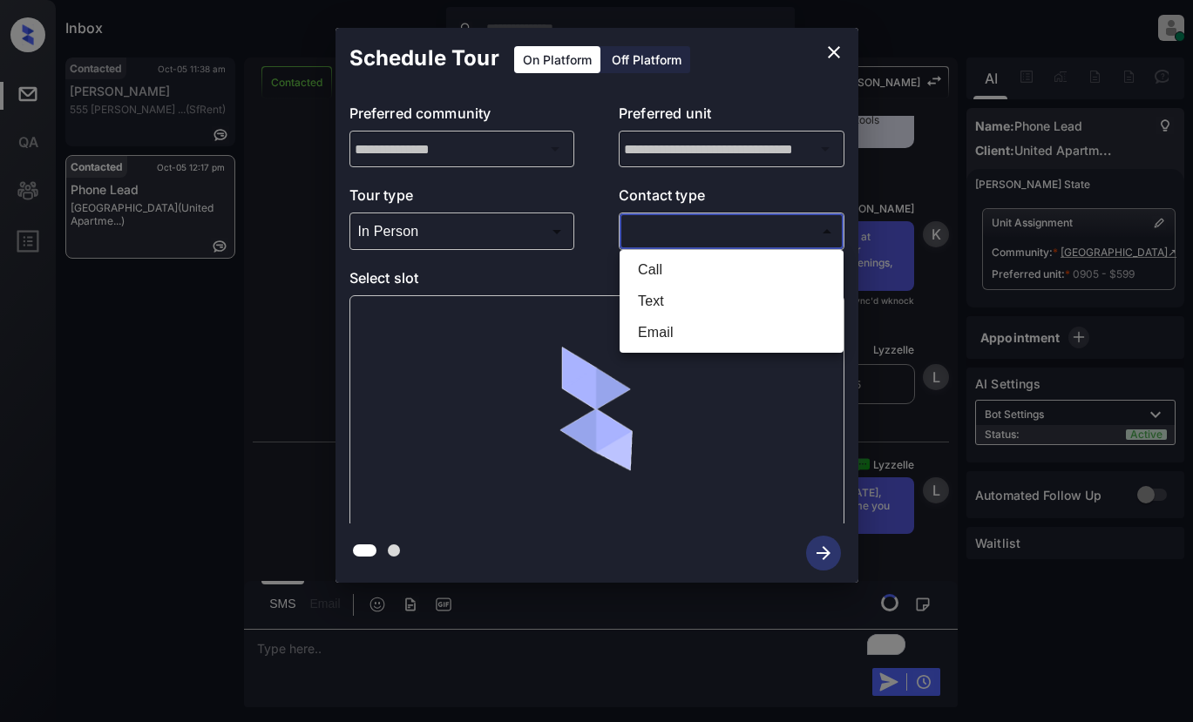
drag, startPoint x: 634, startPoint y: 234, endPoint x: 701, endPoint y: 234, distance: 66.2
click at [641, 234] on body "Inbox Lyzzelle M. Ceralde Online Set yourself offline Set yourself on break Pro…" at bounding box center [596, 361] width 1193 height 722
click at [641, 308] on li "Text" at bounding box center [731, 301] width 215 height 31
type input "****"
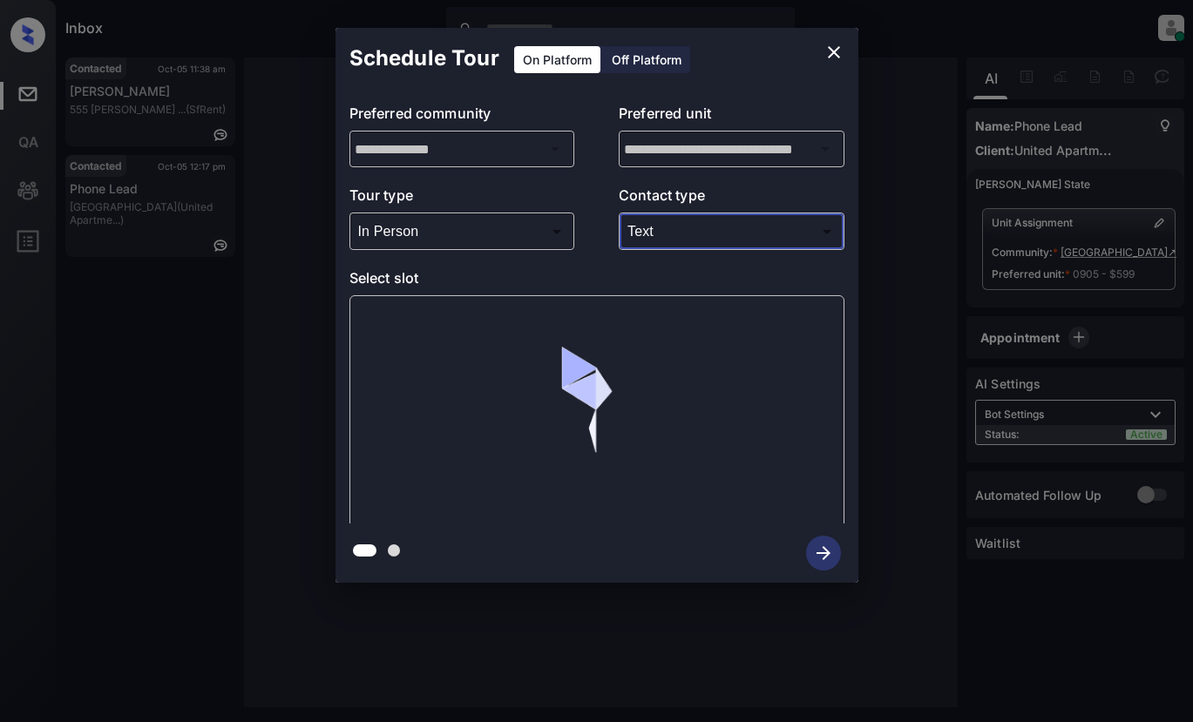
scroll to position [0, 0]
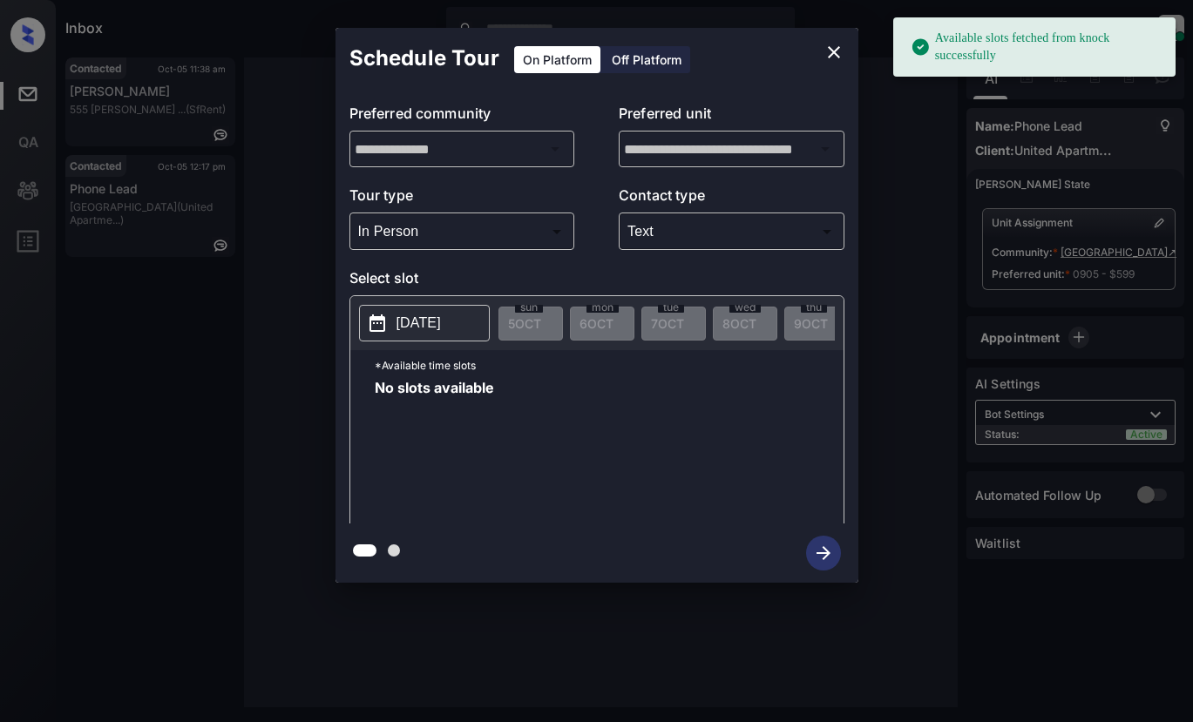
click at [387, 324] on icon at bounding box center [377, 323] width 21 height 21
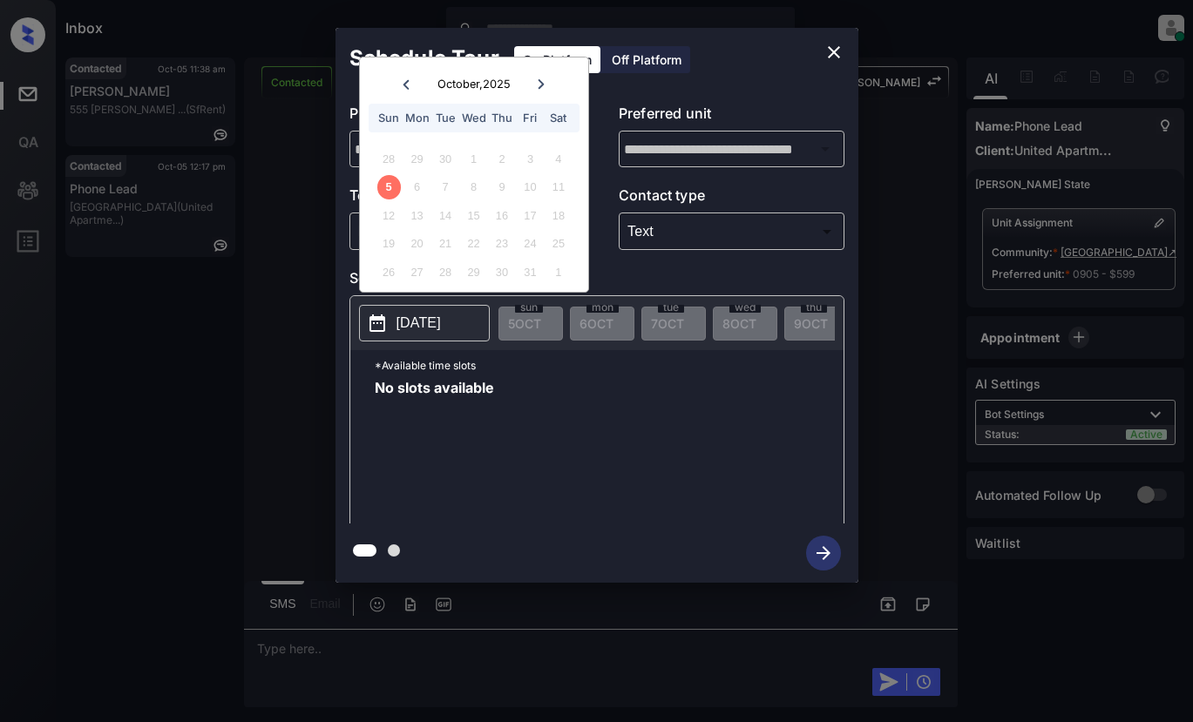
click at [421, 189] on div "6" at bounding box center [417, 187] width 24 height 24
click at [419, 189] on div "6" at bounding box center [417, 187] width 24 height 24
click at [531, 411] on div "No slots available" at bounding box center [609, 450] width 469 height 139
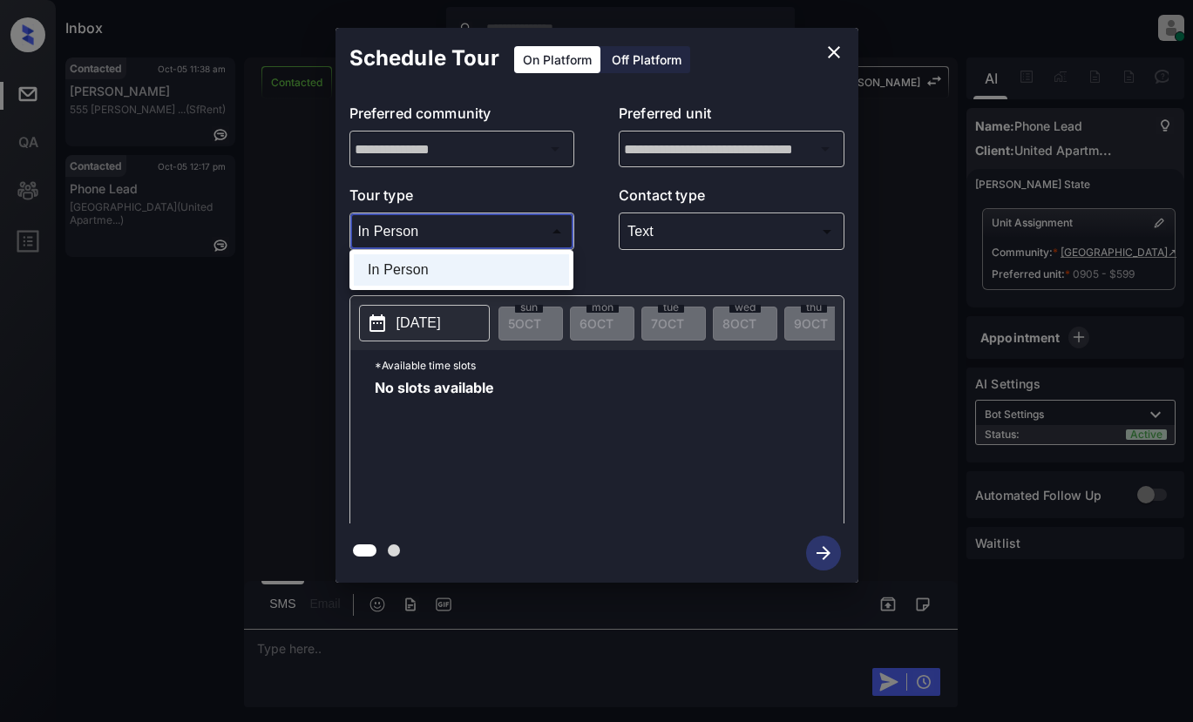
click at [472, 225] on body "**********" at bounding box center [596, 361] width 1193 height 722
click at [395, 271] on li "In Person" at bounding box center [461, 269] width 215 height 31
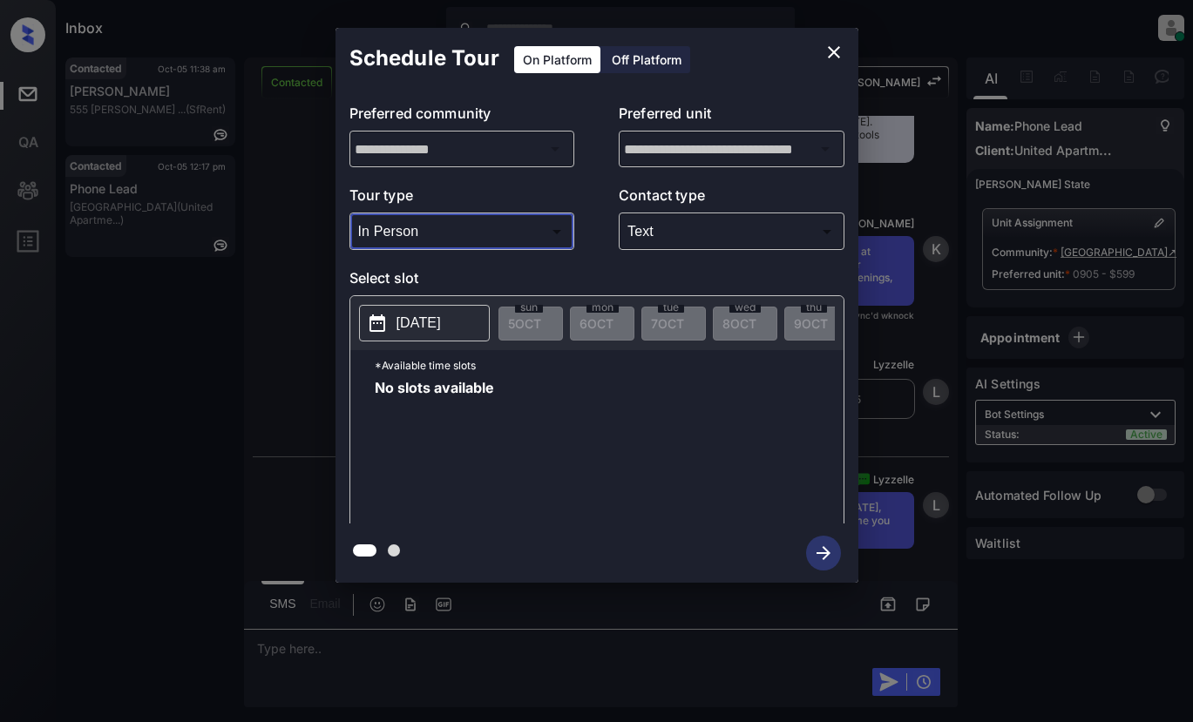
scroll to position [2604, 0]
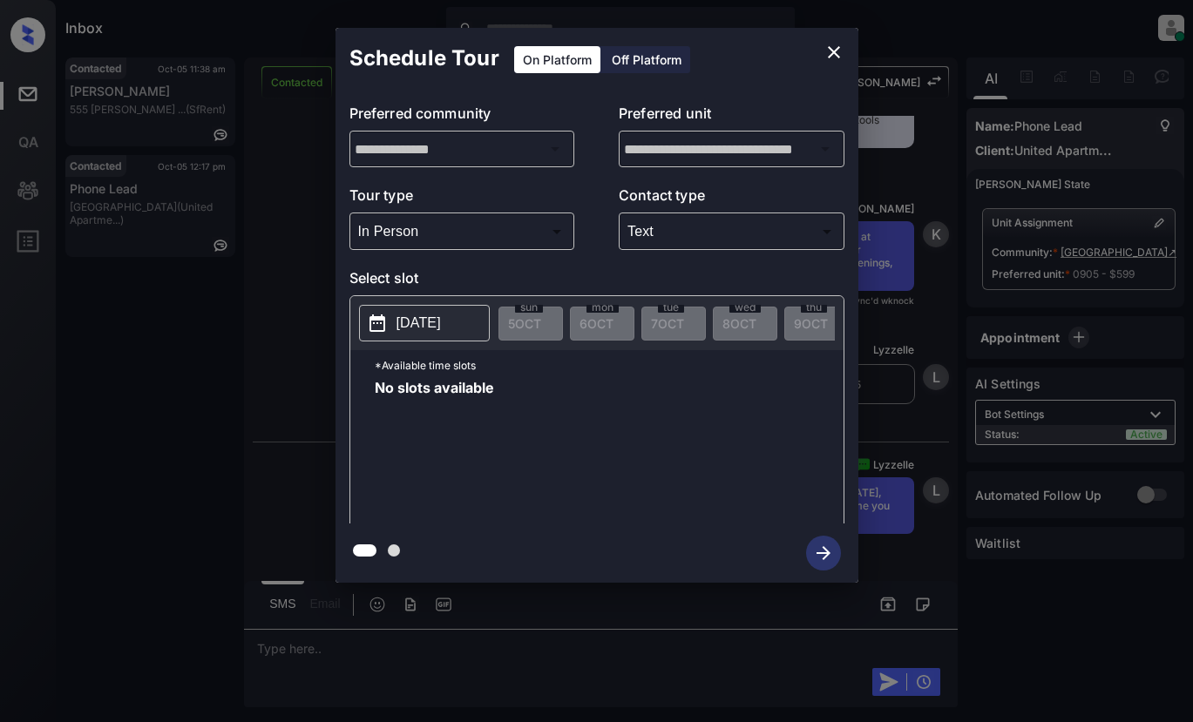
drag, startPoint x: 505, startPoint y: 391, endPoint x: 515, endPoint y: 389, distance: 9.9
click at [507, 391] on div "No slots available" at bounding box center [609, 450] width 469 height 139
click at [835, 51] on icon "close" at bounding box center [834, 52] width 12 height 12
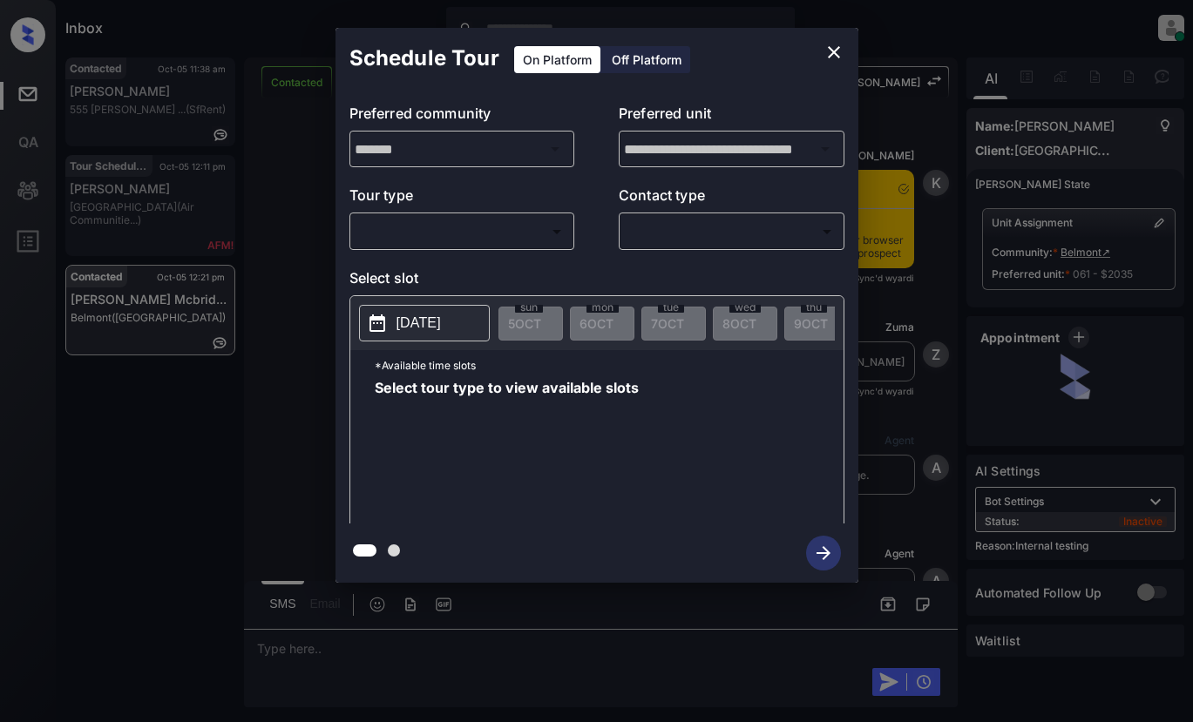
scroll to position [5316, 0]
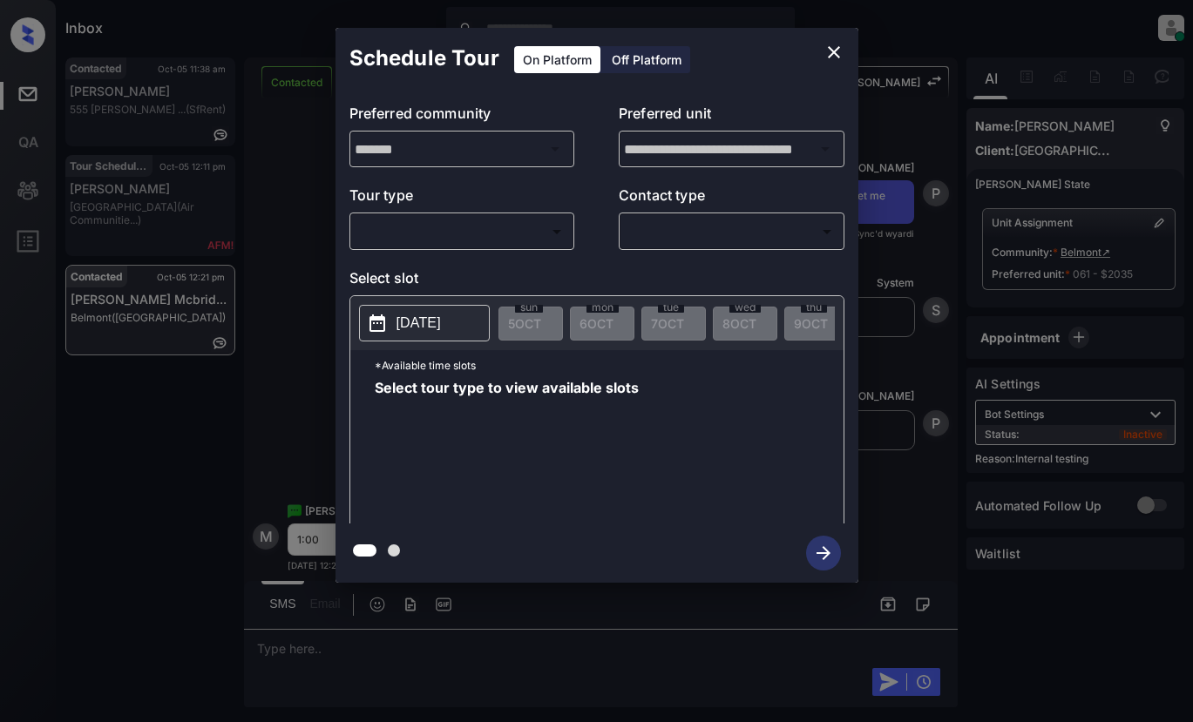
click at [448, 234] on body "Inbox Lyzzelle M. Ceralde Online Set yourself offline Set yourself on break Pro…" at bounding box center [596, 361] width 1193 height 722
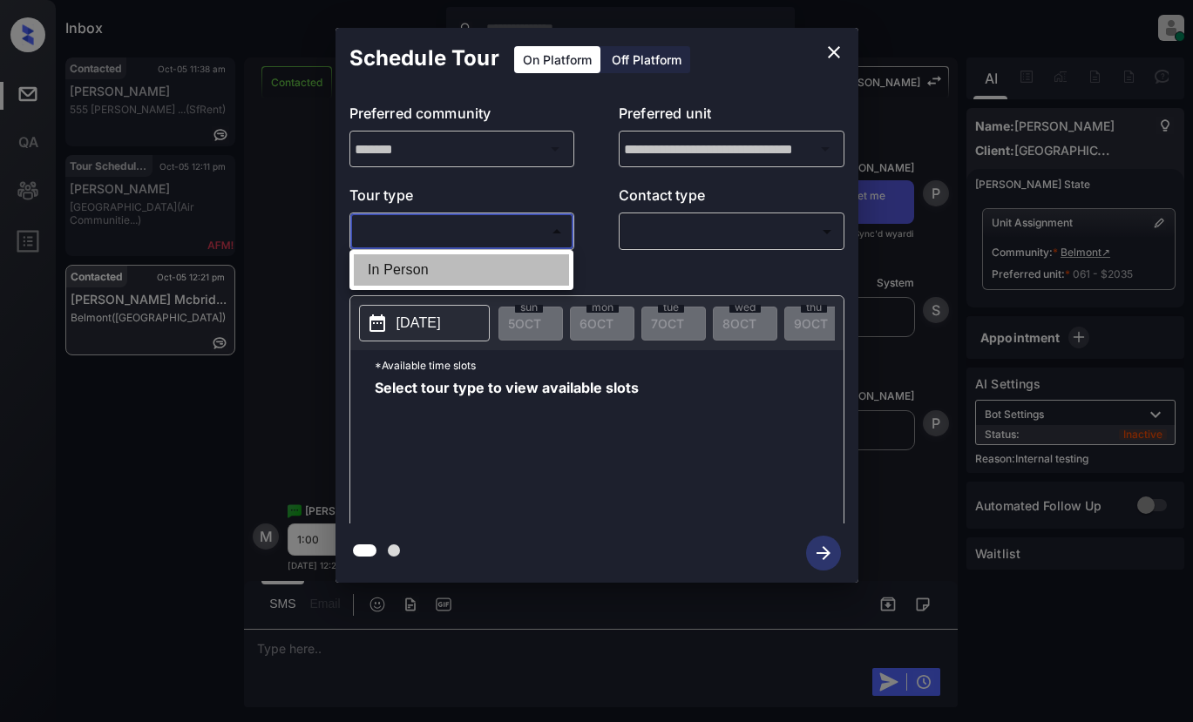
drag, startPoint x: 408, startPoint y: 270, endPoint x: 604, endPoint y: 249, distance: 197.2
click at [417, 270] on li "In Person" at bounding box center [461, 269] width 215 height 31
type input "********"
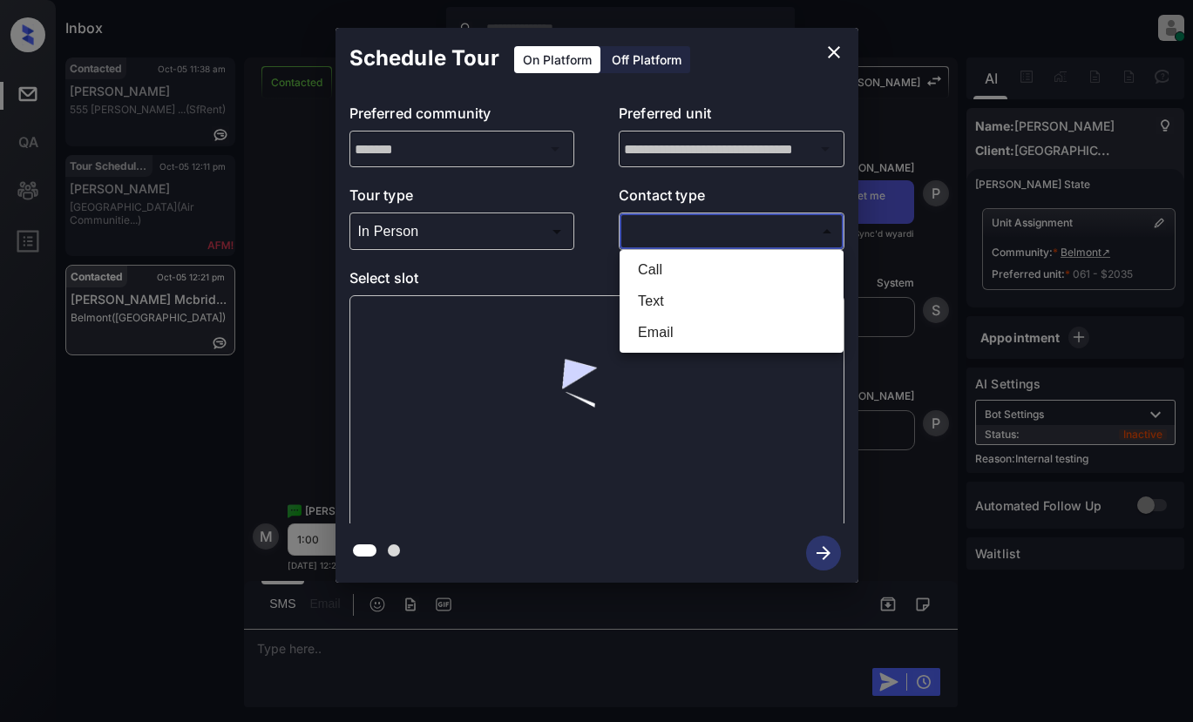
drag, startPoint x: 655, startPoint y: 240, endPoint x: 759, endPoint y: 237, distance: 103.7
click at [661, 239] on body "Inbox Lyzzelle M. Ceralde Online Set yourself offline Set yourself on break Pro…" at bounding box center [596, 361] width 1193 height 722
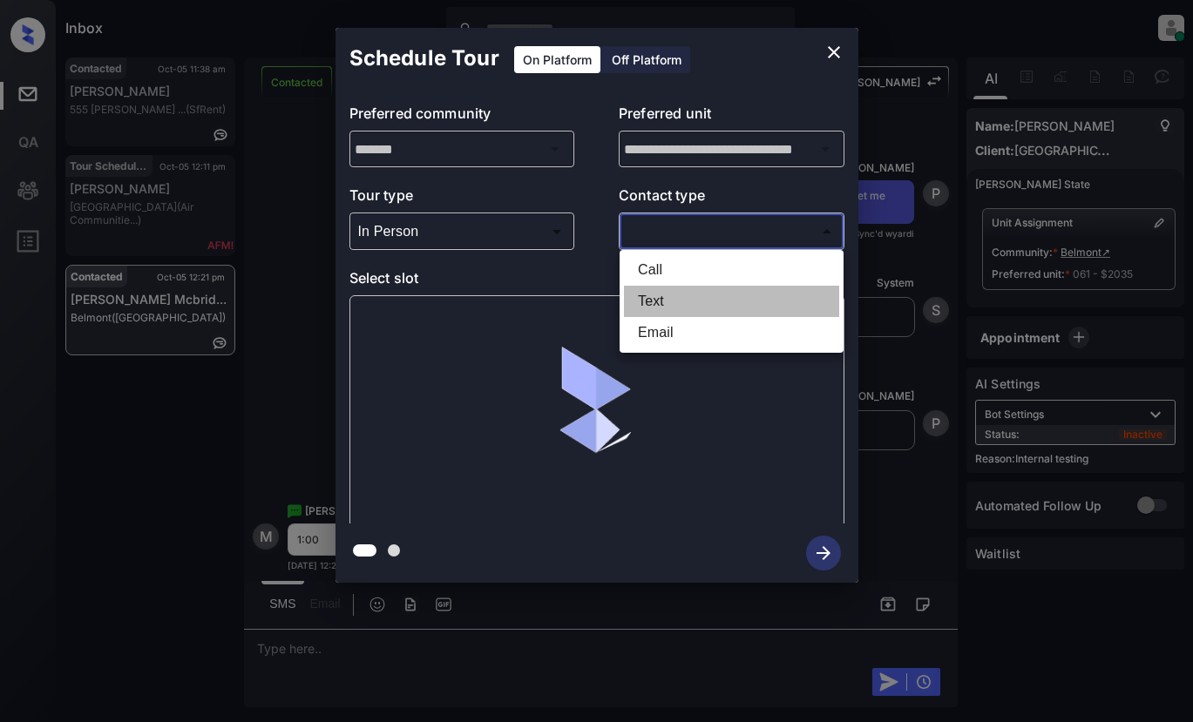
drag, startPoint x: 645, startPoint y: 308, endPoint x: 653, endPoint y: 295, distance: 16.0
click at [645, 308] on li "Text" at bounding box center [731, 301] width 215 height 31
type input "****"
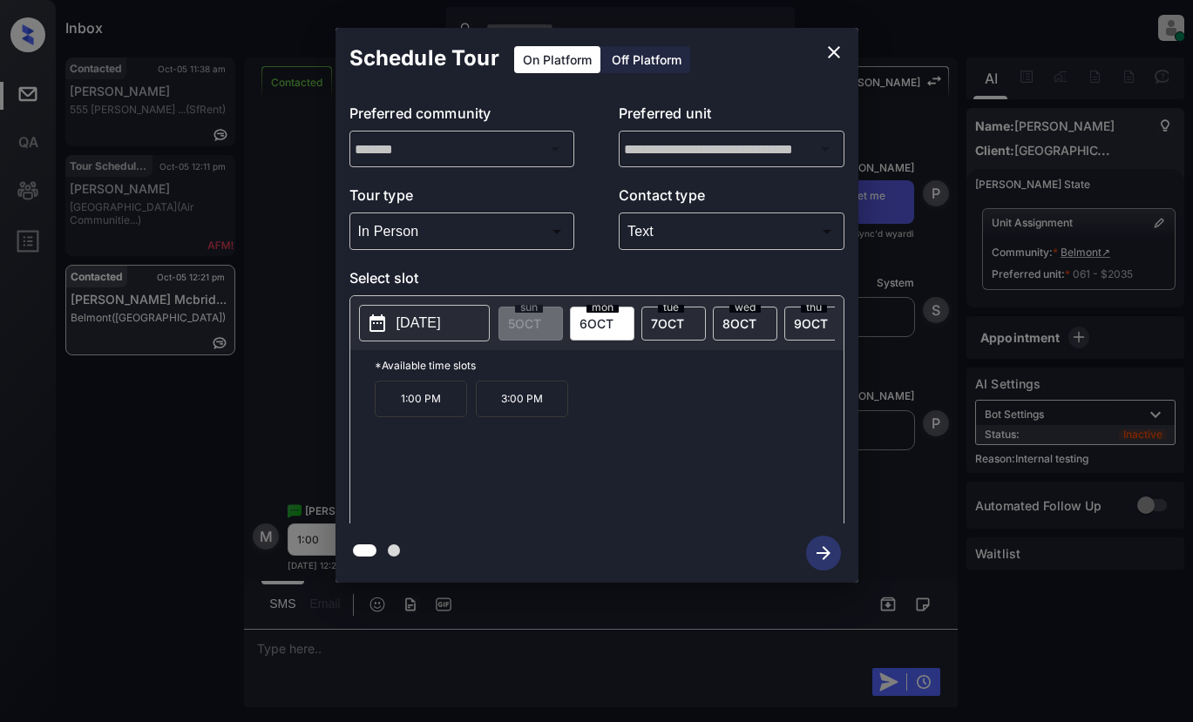
click at [434, 330] on p "2025-10-06" at bounding box center [418, 323] width 44 height 21
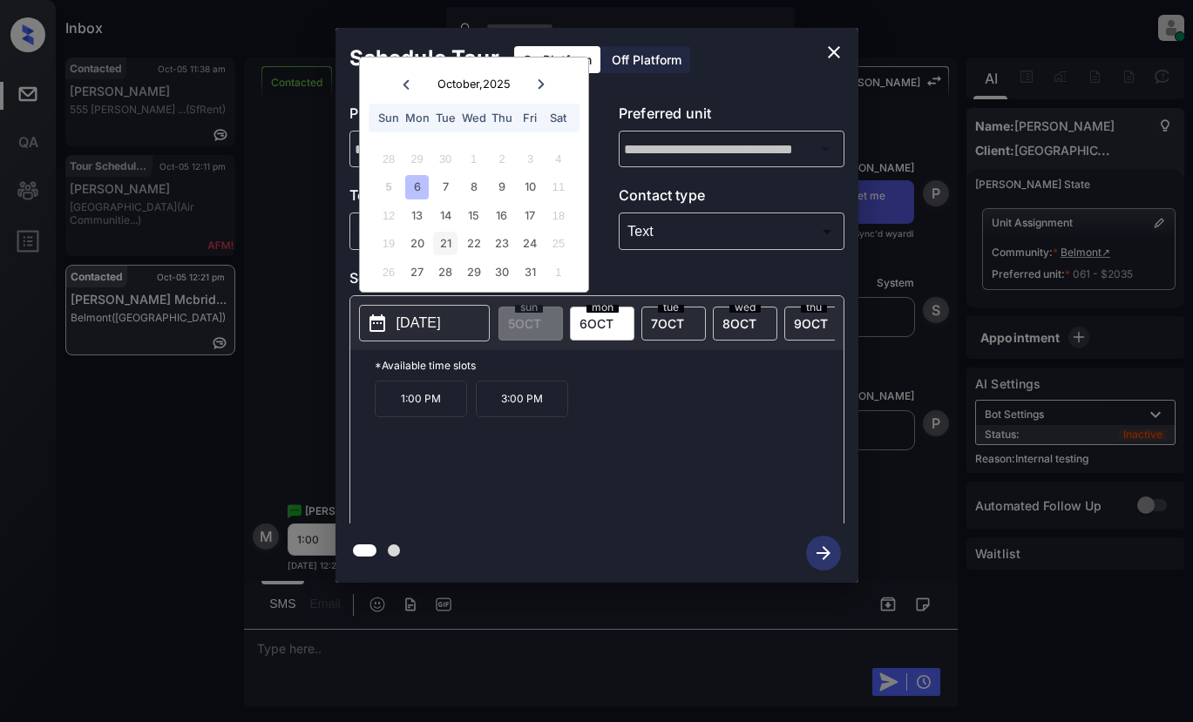
drag, startPoint x: 415, startPoint y: 186, endPoint x: 437, endPoint y: 245, distance: 63.4
click at [416, 187] on div "6" at bounding box center [417, 187] width 24 height 24
click at [442, 412] on p "1:00 PM" at bounding box center [421, 399] width 92 height 37
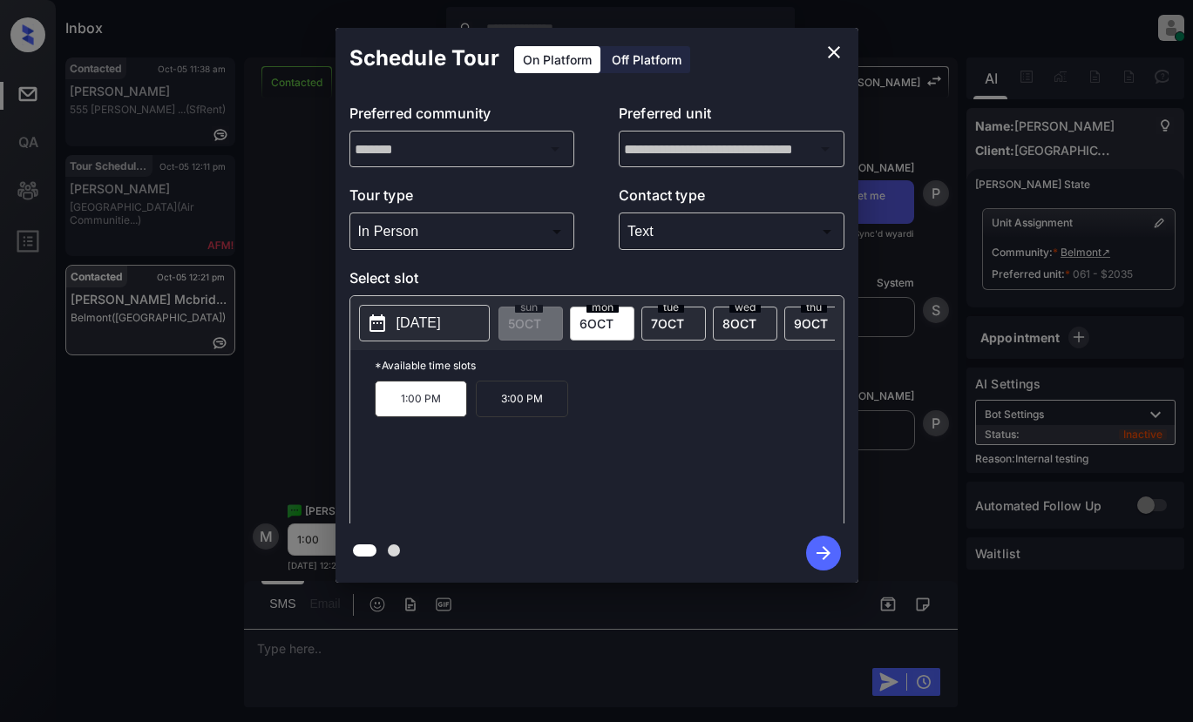
click at [826, 557] on icon "button" at bounding box center [823, 553] width 14 height 14
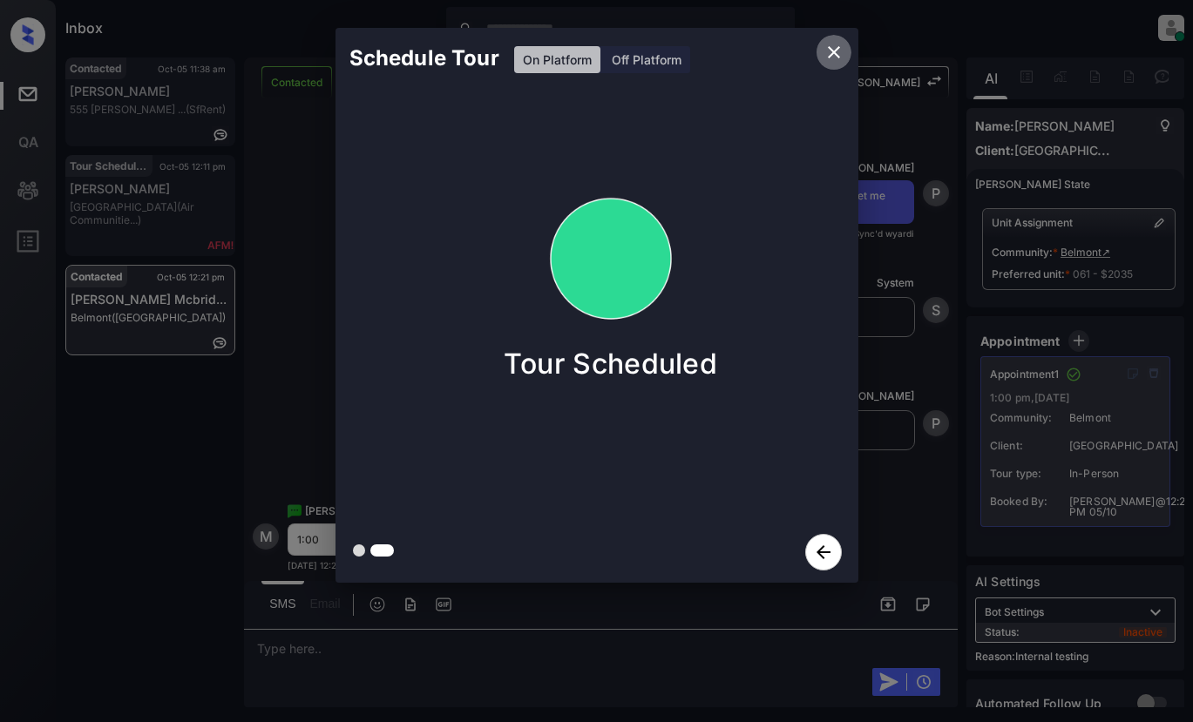
click at [828, 56] on icon "close" at bounding box center [833, 52] width 21 height 21
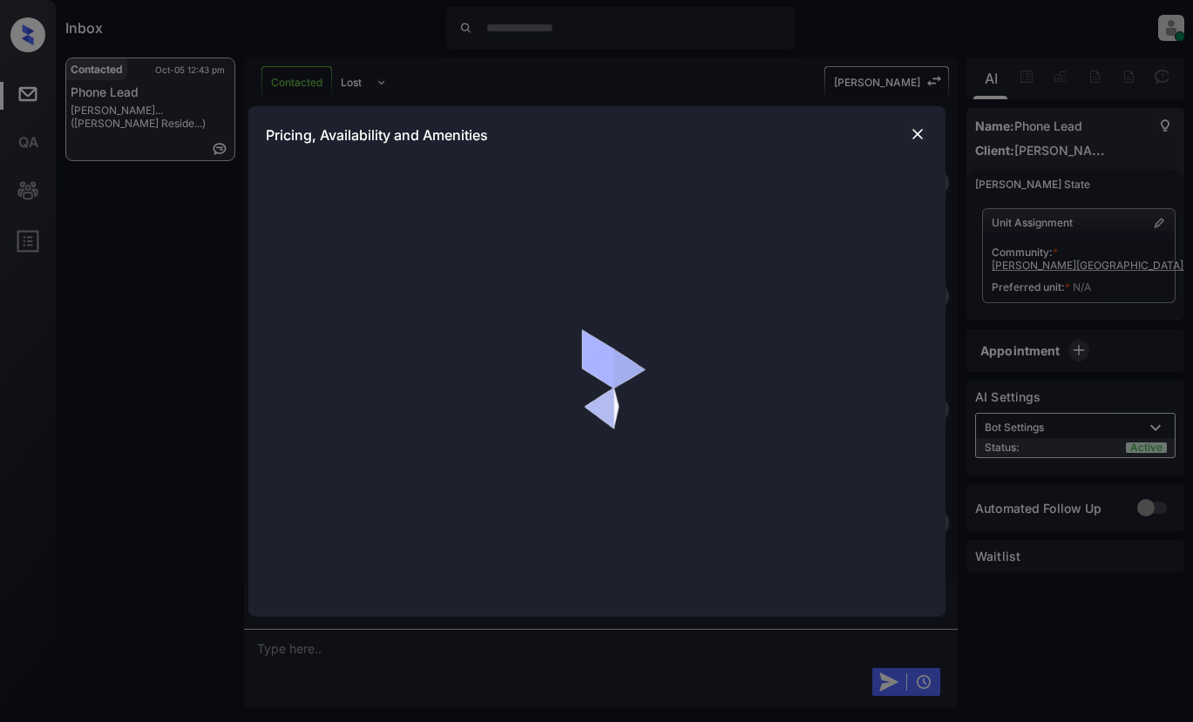
scroll to position [961, 0]
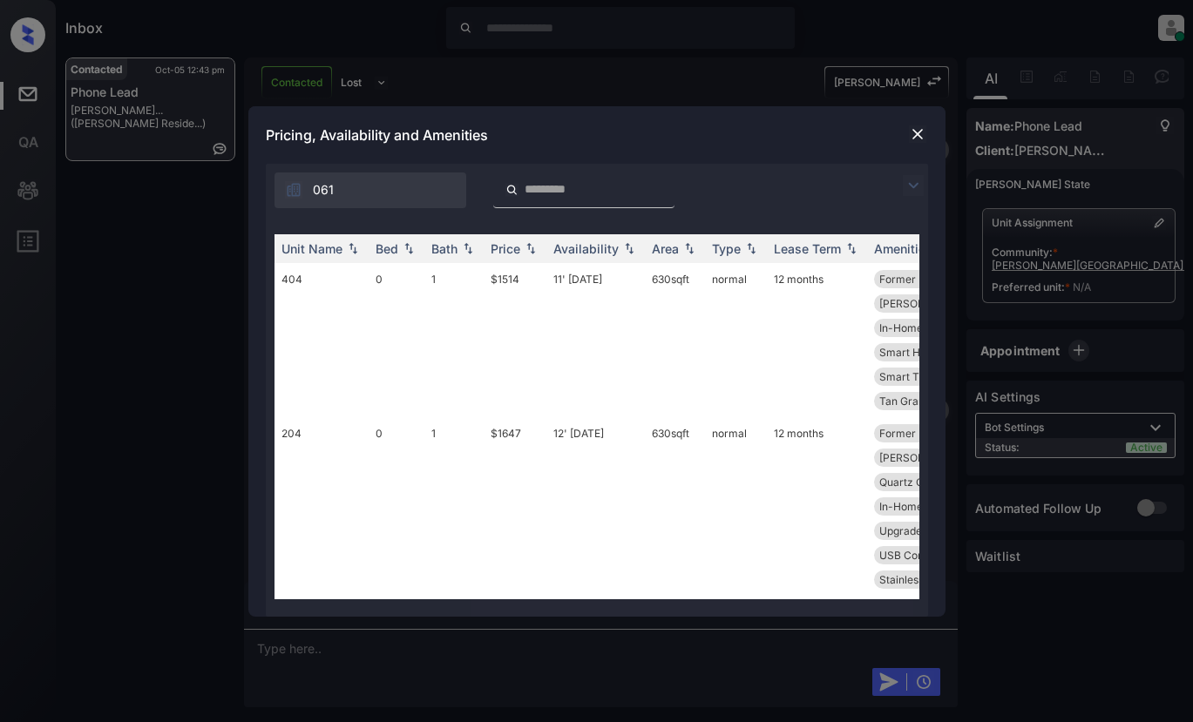
click at [909, 181] on img at bounding box center [913, 185] width 21 height 21
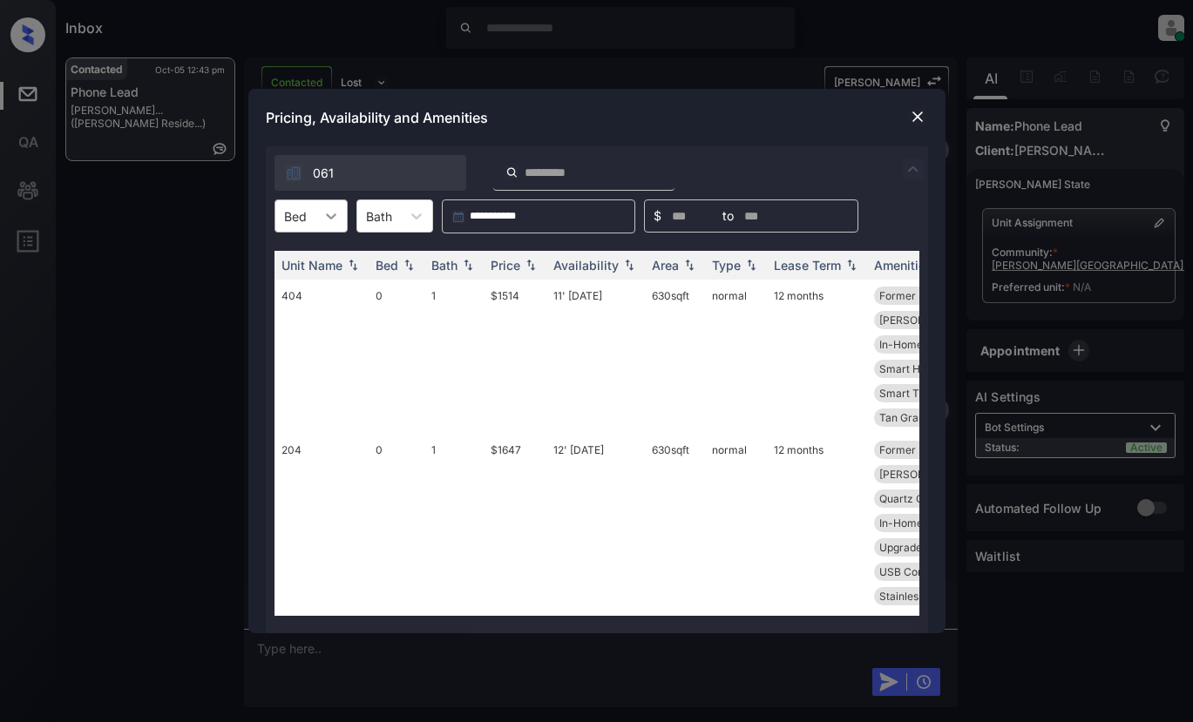
click at [337, 217] on icon at bounding box center [330, 215] width 17 height 17
click at [311, 297] on div "1" at bounding box center [310, 289] width 73 height 31
click at [512, 266] on div "Price" at bounding box center [506, 265] width 30 height 15
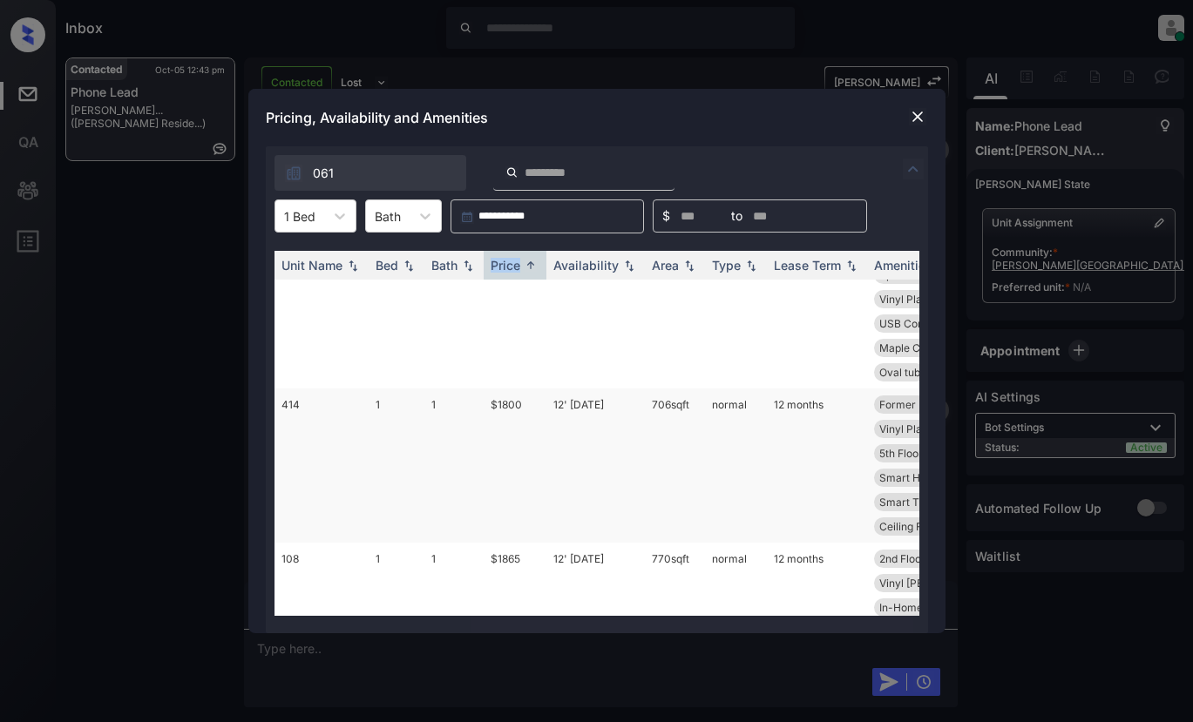
scroll to position [174, 0]
click at [505, 559] on td "$1865" at bounding box center [515, 621] width 63 height 154
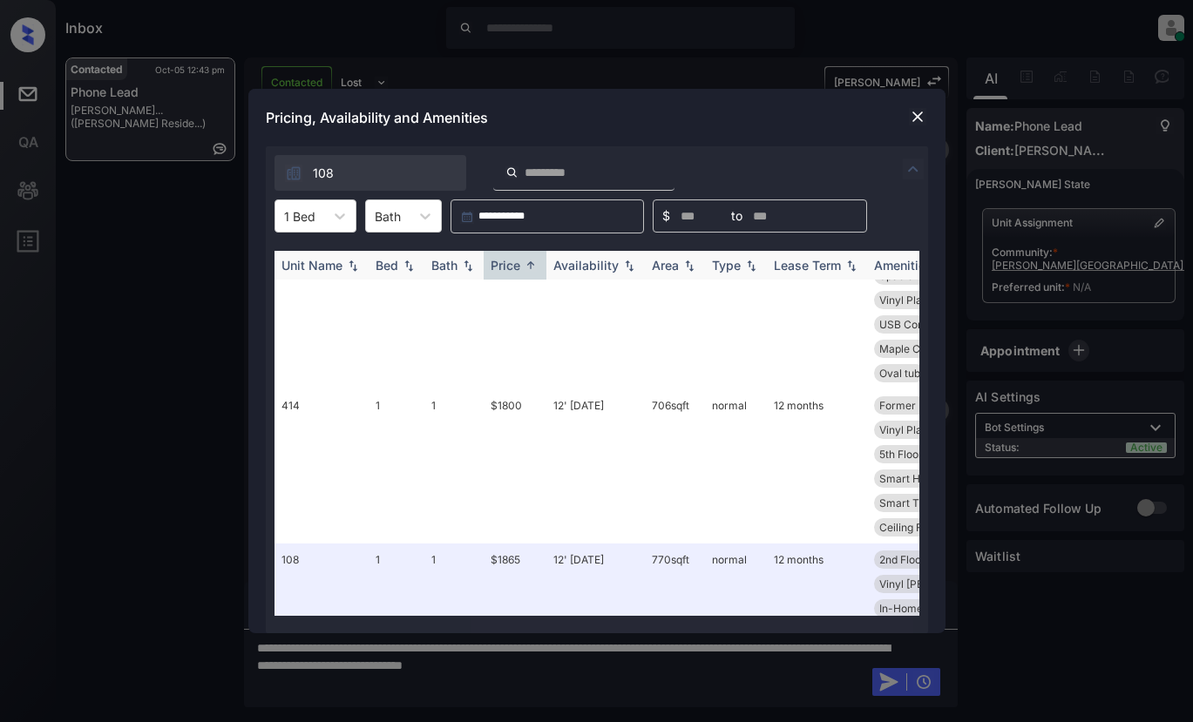
click at [503, 264] on div "Price" at bounding box center [506, 265] width 30 height 15
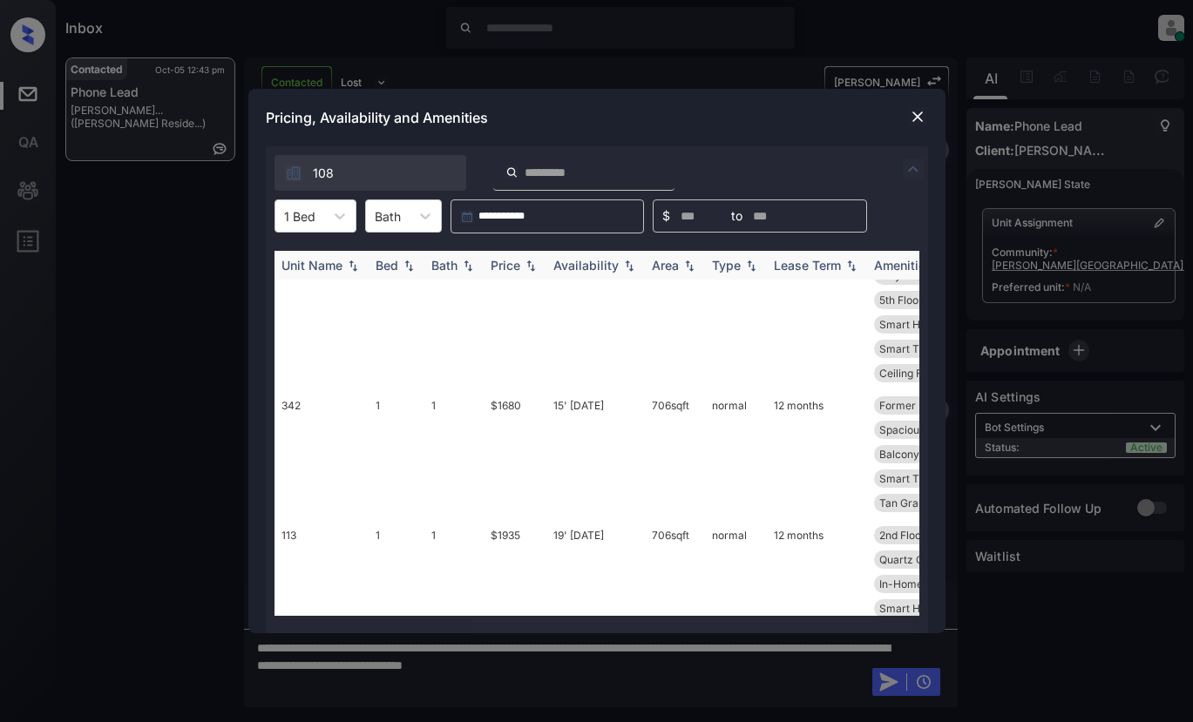
click at [502, 264] on div "Price" at bounding box center [506, 265] width 30 height 15
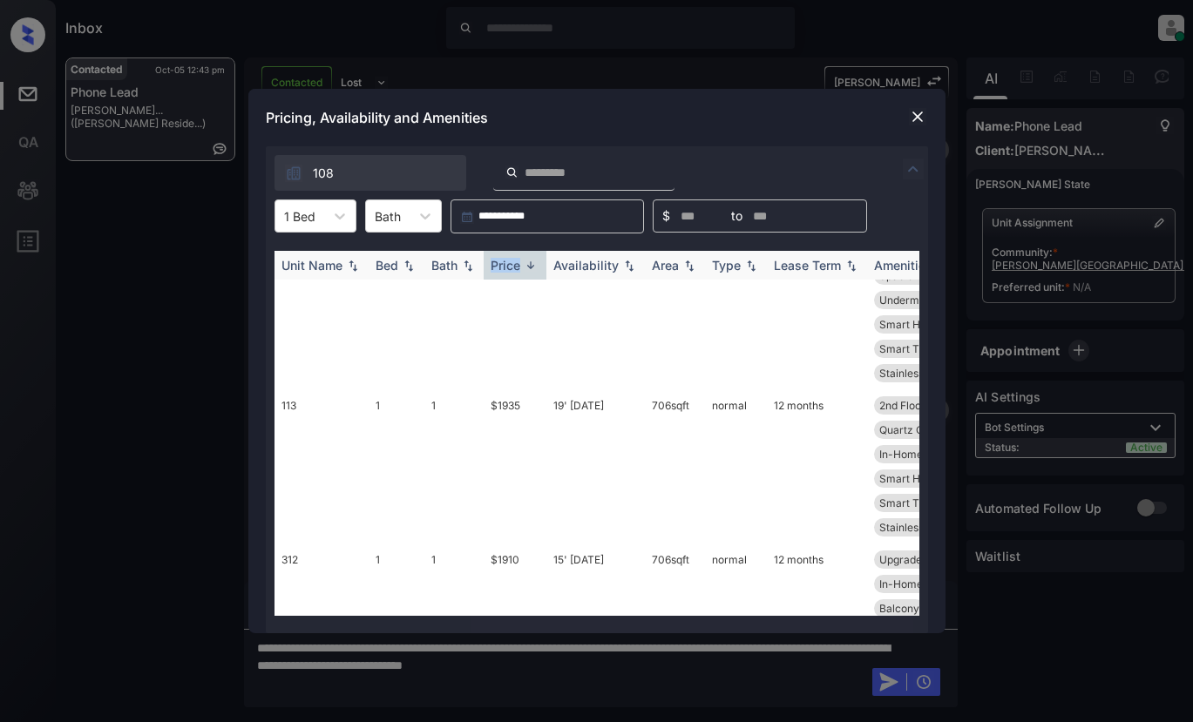
click at [502, 264] on div "Price" at bounding box center [506, 265] width 30 height 15
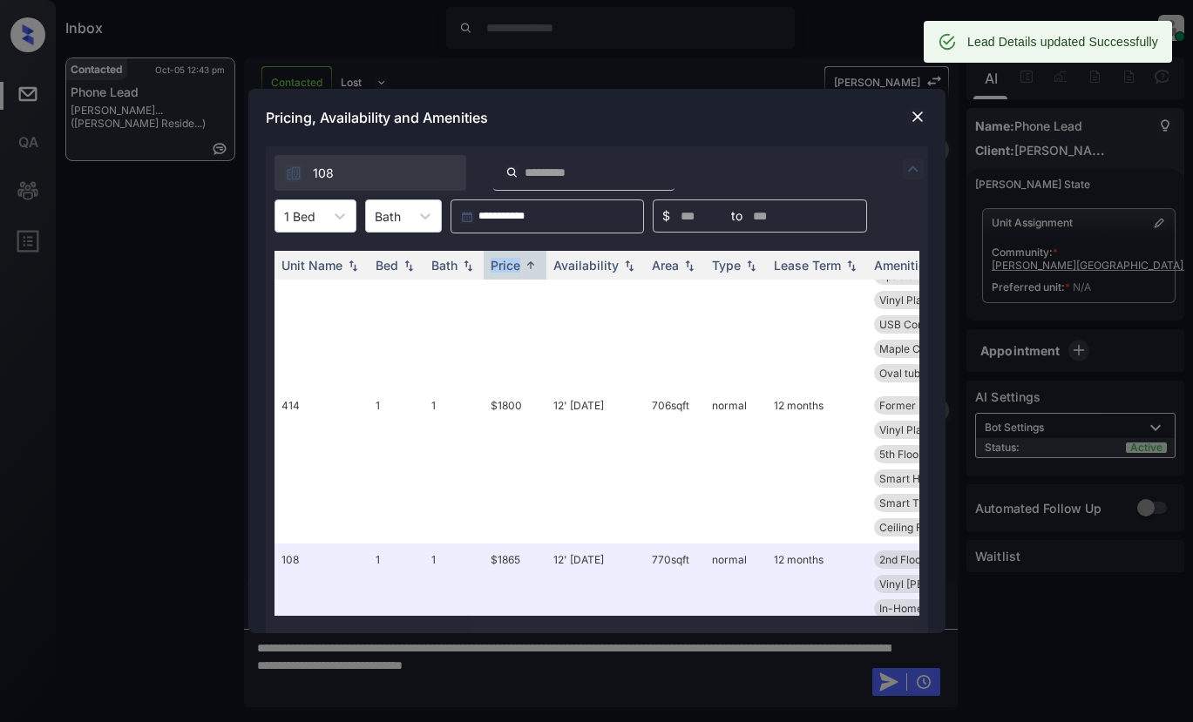
scroll to position [0, 0]
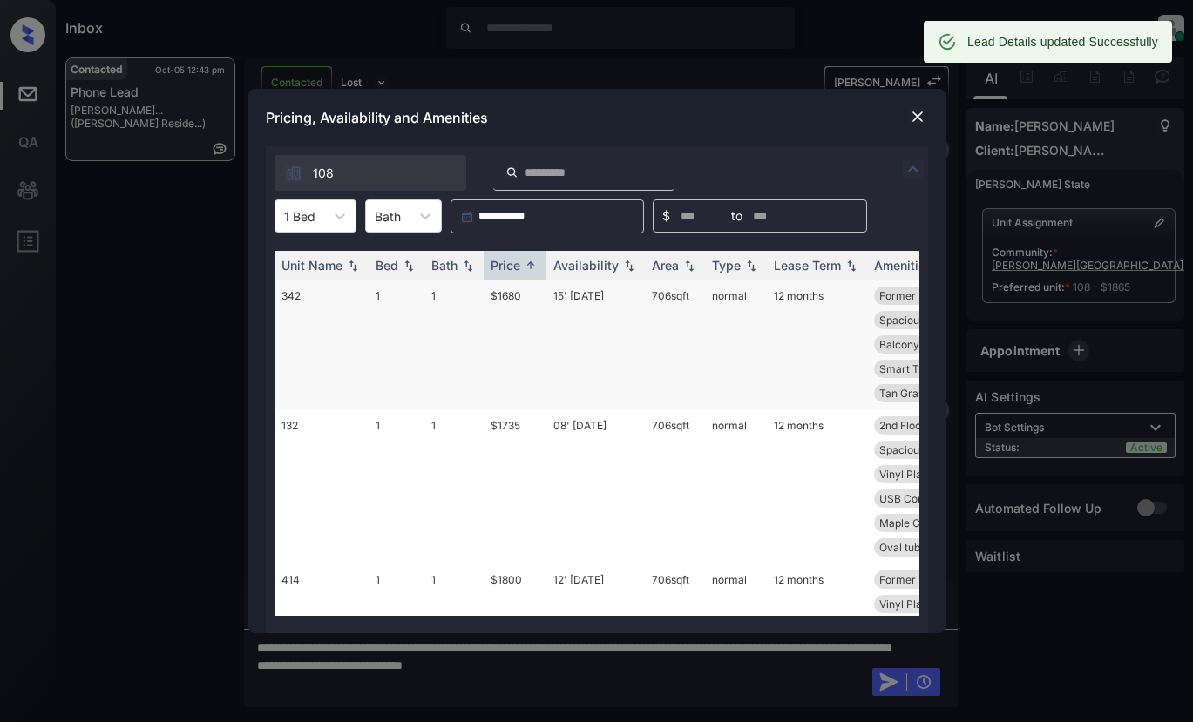
click at [508, 300] on td "$1680" at bounding box center [515, 345] width 63 height 130
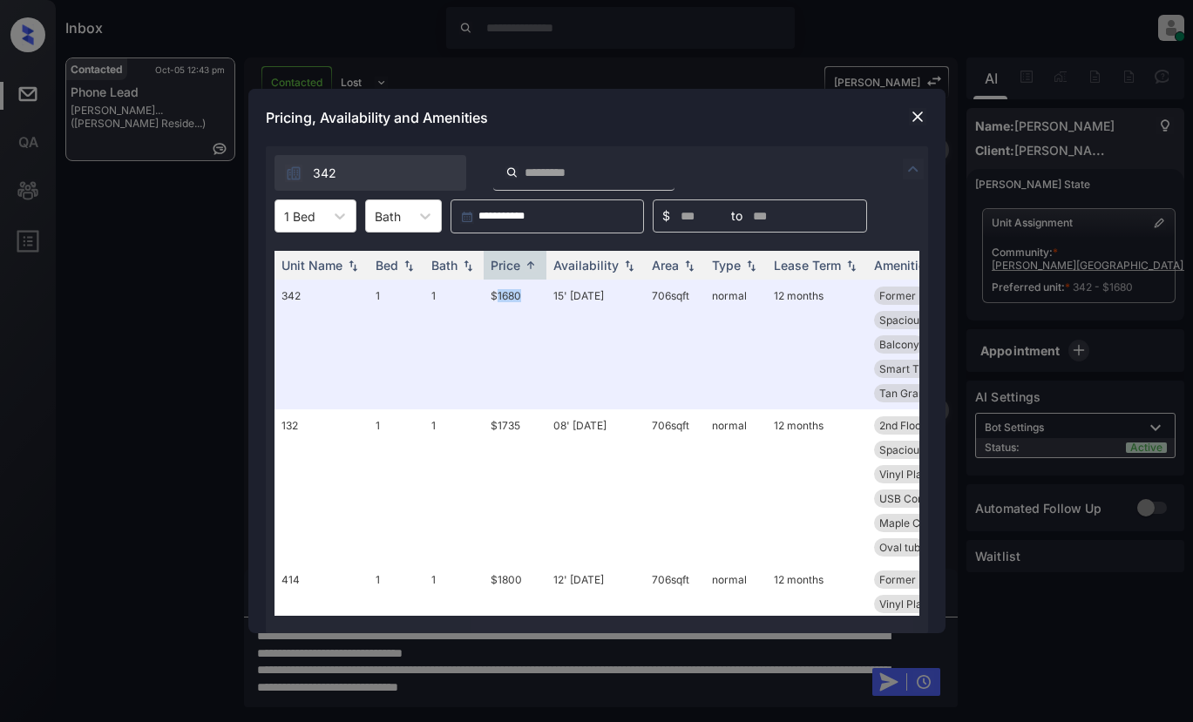
click at [914, 116] on img at bounding box center [917, 116] width 17 height 17
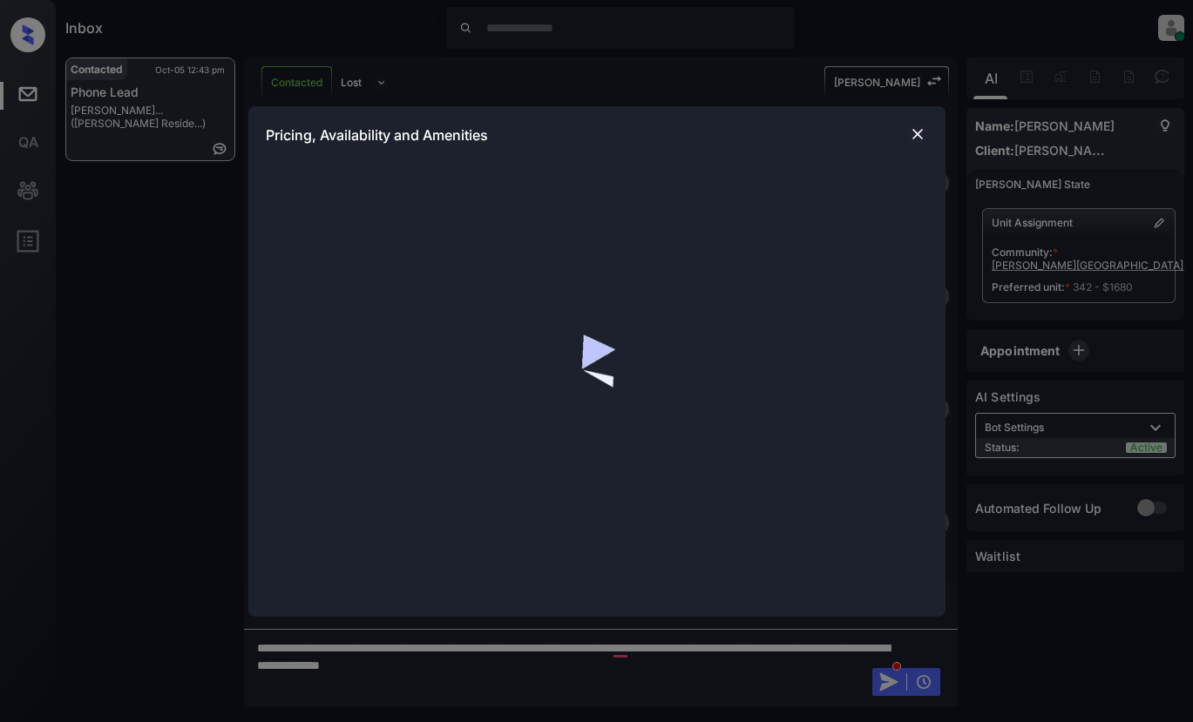
scroll to position [2873, 0]
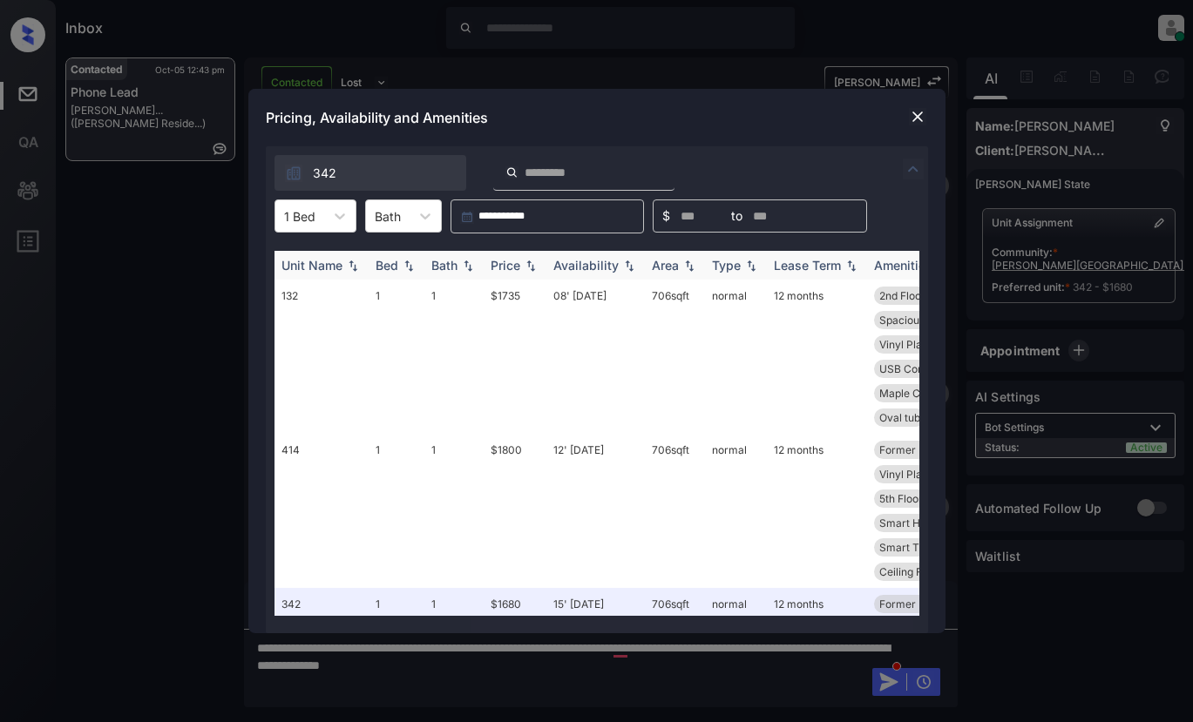
click at [532, 266] on img at bounding box center [530, 266] width 17 height 12
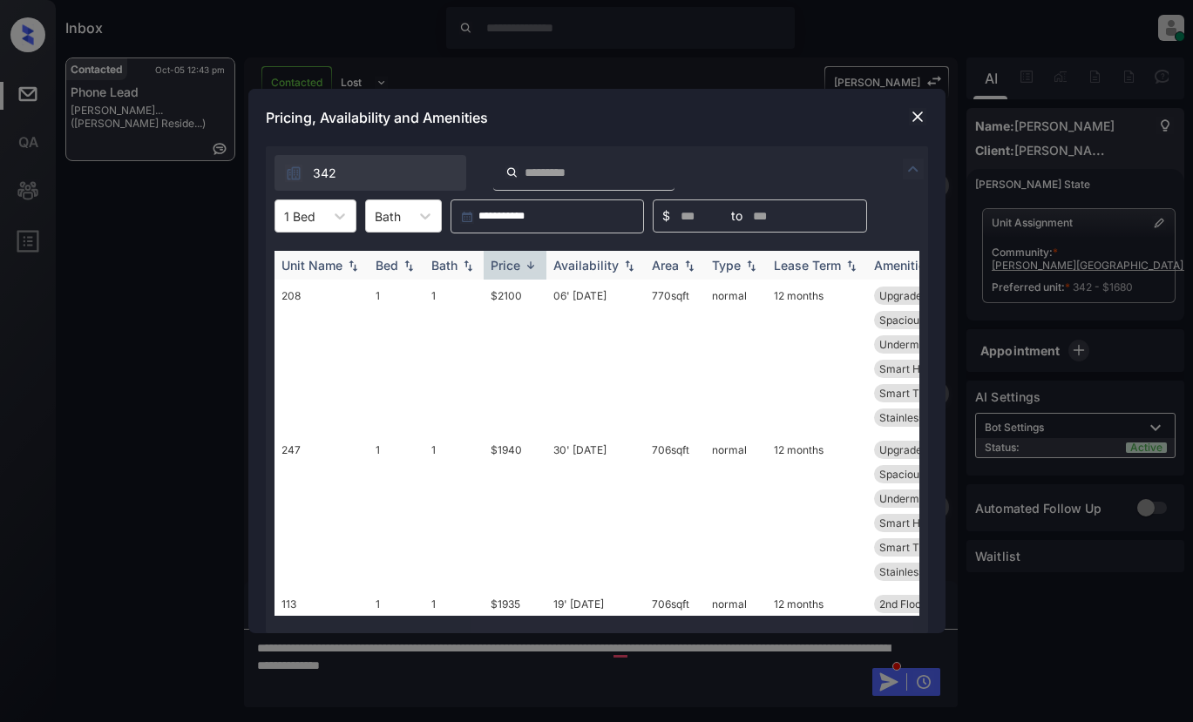
click at [533, 266] on img at bounding box center [530, 265] width 17 height 13
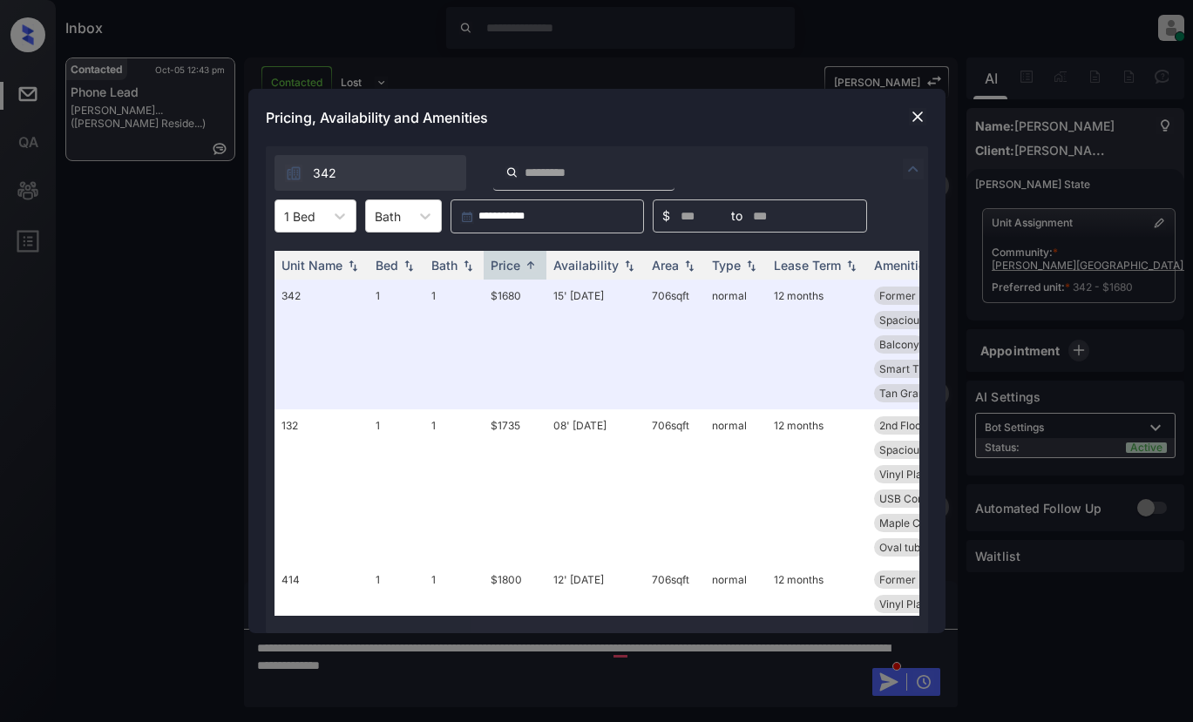
click at [911, 119] on img at bounding box center [917, 116] width 17 height 17
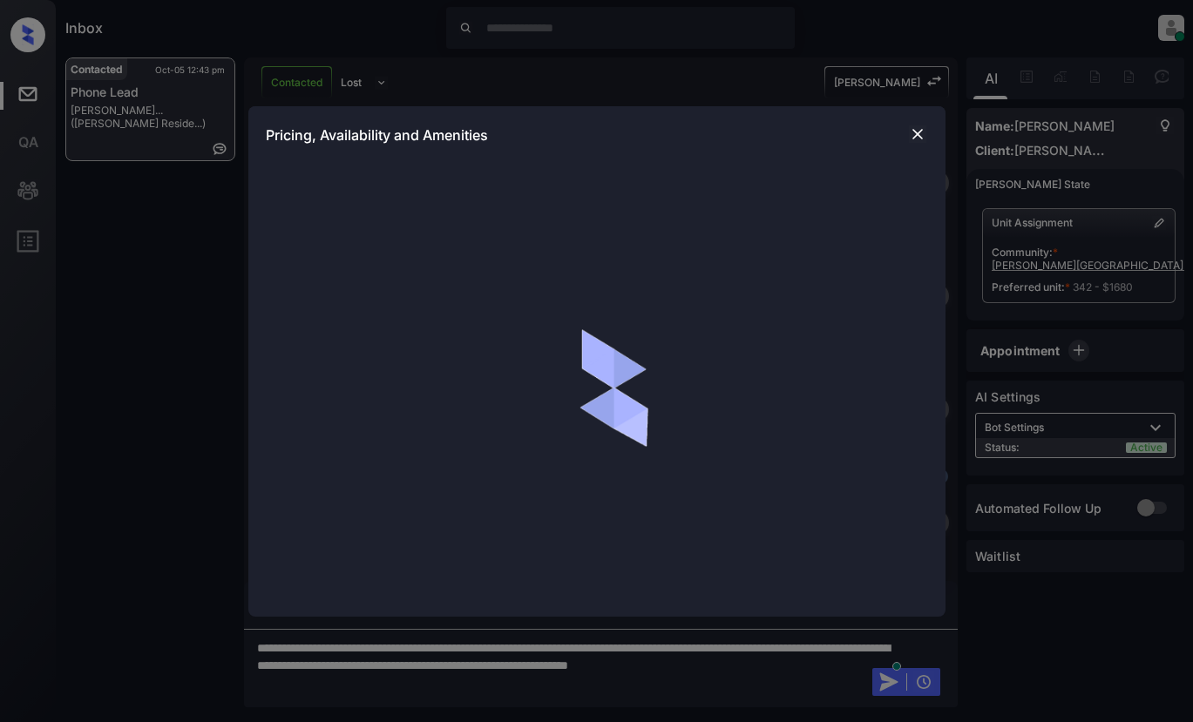
scroll to position [2873, 0]
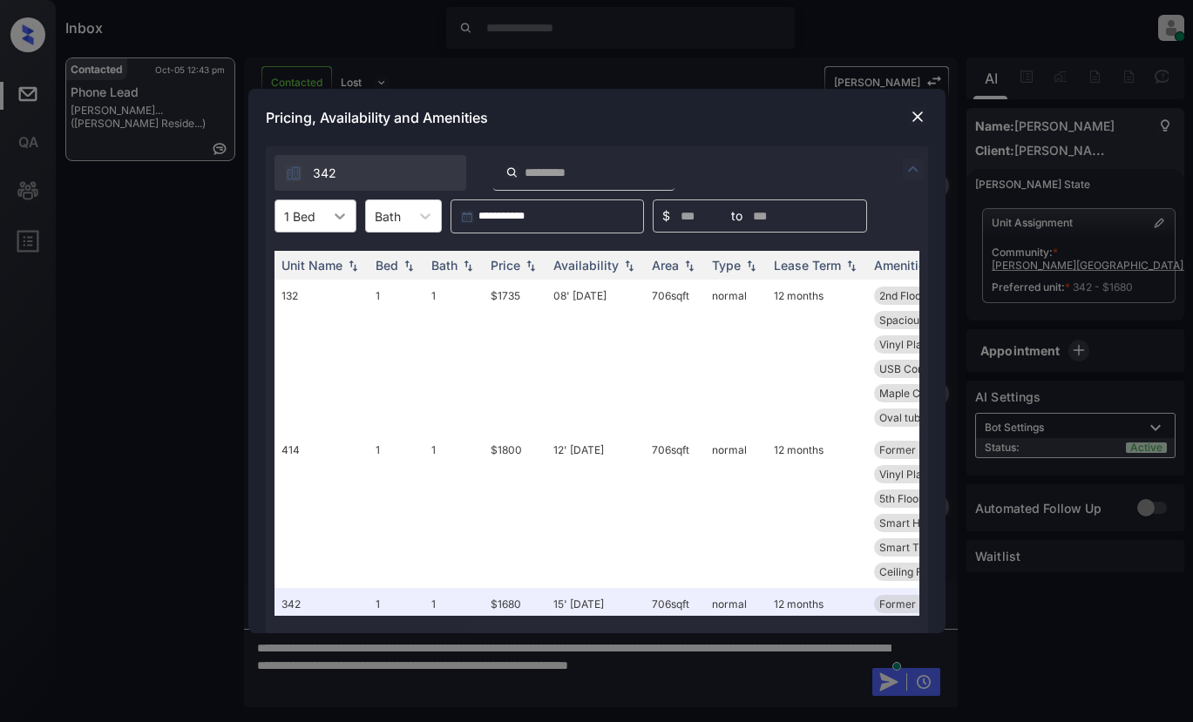
click at [343, 216] on icon at bounding box center [339, 215] width 17 height 17
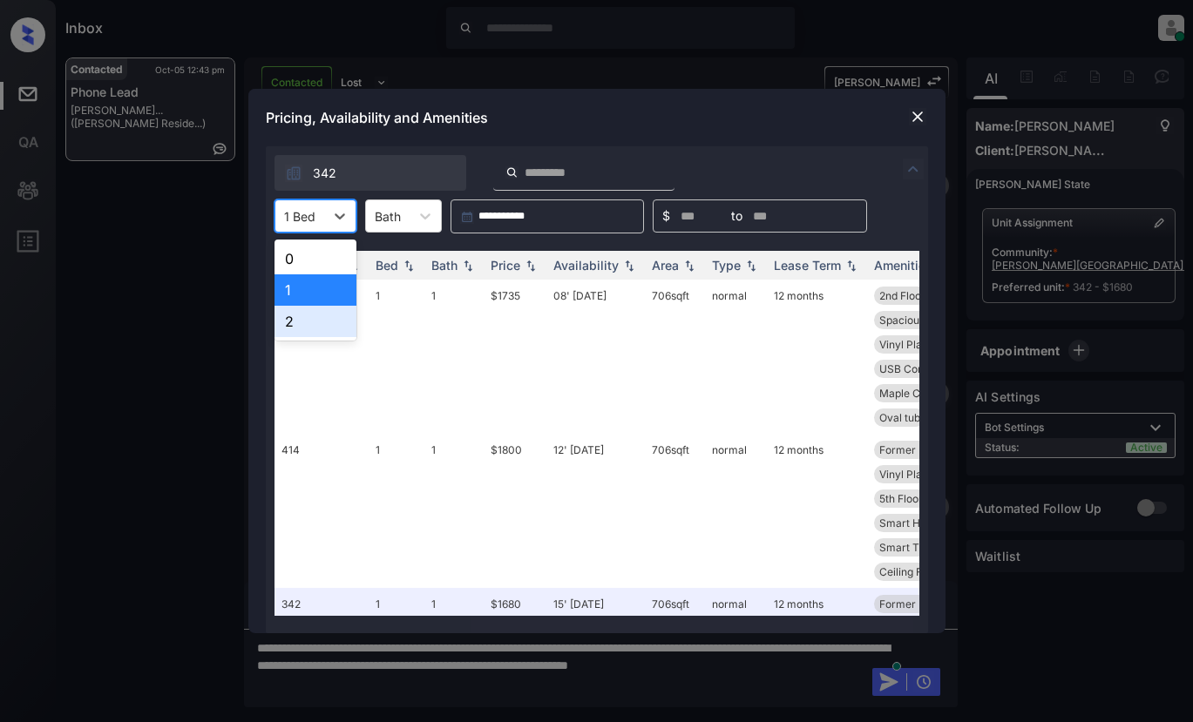
click at [307, 315] on div "2" at bounding box center [315, 321] width 82 height 31
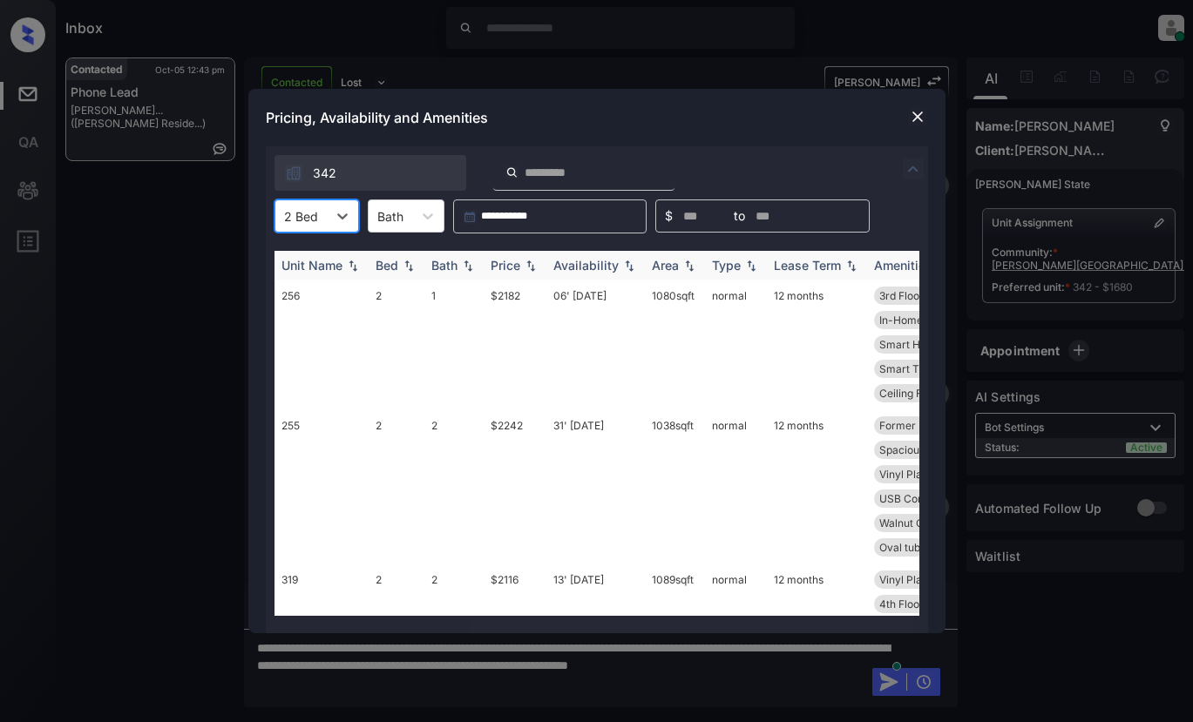
click at [515, 268] on div "Price" at bounding box center [506, 265] width 30 height 15
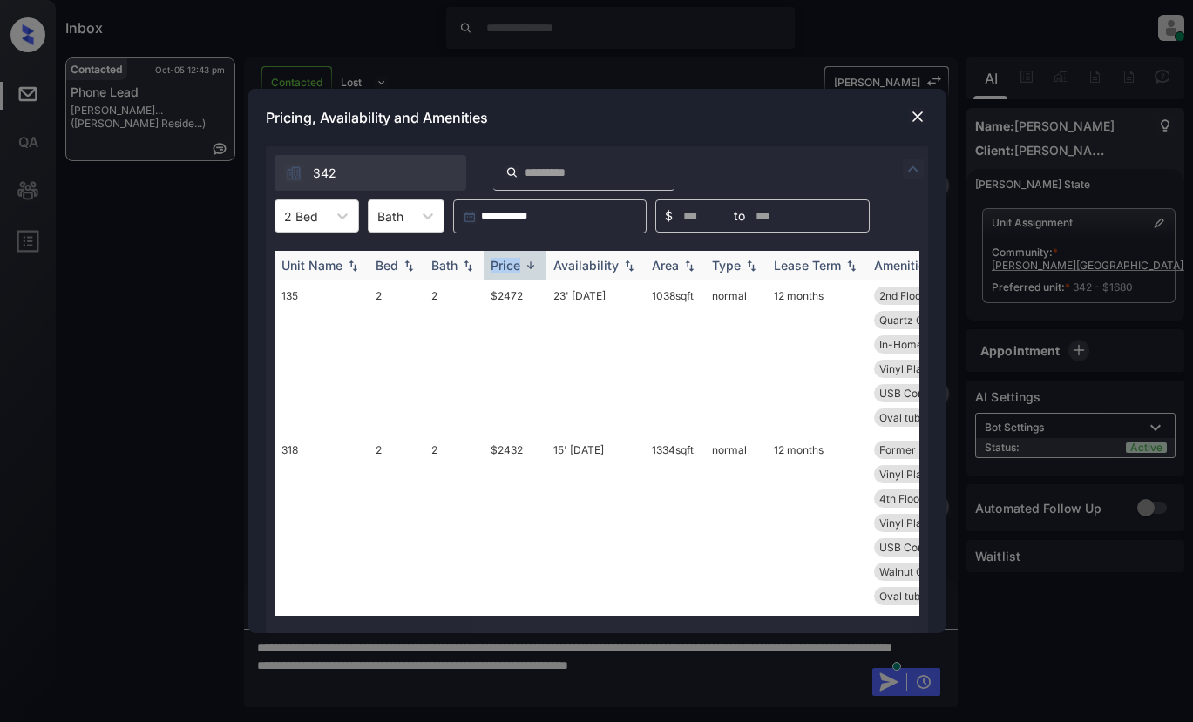
click at [515, 268] on div "Price" at bounding box center [506, 265] width 30 height 15
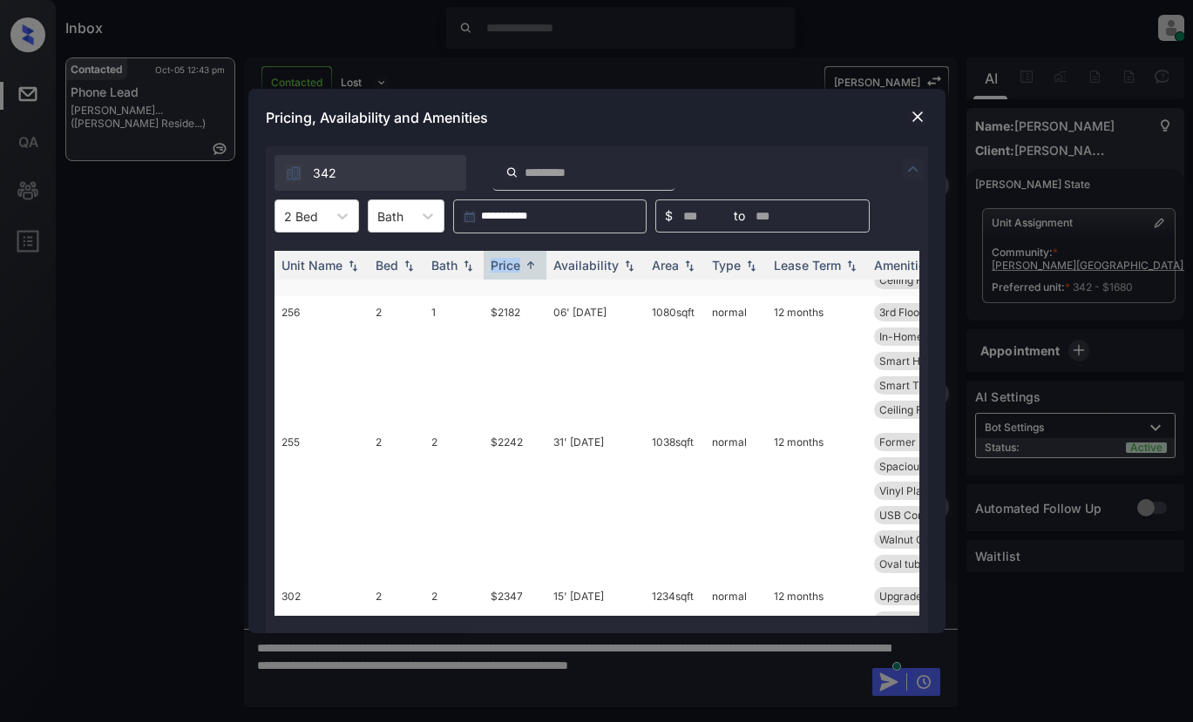
scroll to position [174, 0]
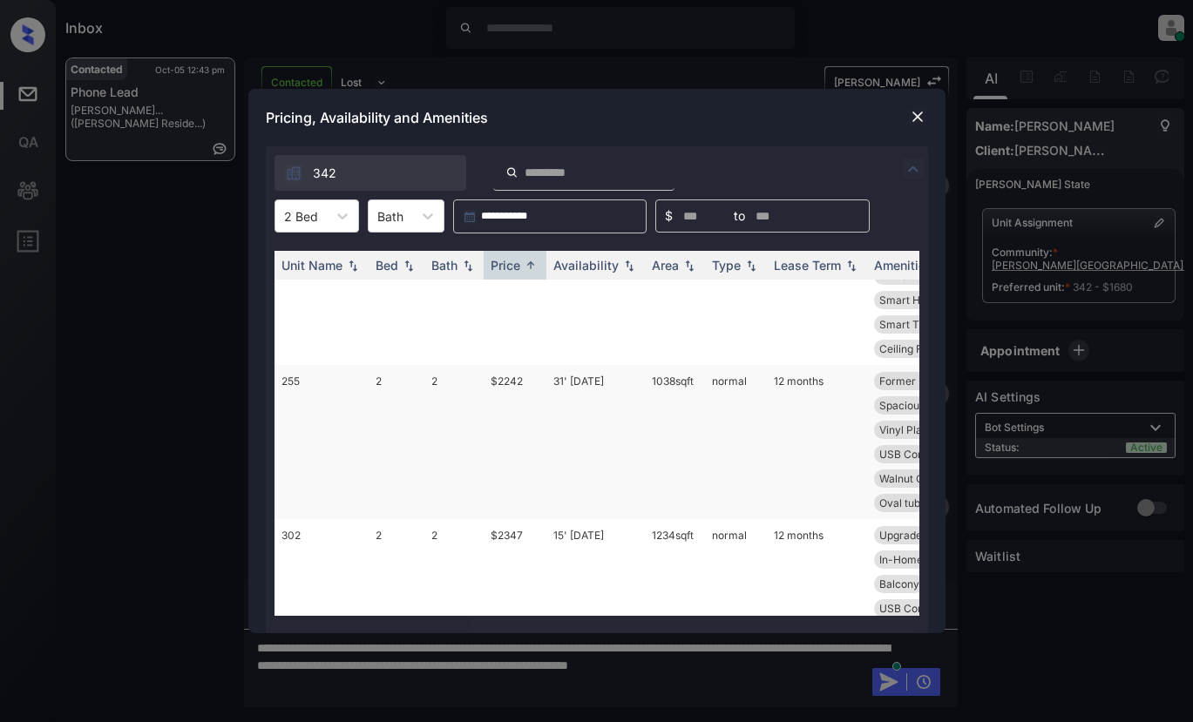
click at [508, 383] on td "$2242" at bounding box center [515, 442] width 63 height 154
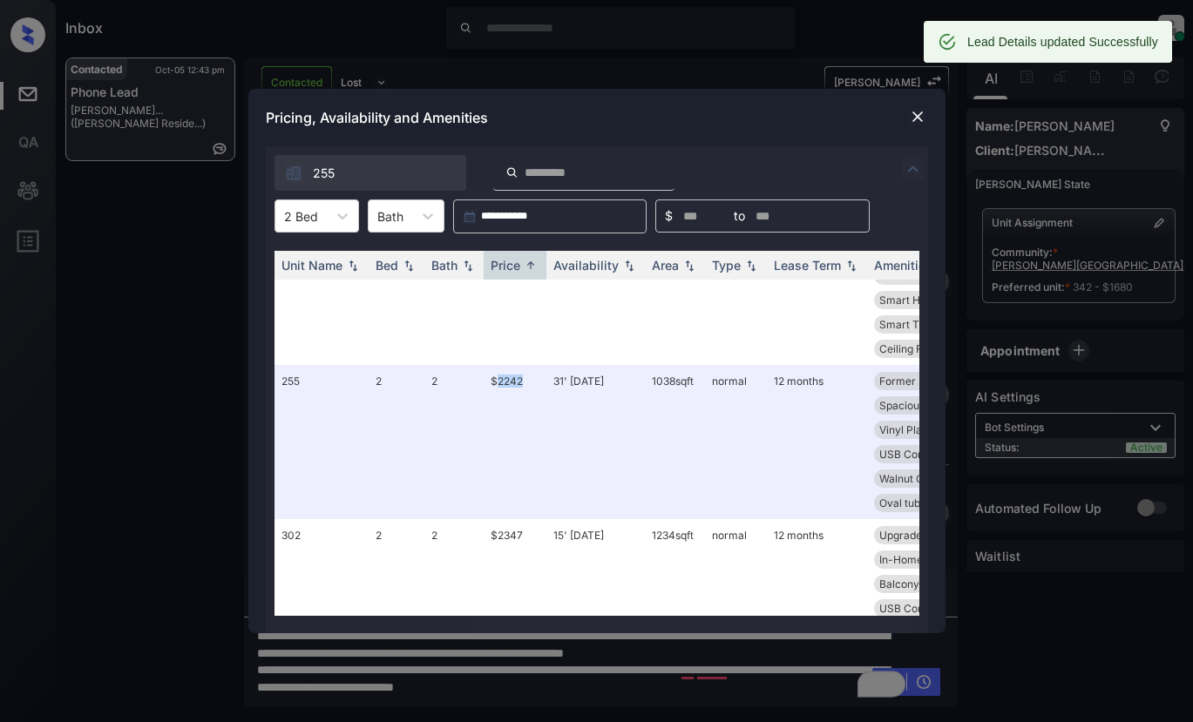
scroll to position [2986, 0]
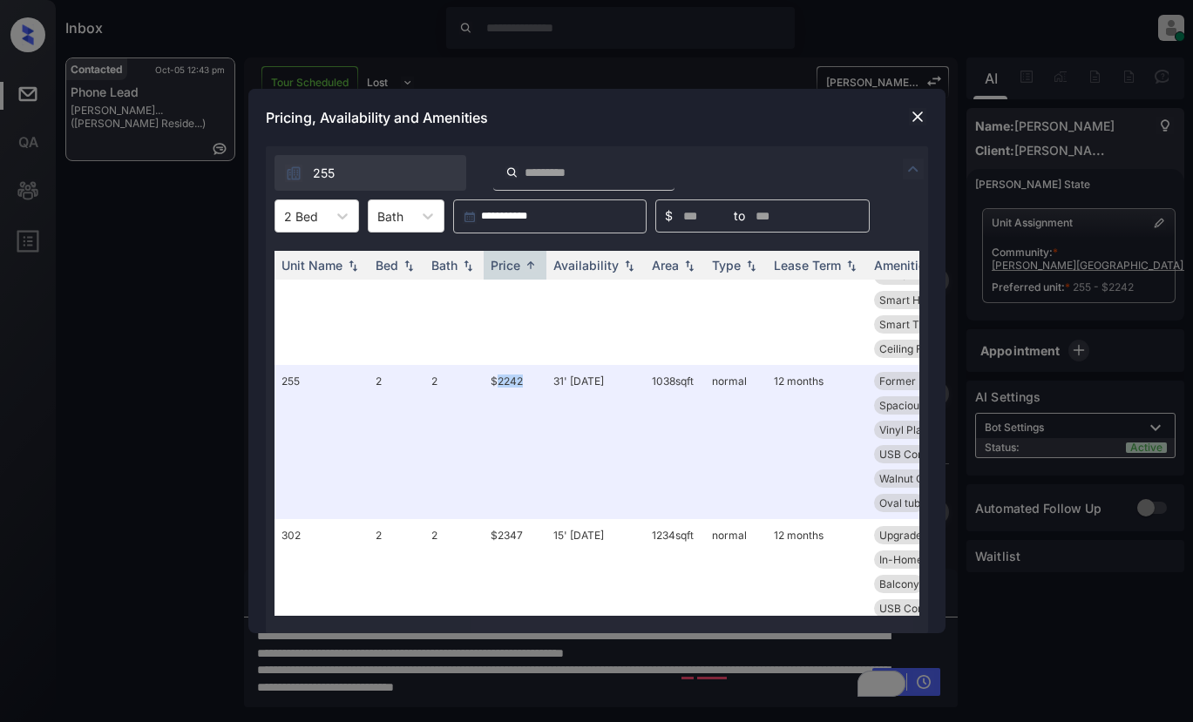
click at [910, 118] on img at bounding box center [917, 116] width 17 height 17
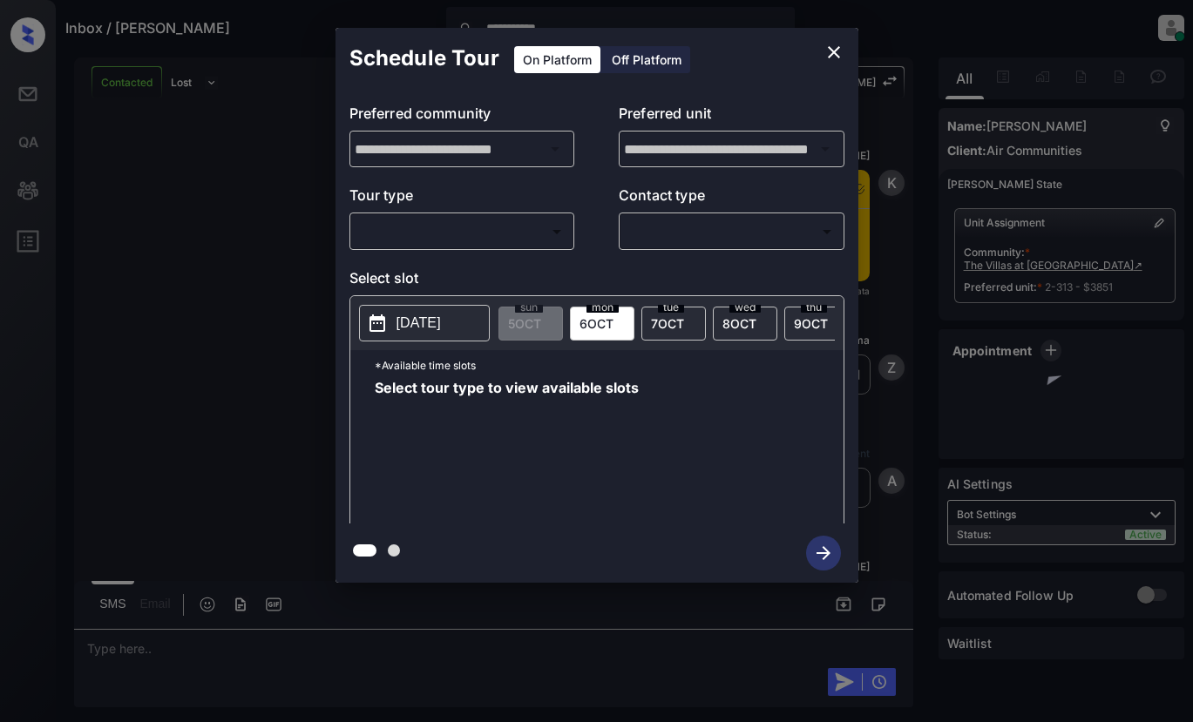
scroll to position [1436, 0]
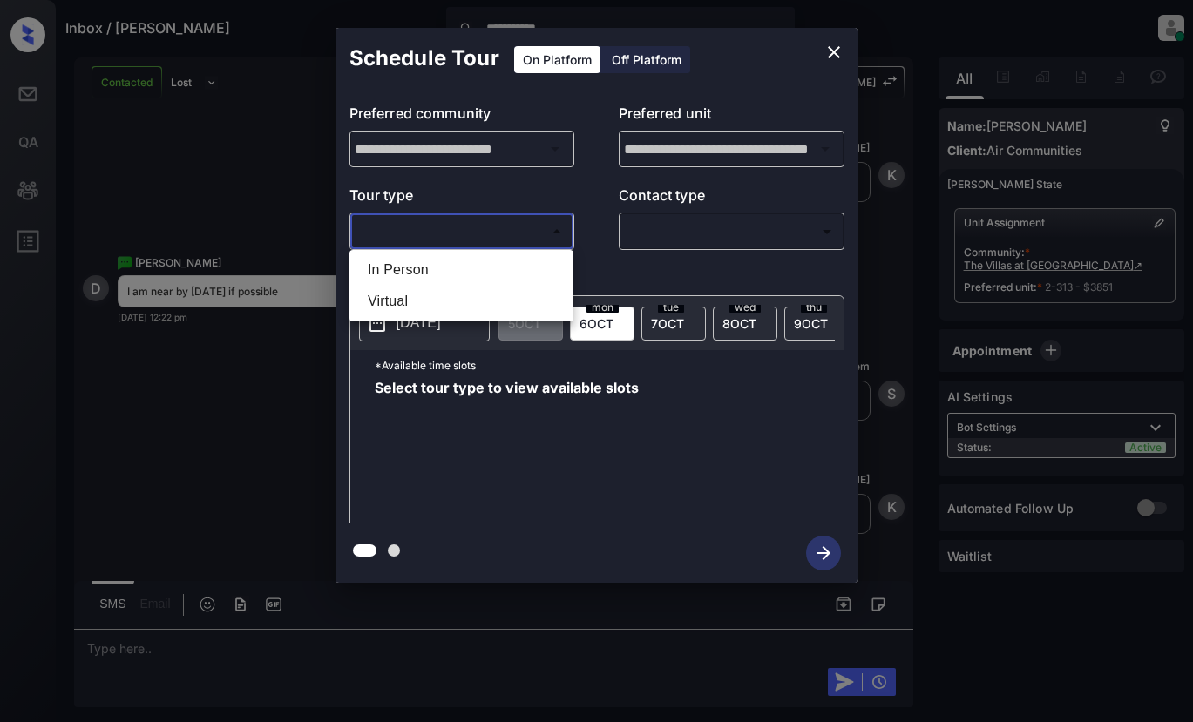
click at [498, 229] on body "**********" at bounding box center [596, 361] width 1193 height 722
click at [396, 265] on li "In Person" at bounding box center [461, 269] width 215 height 31
type input "********"
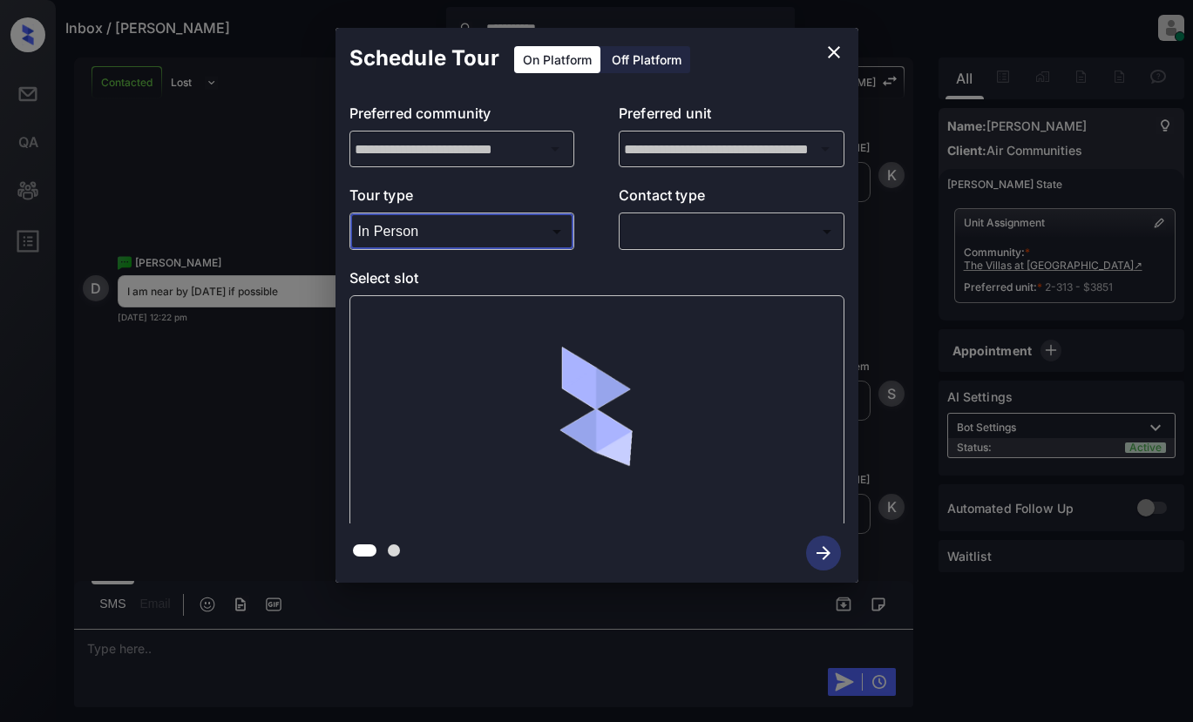
click at [670, 241] on body "**********" at bounding box center [596, 361] width 1193 height 722
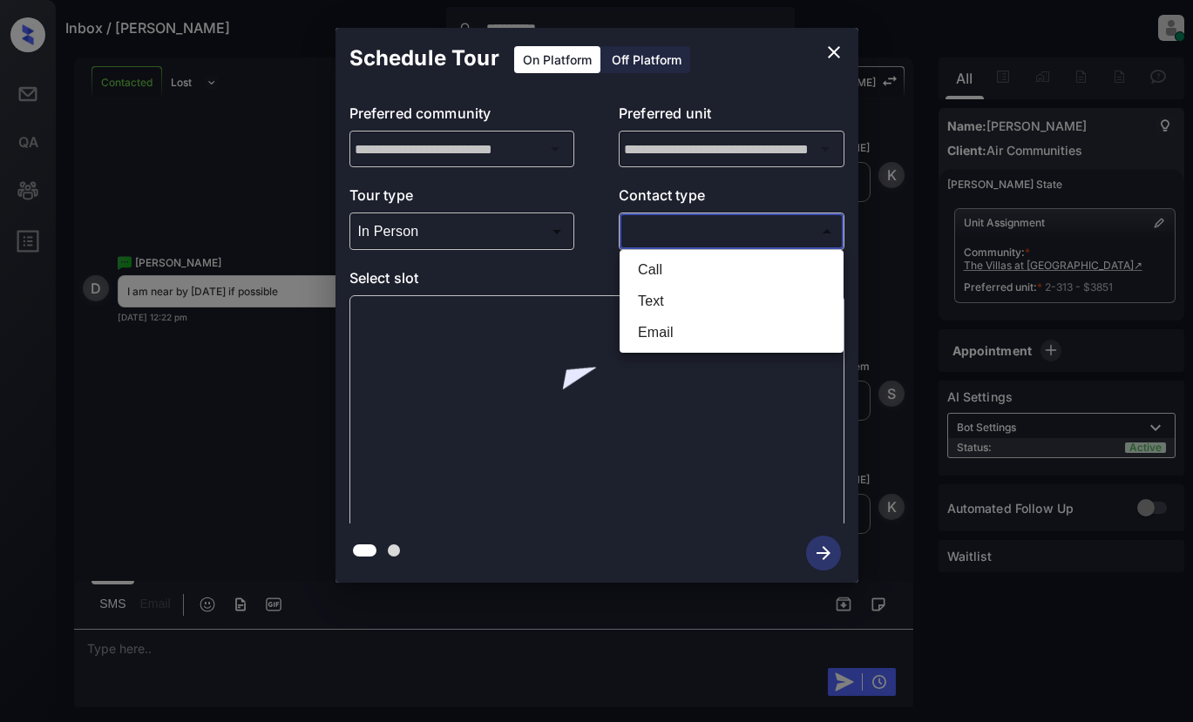
click at [653, 301] on li "Text" at bounding box center [731, 301] width 215 height 31
type input "****"
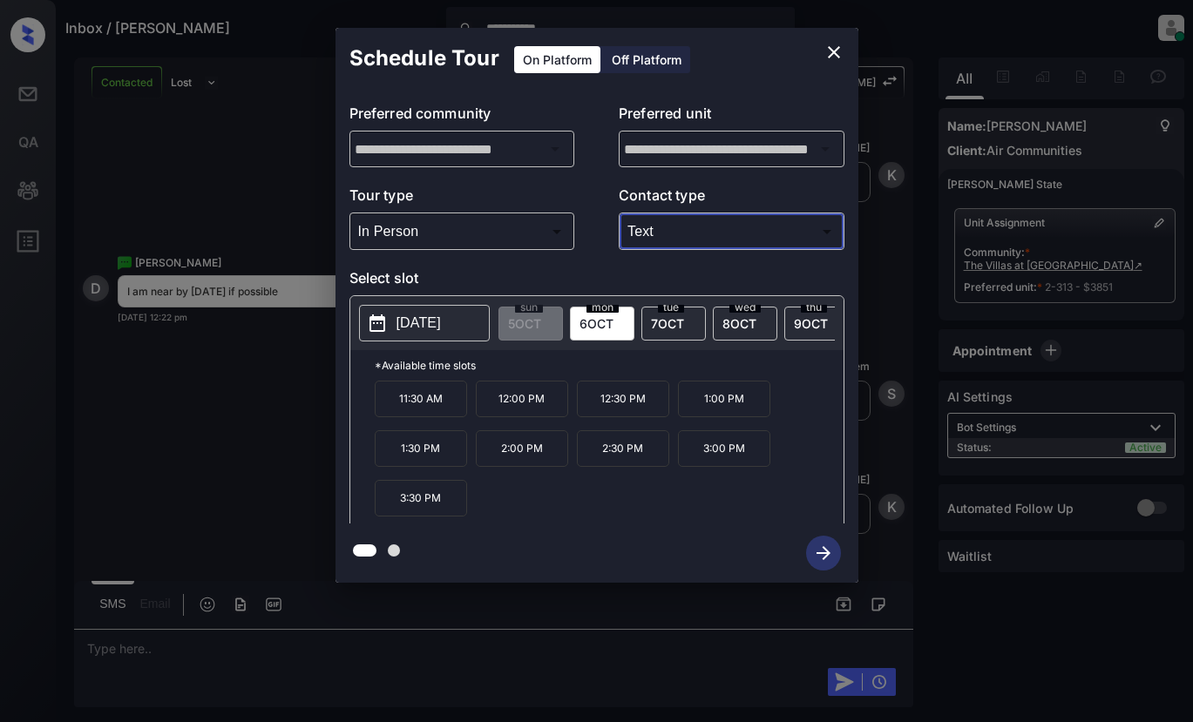
click at [179, 651] on div at bounding box center [596, 361] width 1193 height 722
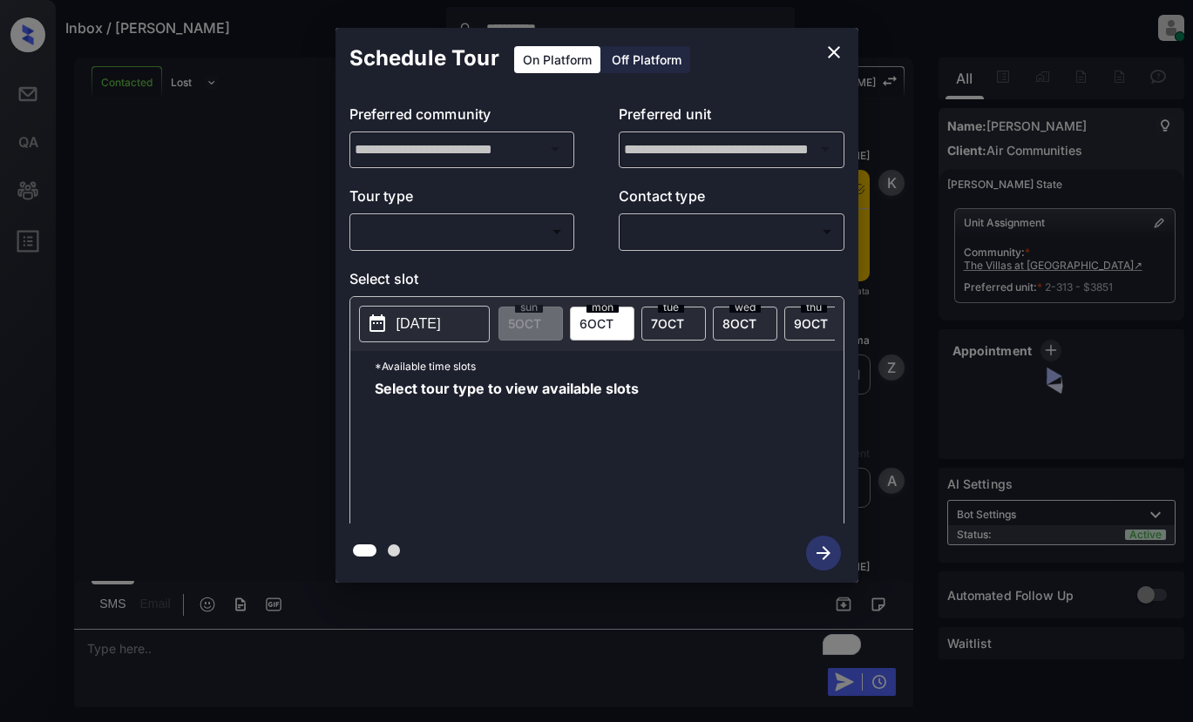
scroll to position [1540, 0]
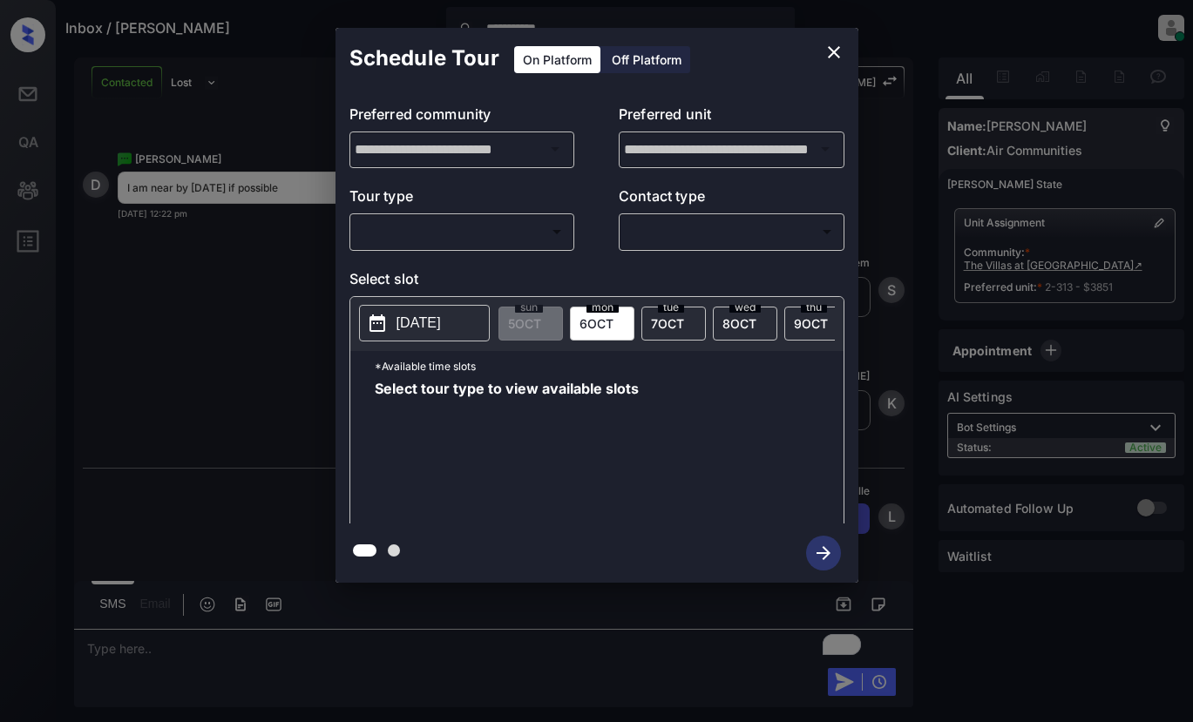
click at [464, 239] on body "**********" at bounding box center [596, 361] width 1193 height 722
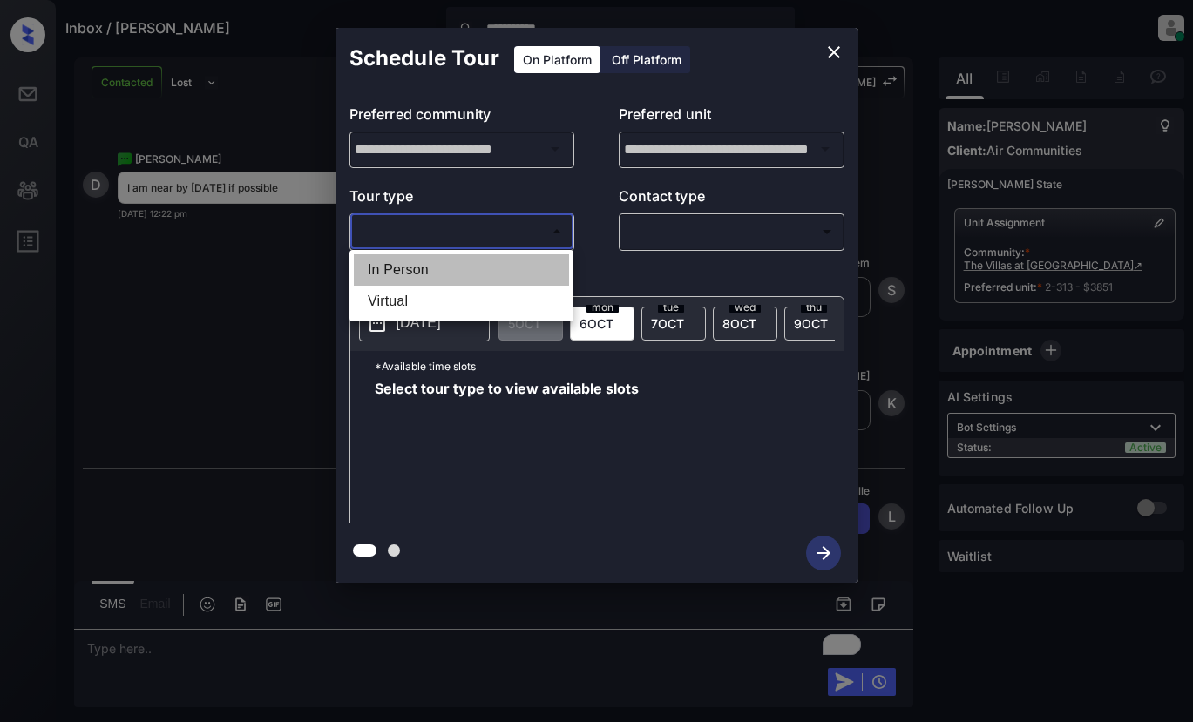
click at [427, 269] on li "In Person" at bounding box center [461, 269] width 215 height 31
type input "********"
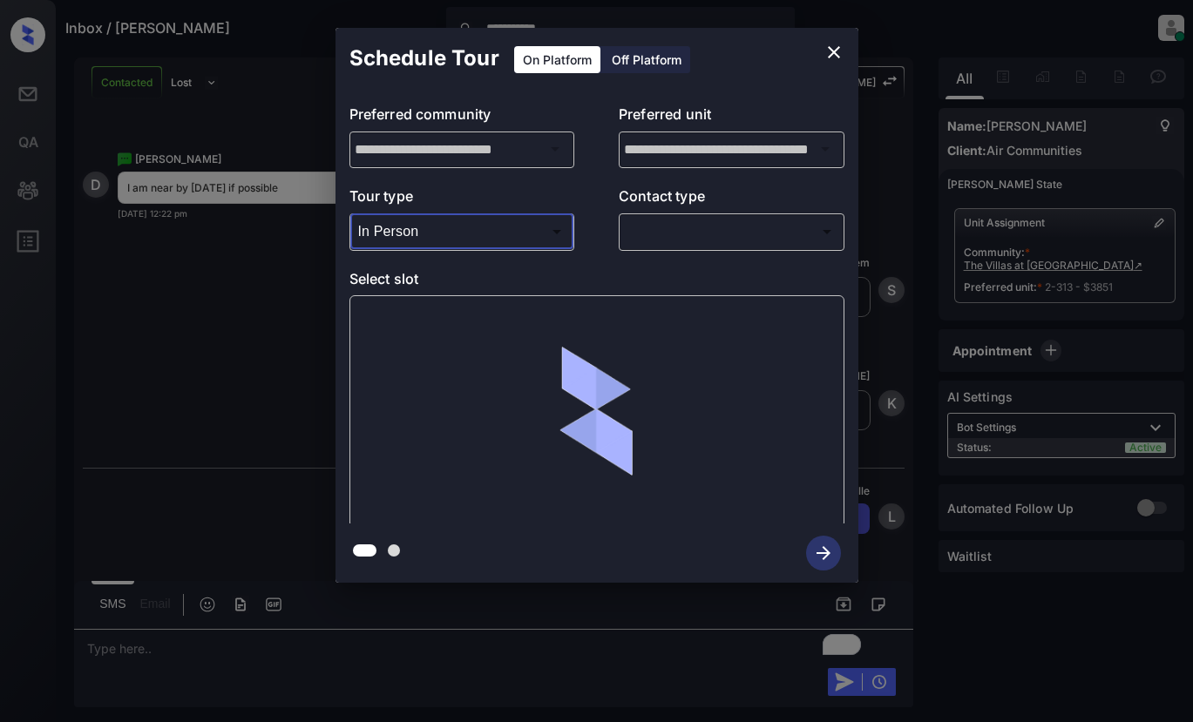
click at [654, 241] on body "**********" at bounding box center [596, 361] width 1193 height 722
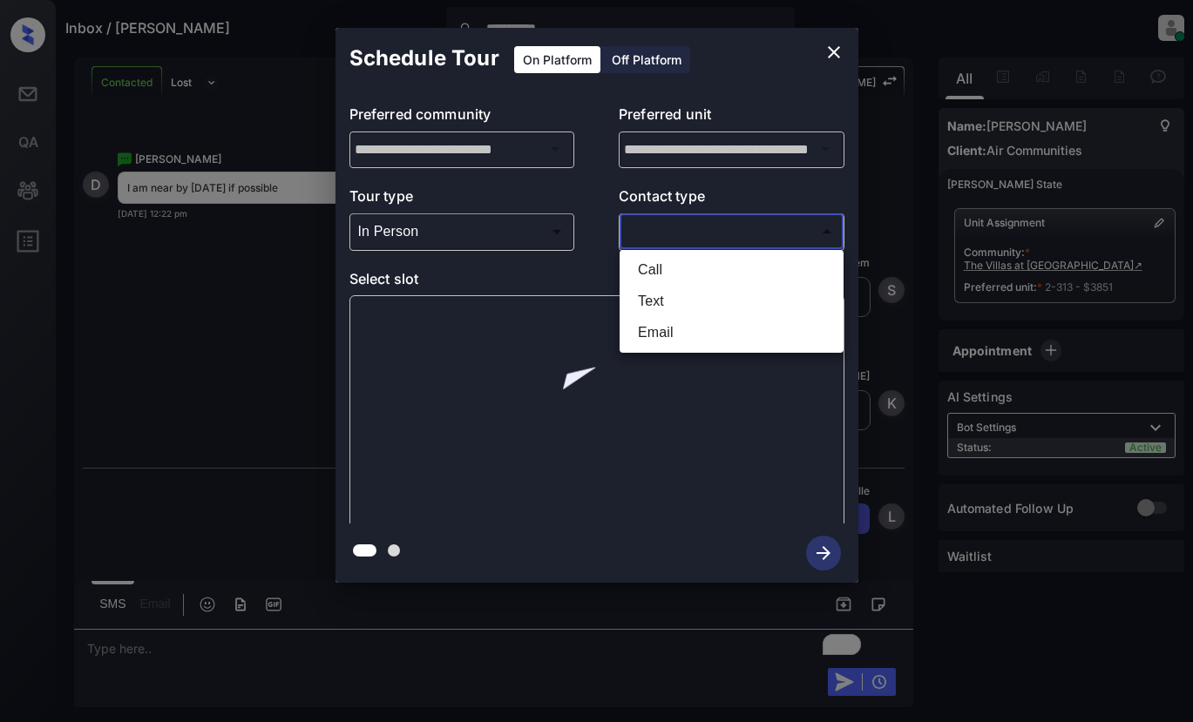
click at [647, 299] on li "Text" at bounding box center [731, 301] width 215 height 31
type input "****"
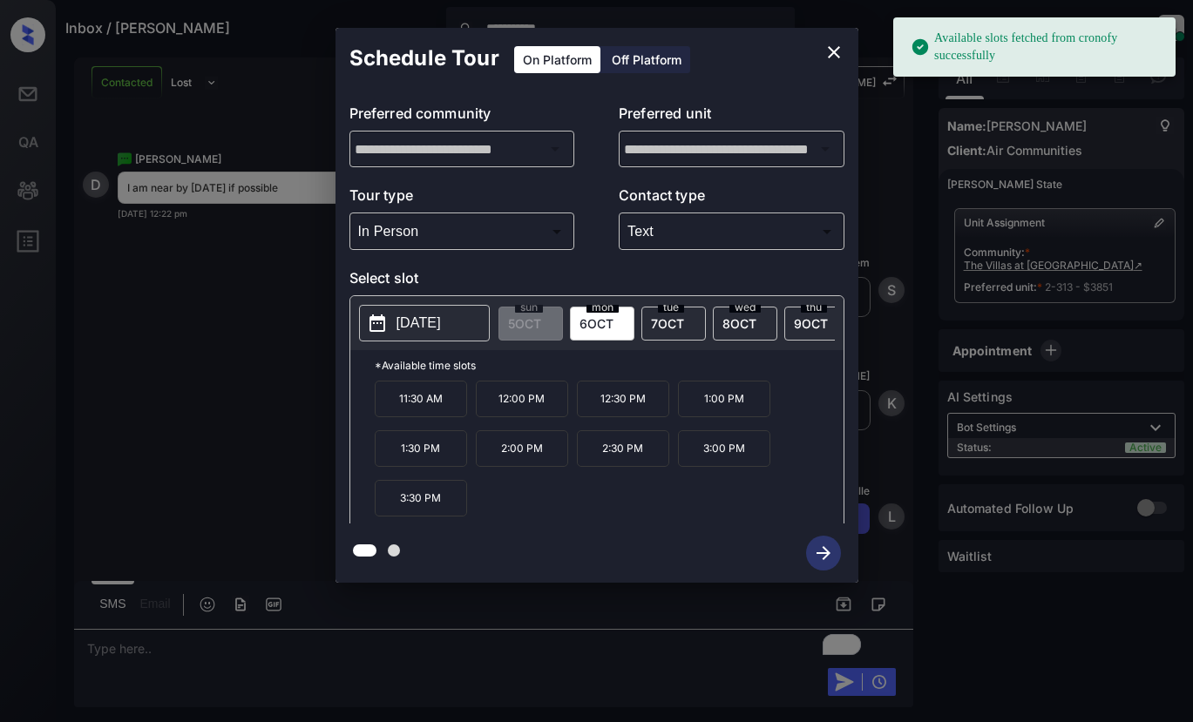
click at [417, 332] on p "[DATE]" at bounding box center [418, 323] width 44 height 21
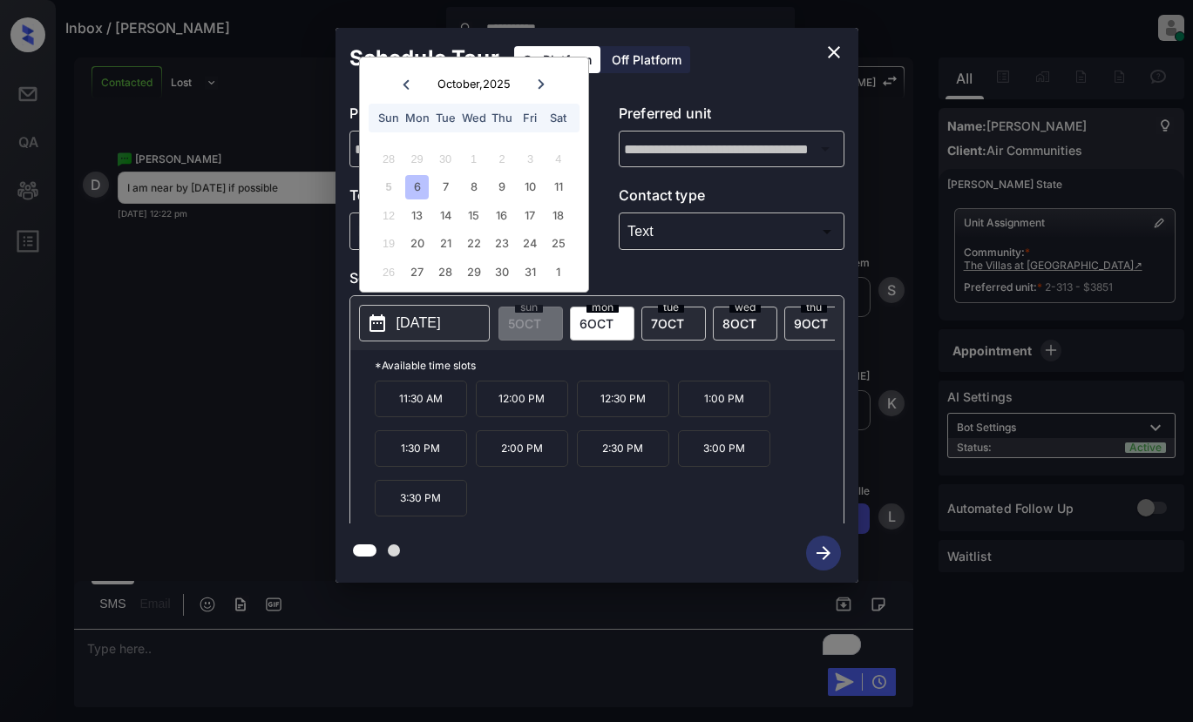
click at [380, 187] on div "5" at bounding box center [389, 187] width 24 height 24
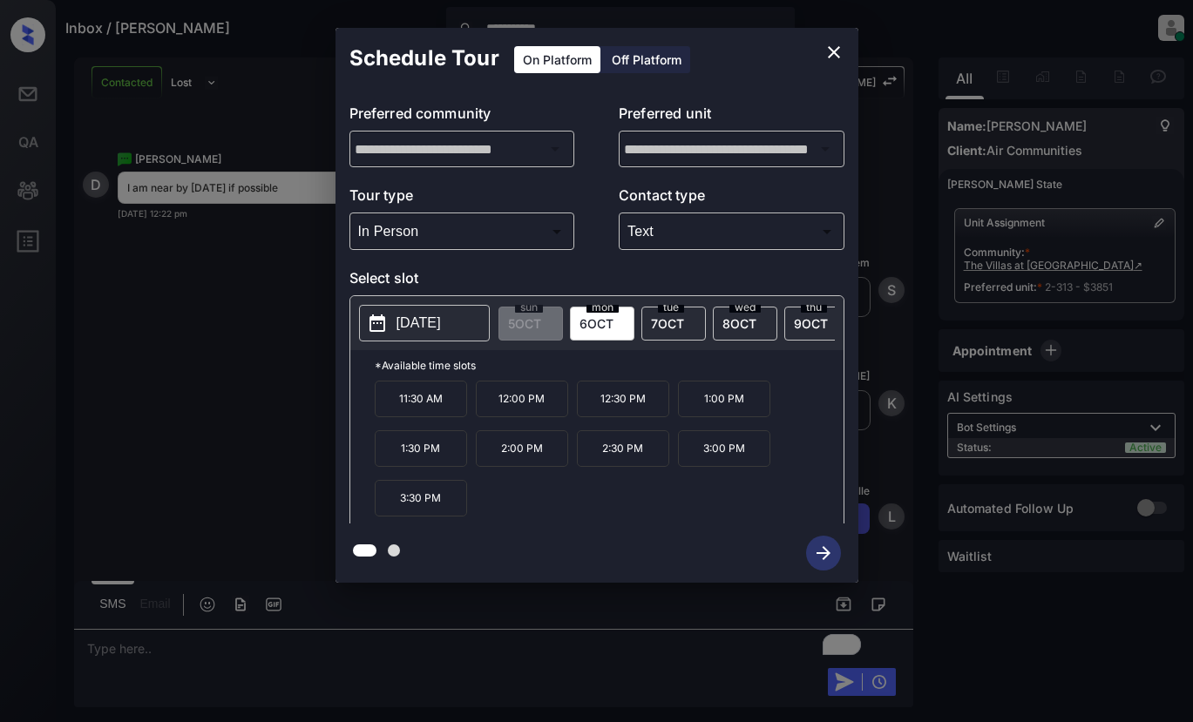
click at [256, 243] on div "**********" at bounding box center [596, 305] width 1193 height 611
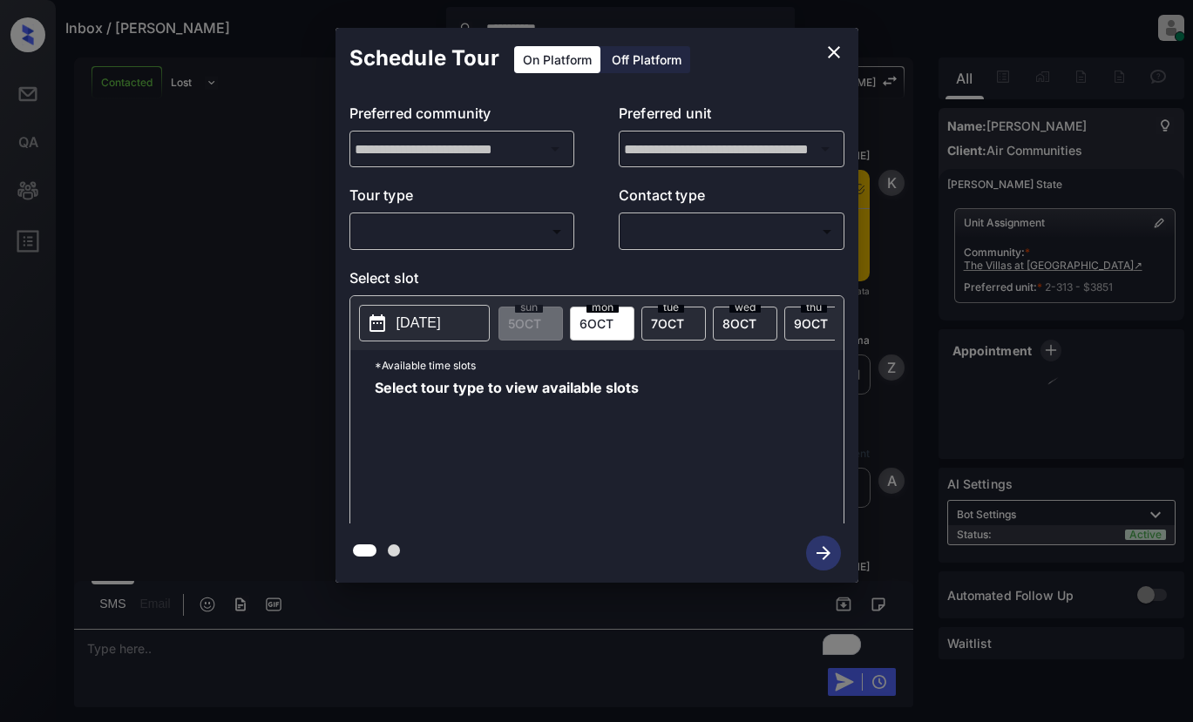
scroll to position [1540, 0]
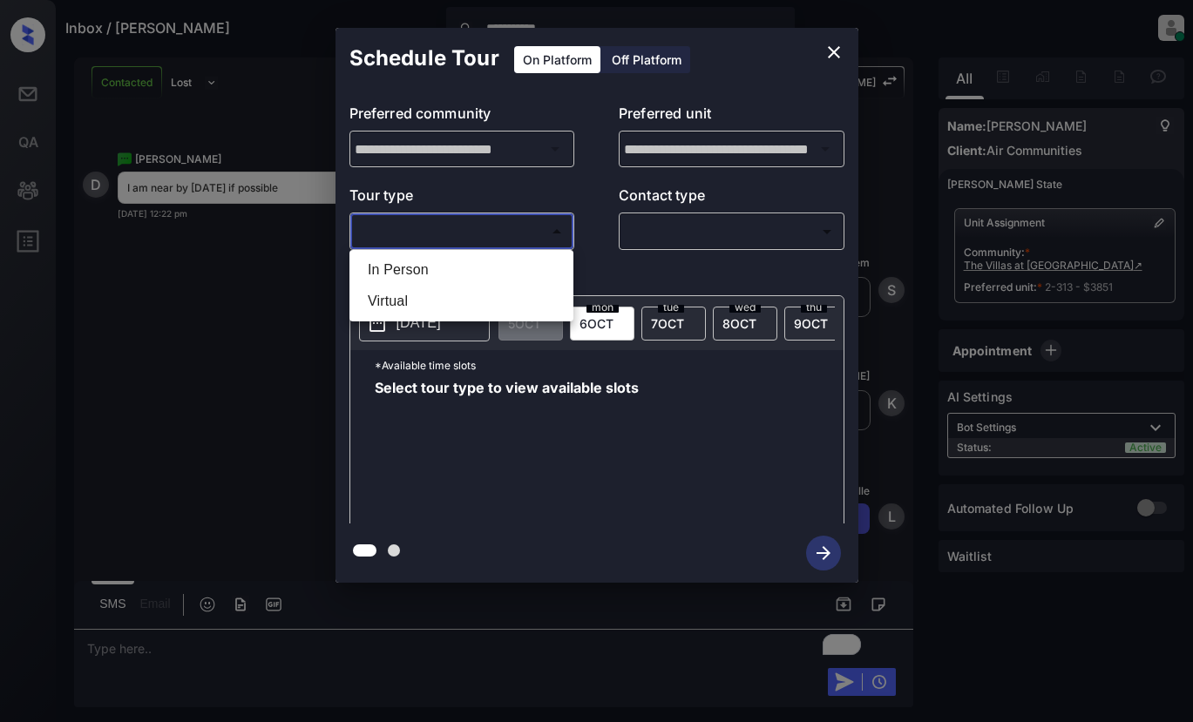
click at [413, 235] on body "**********" at bounding box center [596, 361] width 1193 height 722
click at [108, 645] on div at bounding box center [596, 361] width 1193 height 722
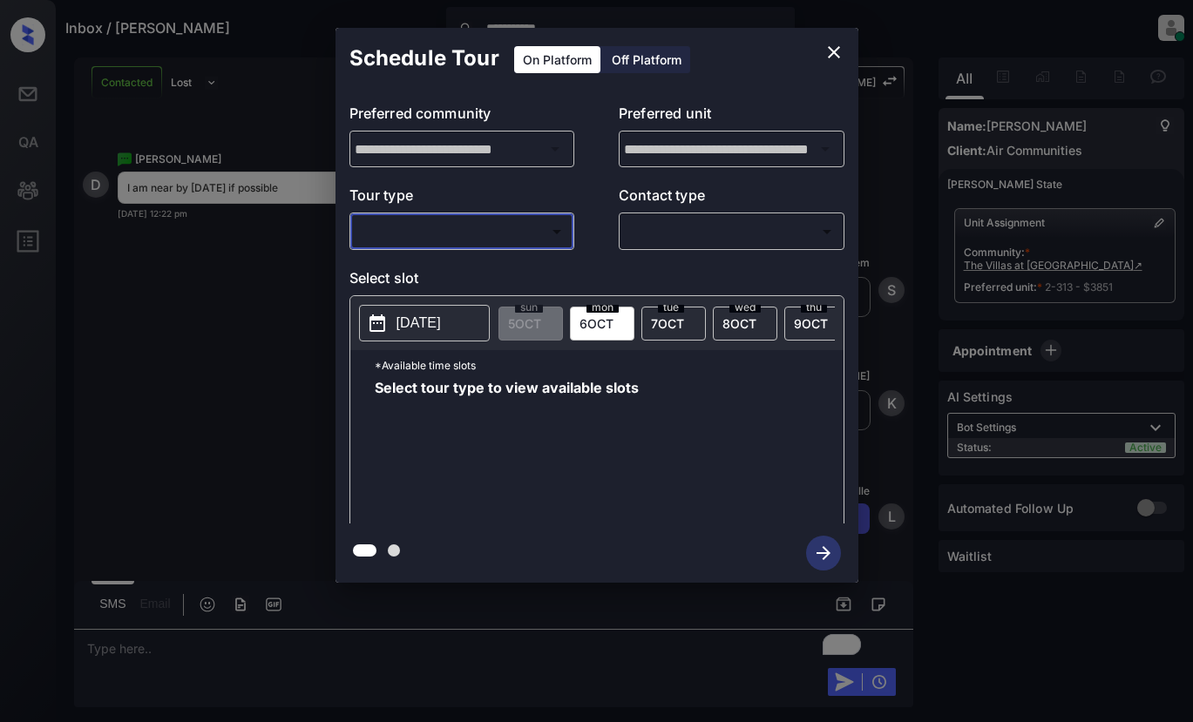
click at [834, 54] on icon "close" at bounding box center [833, 52] width 21 height 21
